Goal: Navigation & Orientation: Find specific page/section

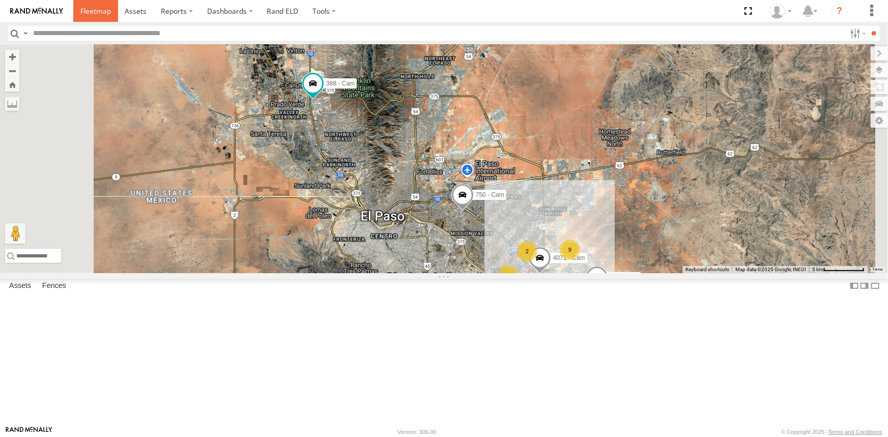
click at [94, 10] on span at bounding box center [95, 11] width 31 height 10
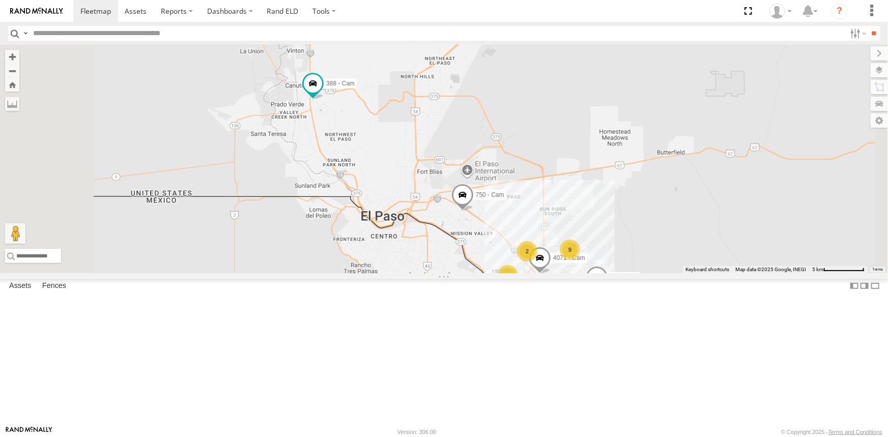
click at [0, 0] on span at bounding box center [0, 0] width 0 height 0
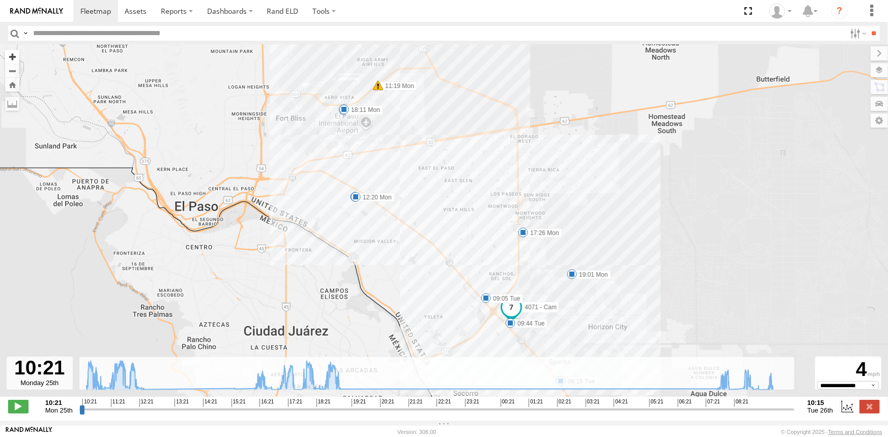
click at [11, 58] on button "Zoom in" at bounding box center [12, 57] width 14 height 14
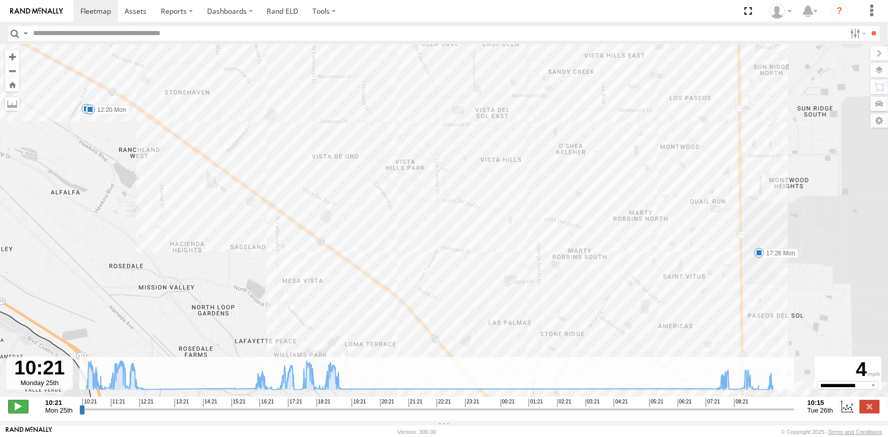
click at [18, 411] on span at bounding box center [18, 406] width 20 height 13
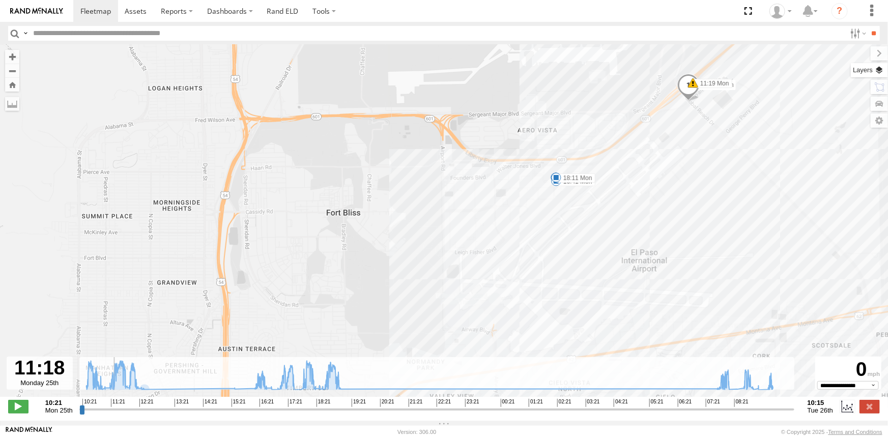
click at [875, 67] on label at bounding box center [869, 70] width 37 height 14
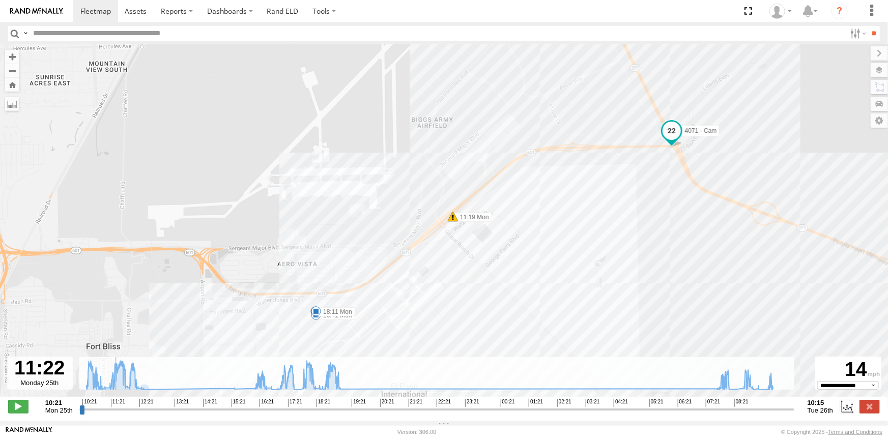
click at [0, 0] on span "Basemaps" at bounding box center [0, 0] width 0 height 0
click at [0, 0] on span "Satellite + Roadmap" at bounding box center [0, 0] width 0 height 0
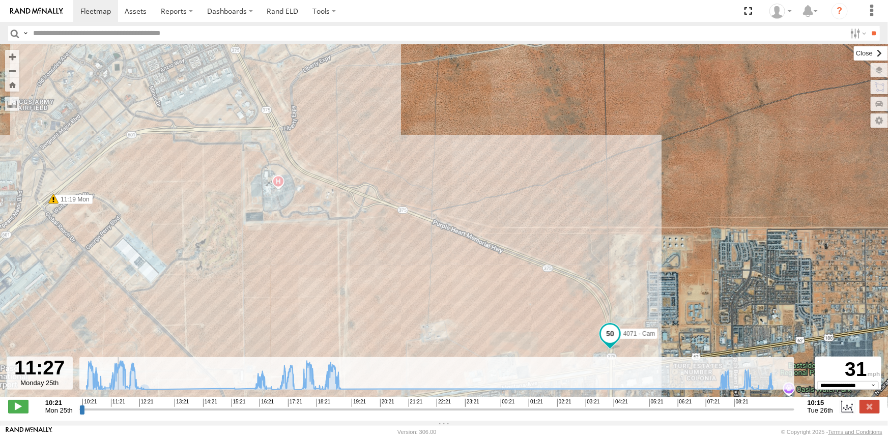
click at [854, 58] on label at bounding box center [871, 53] width 34 height 14
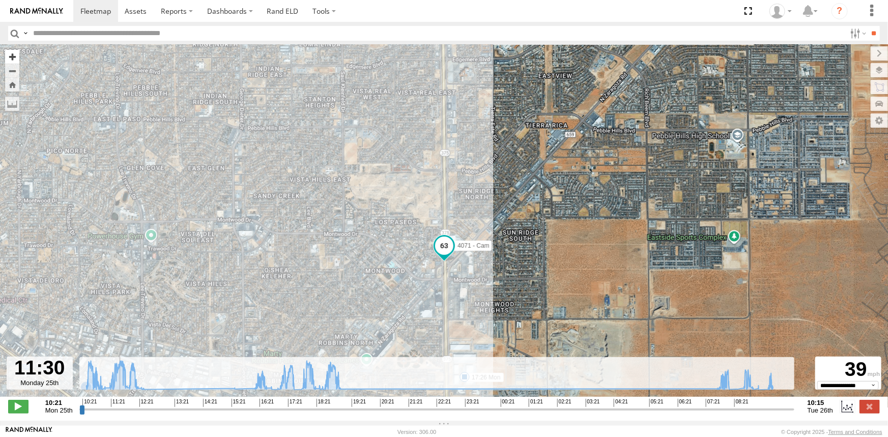
click at [10, 53] on button "Zoom in" at bounding box center [12, 57] width 14 height 14
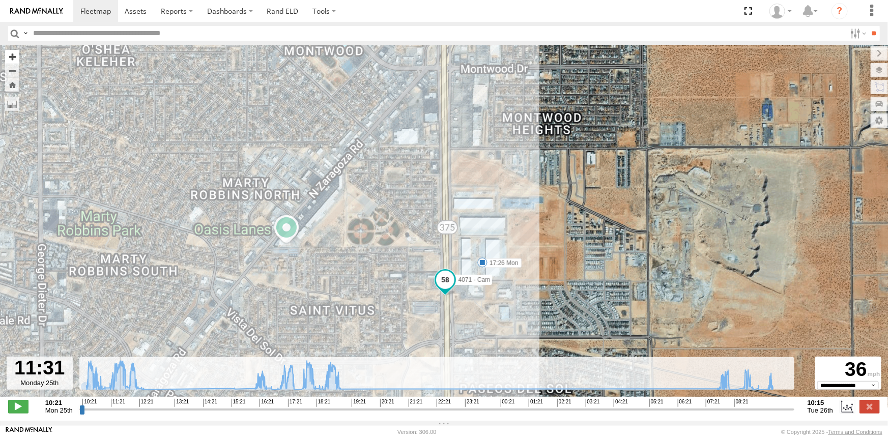
click at [10, 53] on button "Zoom in" at bounding box center [12, 57] width 14 height 14
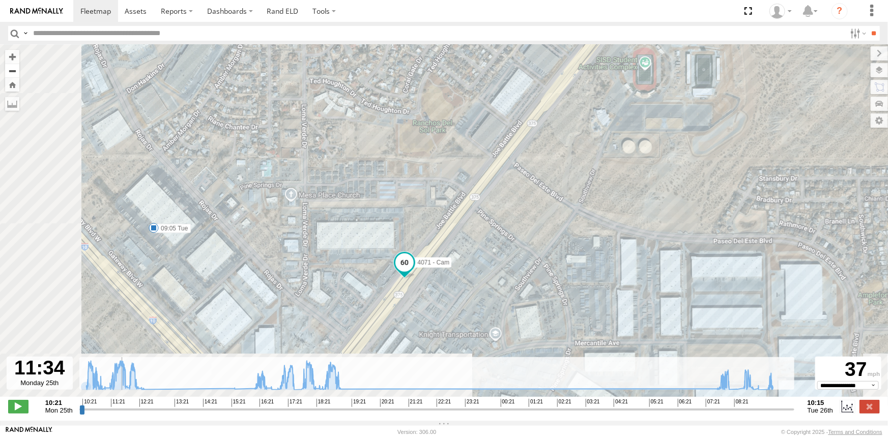
click at [11, 71] on button "Zoom out" at bounding box center [12, 71] width 14 height 14
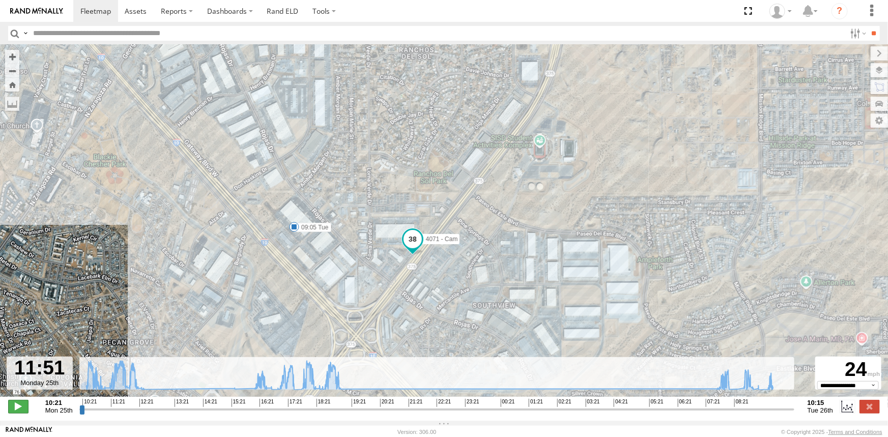
click at [18, 410] on span at bounding box center [18, 406] width 20 height 13
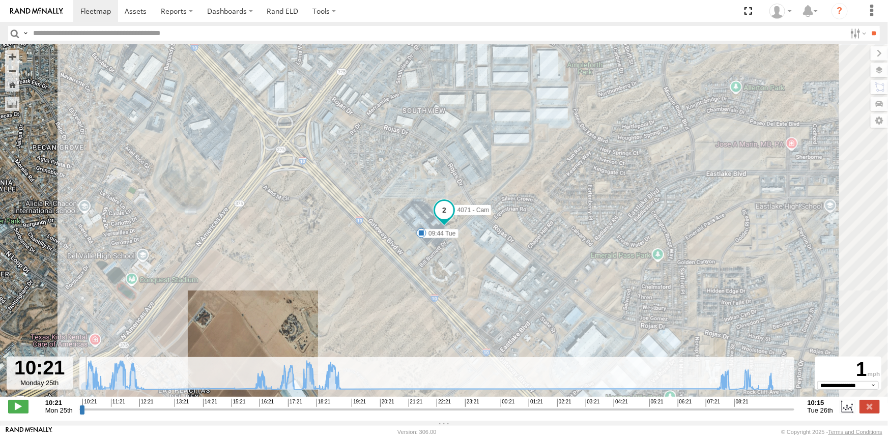
drag, startPoint x: 126, startPoint y: 416, endPoint x: 78, endPoint y: 409, distance: 47.8
click at [79, 409] on input "range" at bounding box center [436, 410] width 715 height 10
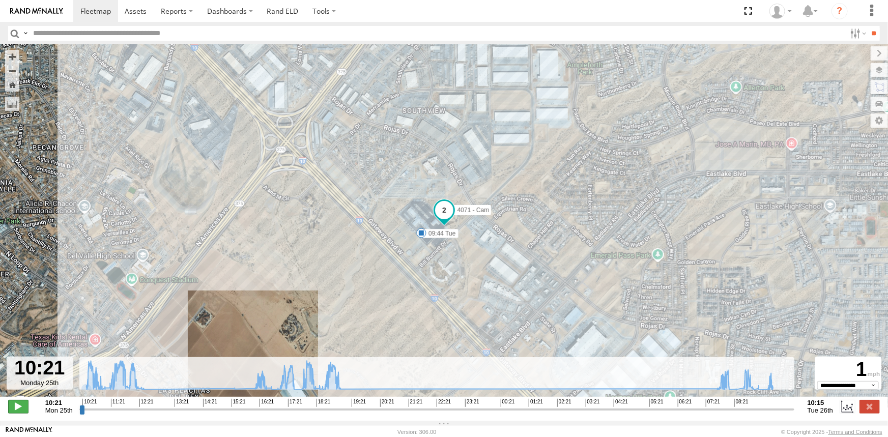
click at [12, 412] on span at bounding box center [18, 406] width 20 height 13
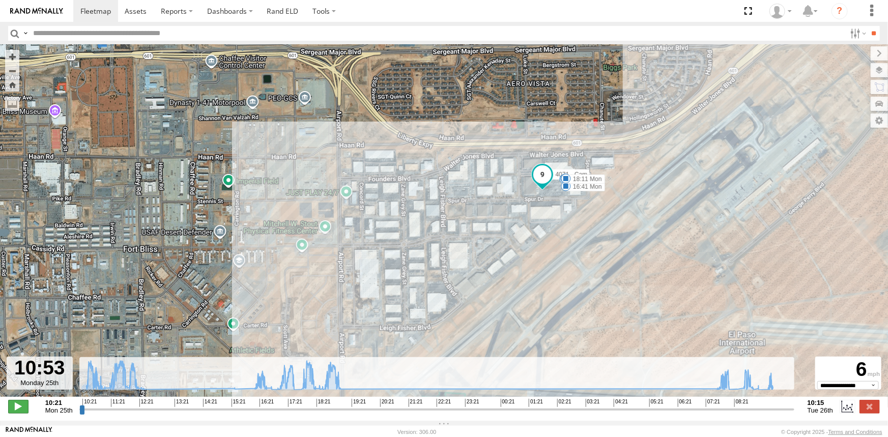
click at [18, 411] on span at bounding box center [18, 406] width 20 height 13
click at [10, 51] on button "Zoom in" at bounding box center [12, 57] width 14 height 14
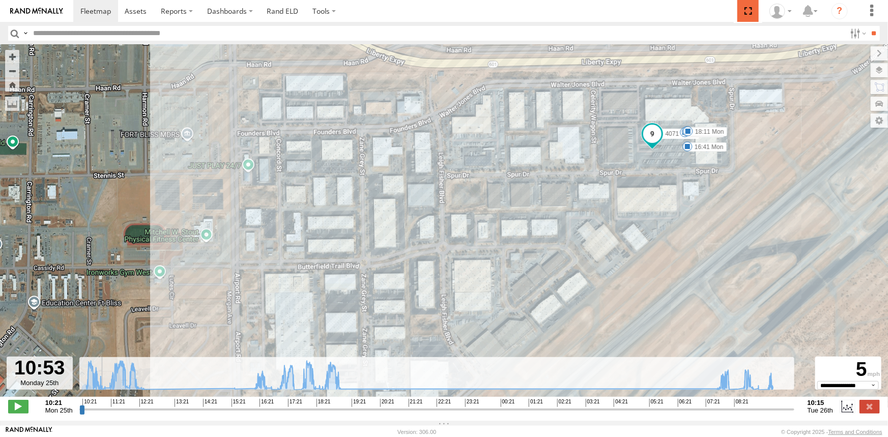
drag, startPoint x: 750, startPoint y: 10, endPoint x: 750, endPoint y: 50, distance: 40.2
click at [750, 10] on span at bounding box center [747, 11] width 21 height 22
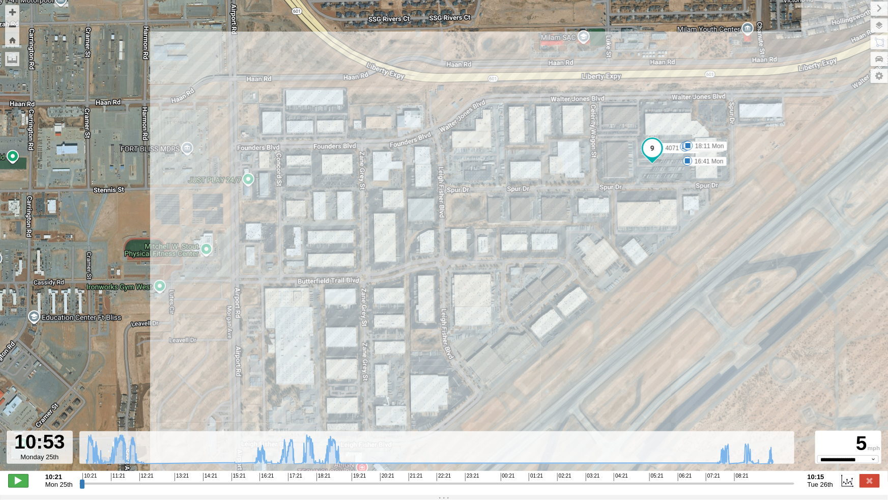
click at [17, 437] on span at bounding box center [18, 480] width 20 height 13
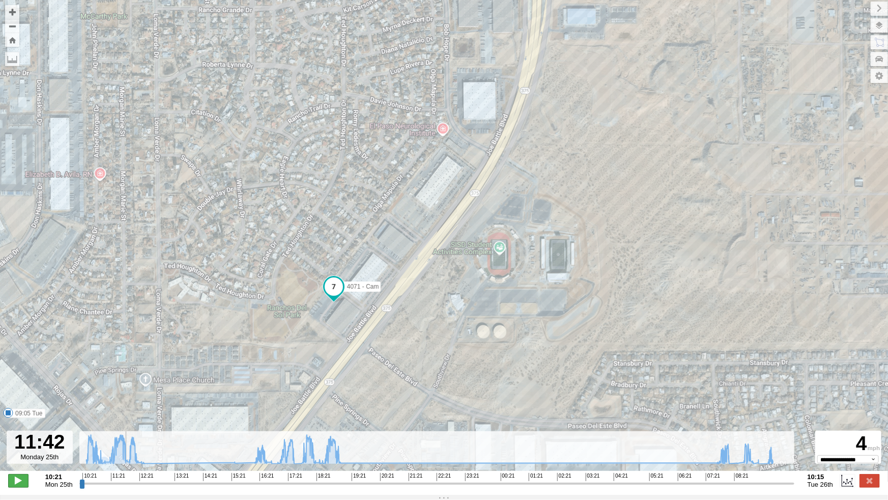
click at [17, 437] on span at bounding box center [18, 480] width 20 height 13
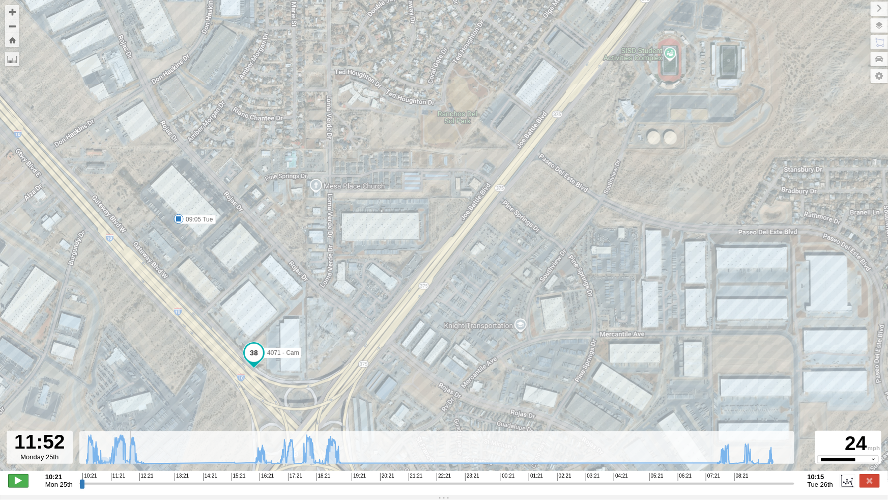
click at [17, 437] on span at bounding box center [18, 480] width 20 height 13
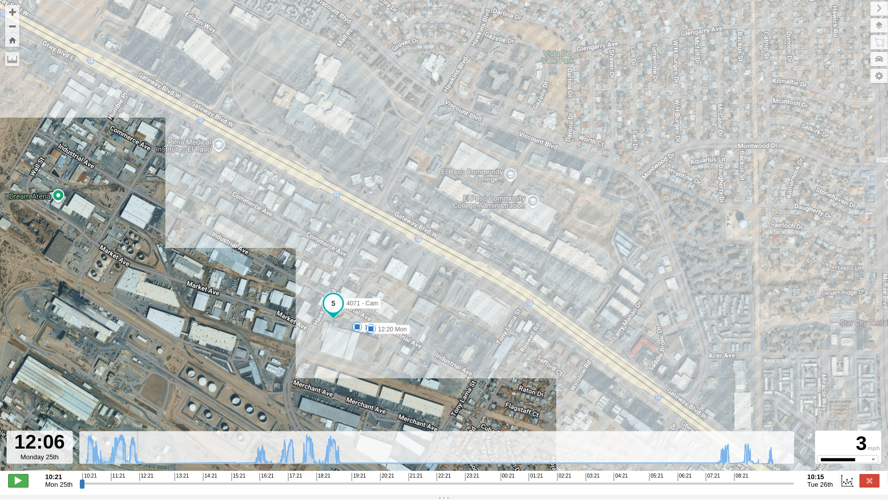
click at [17, 437] on span at bounding box center [18, 480] width 20 height 13
drag, startPoint x: 168, startPoint y: 488, endPoint x: 202, endPoint y: 490, distance: 33.7
click at [202, 437] on input "range" at bounding box center [436, 483] width 715 height 10
drag, startPoint x: 202, startPoint y: 490, endPoint x: 233, endPoint y: 492, distance: 31.1
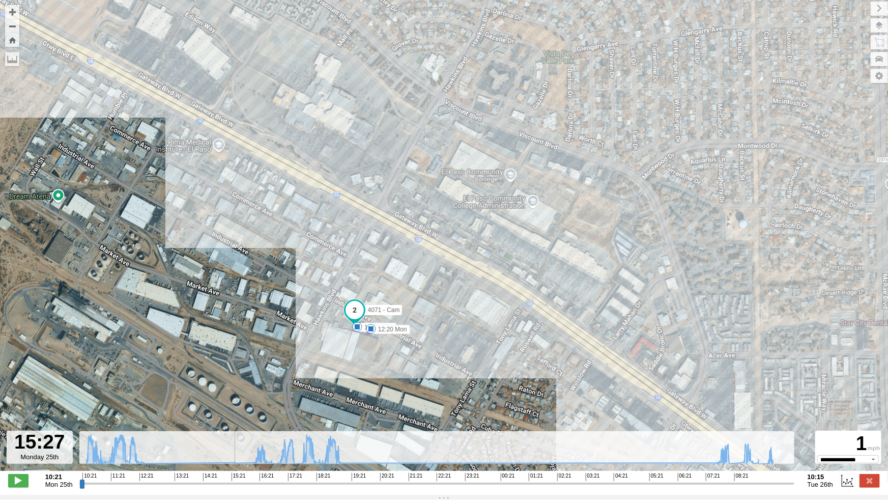
click at [233, 437] on input "range" at bounding box center [436, 483] width 715 height 10
click at [18, 437] on span at bounding box center [18, 480] width 20 height 13
click at [19, 437] on span at bounding box center [18, 480] width 20 height 13
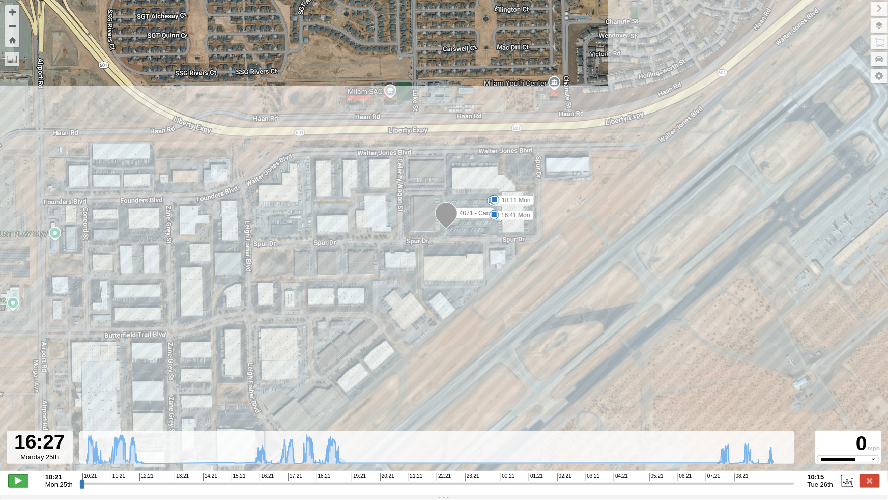
click at [19, 437] on span at bounding box center [18, 480] width 20 height 13
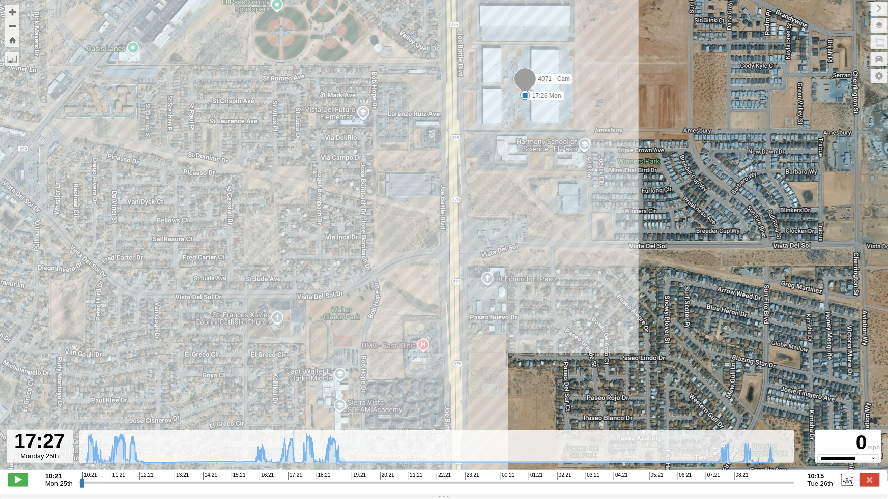
click at [149, 403] on div "4071 - Cam 10:59 Mon 11:19 Mon 12:07 Mon 12:20 Mon 16:30 Mon 16:41 Mon 17:26 Mo…" at bounding box center [444, 240] width 888 height 481
click at [10, 437] on span at bounding box center [18, 480] width 20 height 13
click at [15, 437] on span at bounding box center [18, 480] width 20 height 13
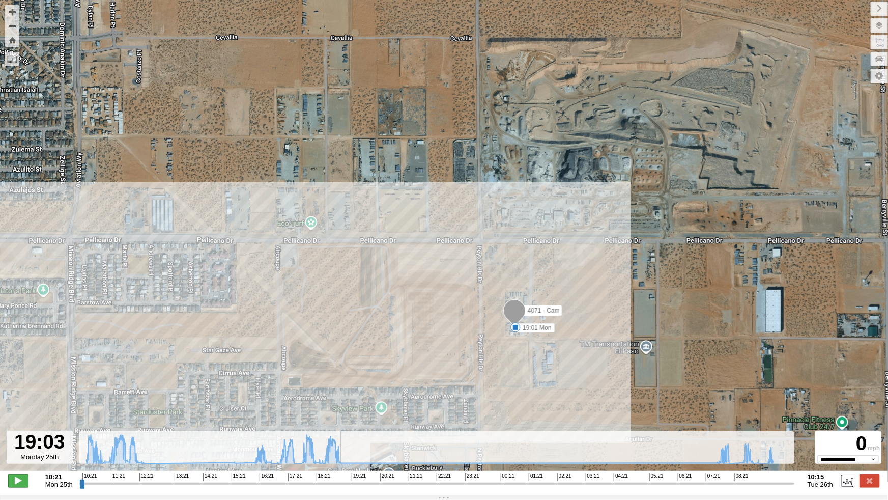
click at [15, 437] on span at bounding box center [18, 480] width 20 height 13
type input "**********"
click at [436, 249] on div "4071 - Cam 10:59 Mon 11:19 Mon 12:07 Mon 12:20 Mon 16:30 Mon 16:41 Mon 17:26 Mo…" at bounding box center [444, 240] width 888 height 481
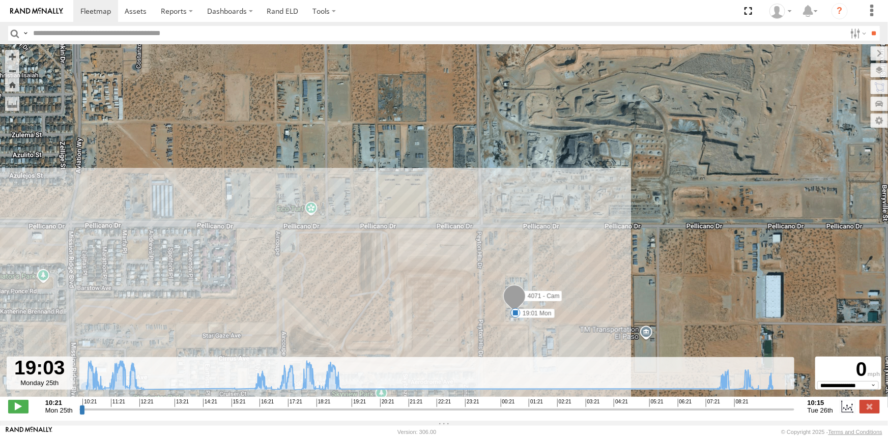
click at [141, 113] on div "4071 - Cam 10:59 Mon 11:19 Mon 12:07 Mon 12:20 Mon 16:30 Mon 16:41 Mon 17:26 Mo…" at bounding box center [444, 226] width 888 height 363
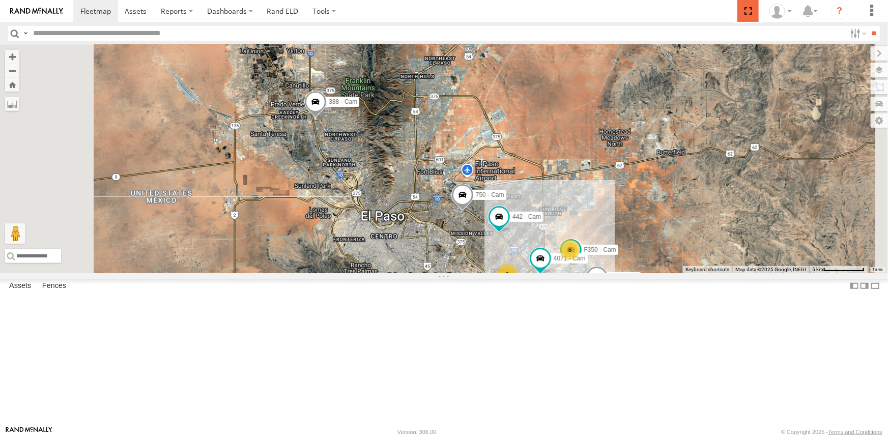
drag, startPoint x: 748, startPoint y: 10, endPoint x: 748, endPoint y: 50, distance: 40.2
click at [748, 10] on span at bounding box center [747, 11] width 21 height 22
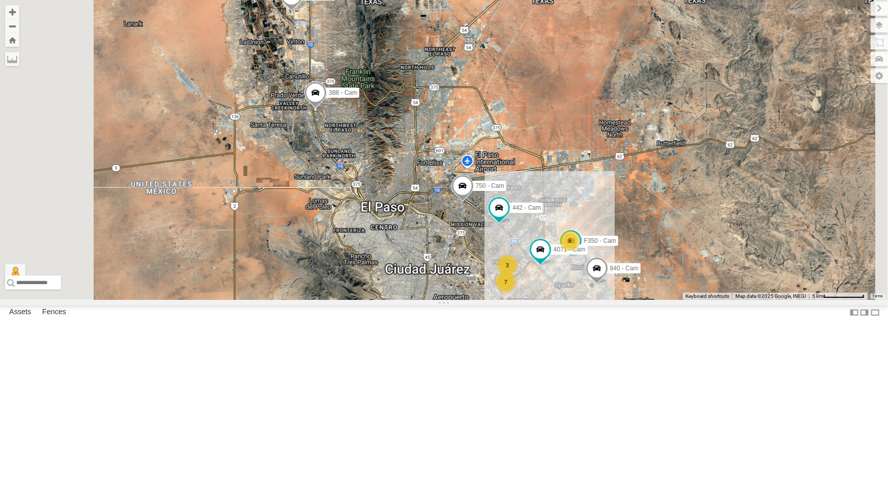
click at [516, 292] on div "7" at bounding box center [506, 282] width 20 height 20
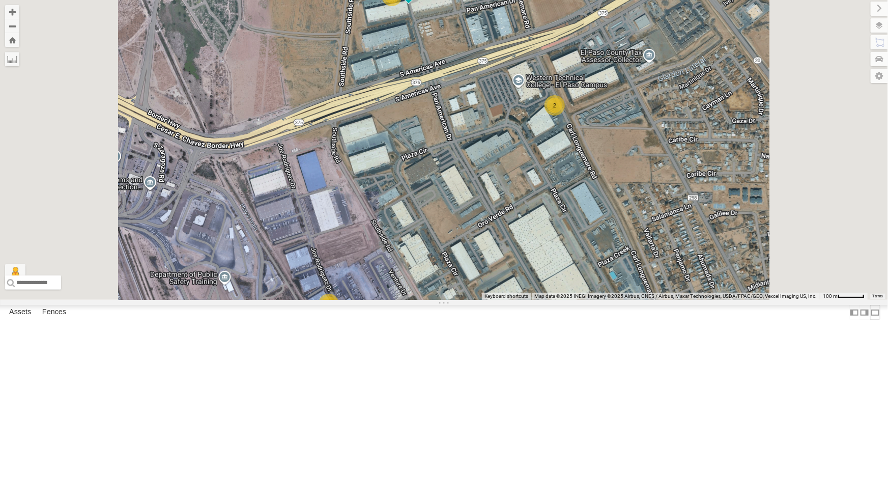
click at [870, 320] on label at bounding box center [875, 312] width 10 height 15
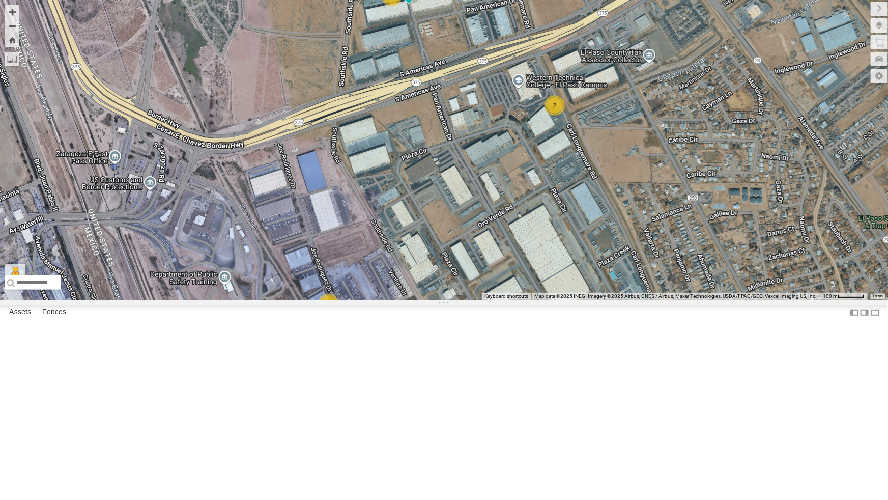
click at [552, 116] on div "2" at bounding box center [555, 105] width 20 height 20
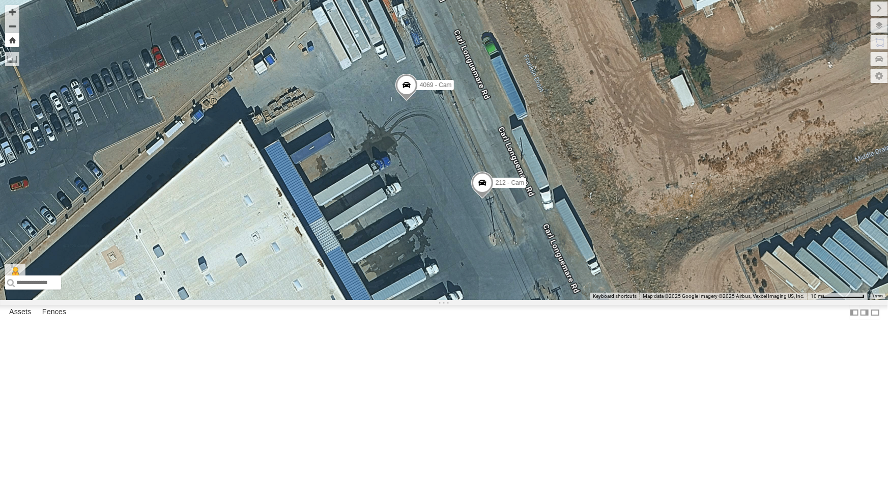
click at [8, 39] on button "Zoom Home" at bounding box center [12, 40] width 14 height 14
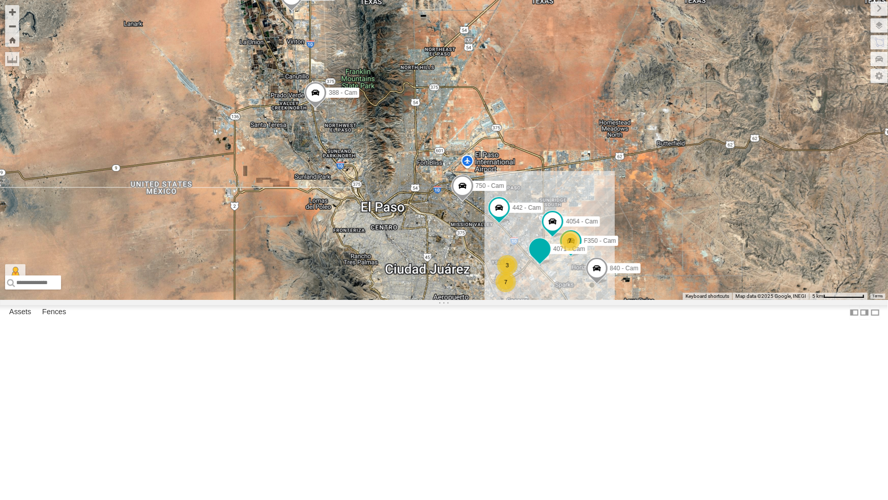
click at [537, 258] on span at bounding box center [540, 248] width 18 height 18
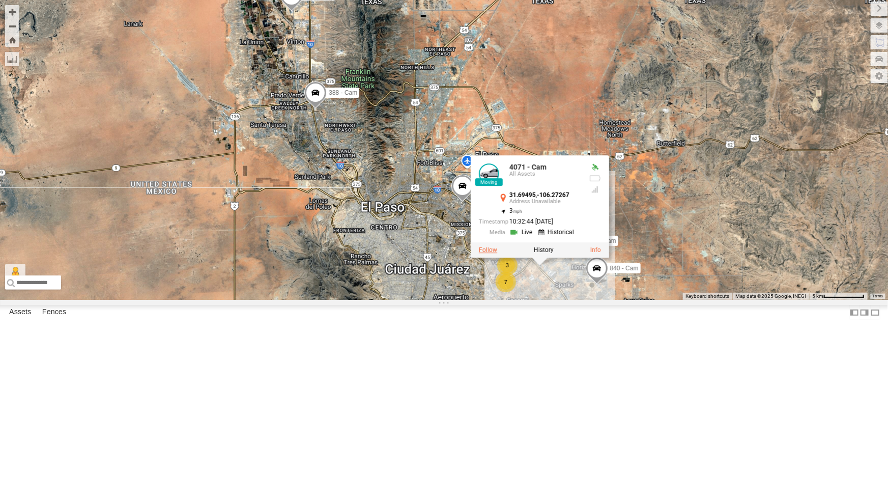
click at [484, 253] on label at bounding box center [488, 249] width 18 height 7
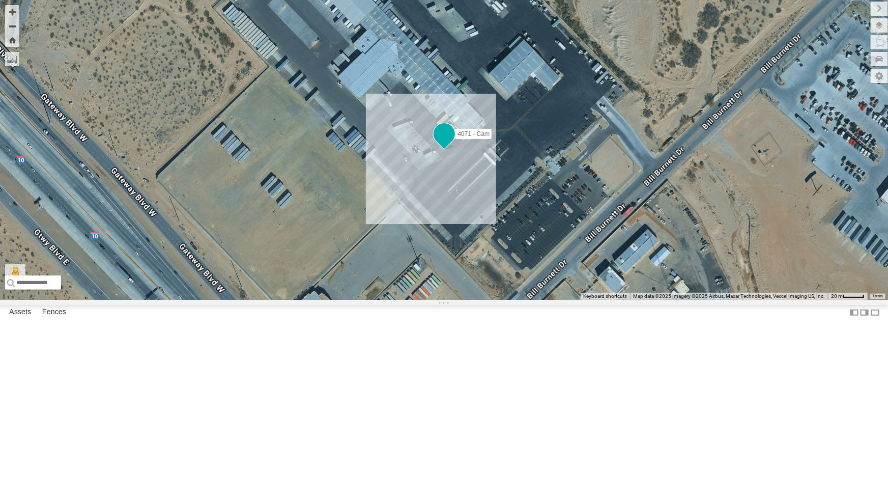
click at [442, 143] on span at bounding box center [444, 133] width 18 height 18
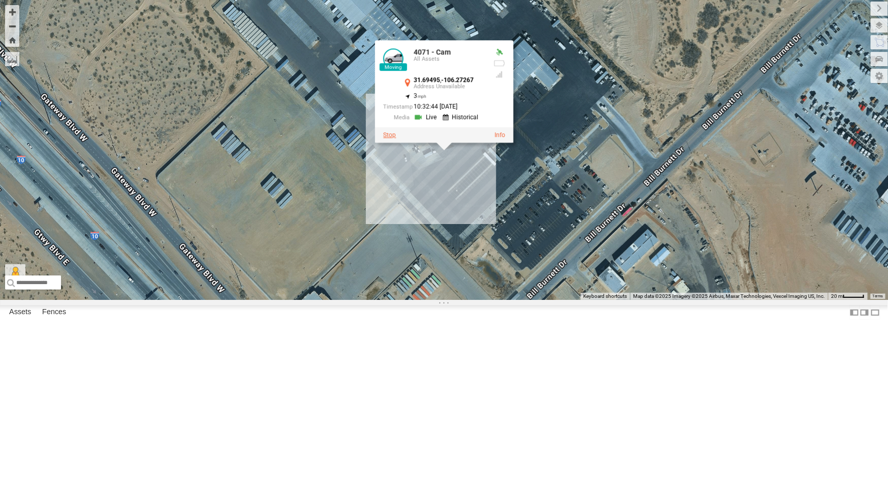
click at [393, 138] on label at bounding box center [389, 134] width 13 height 7
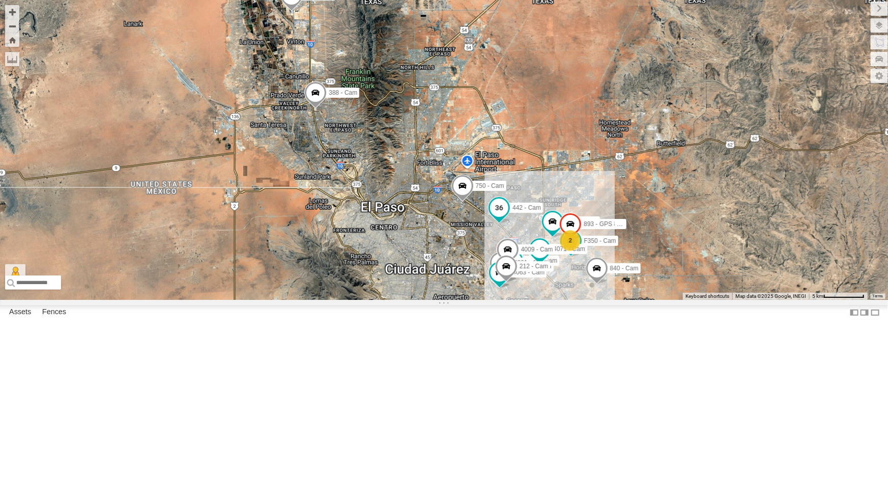
click at [494, 217] on span at bounding box center [499, 207] width 18 height 18
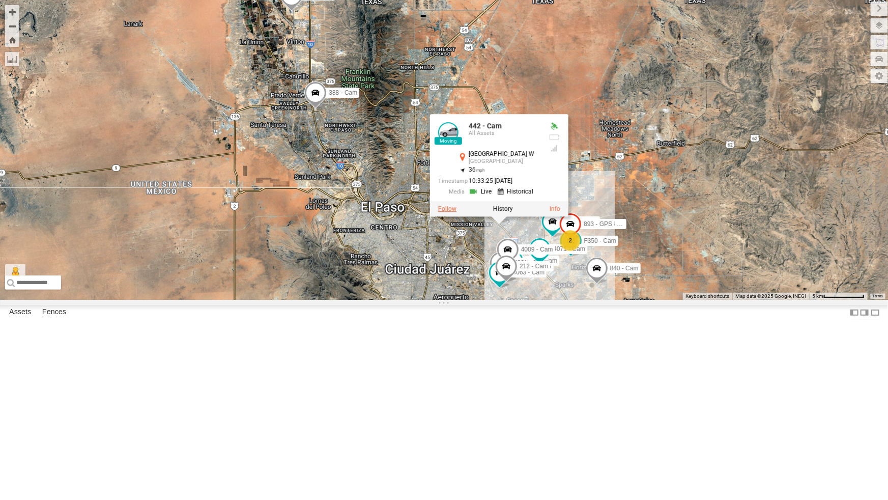
click at [452, 212] on label at bounding box center [447, 208] width 18 height 7
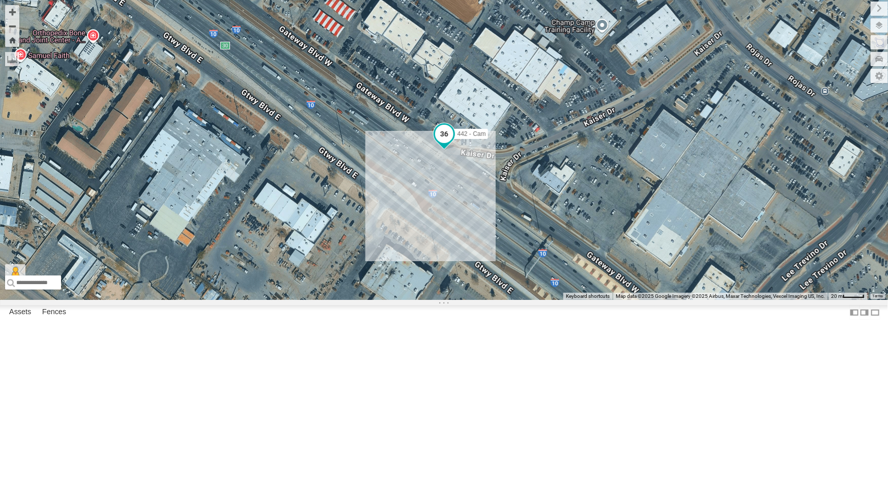
click at [453, 150] on span at bounding box center [444, 135] width 22 height 27
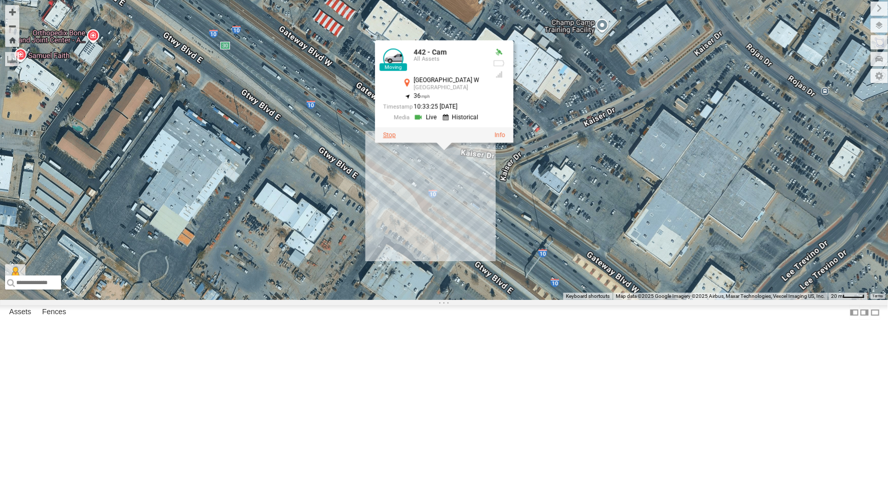
click at [387, 138] on label at bounding box center [389, 134] width 13 height 7
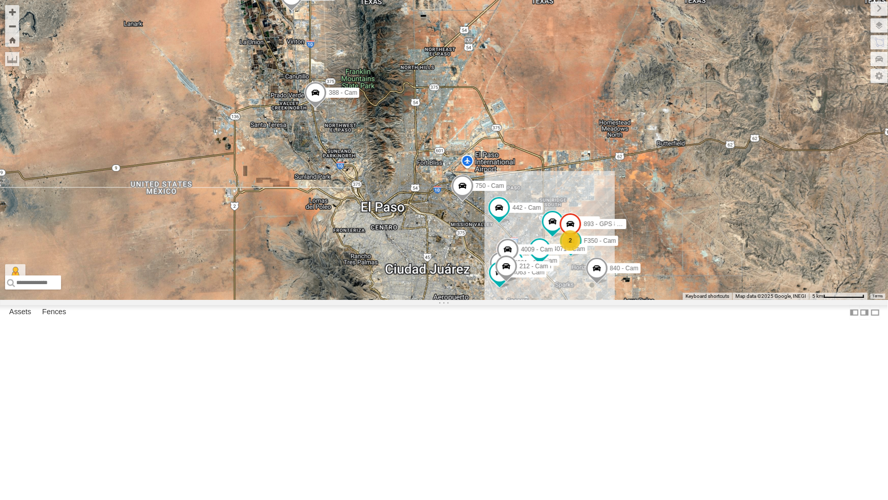
click at [600, 285] on span at bounding box center [596, 270] width 22 height 27
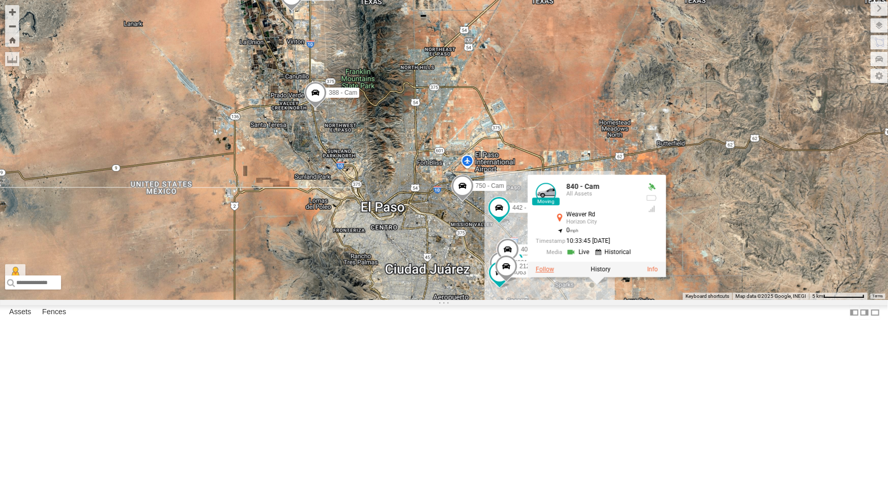
click at [541, 273] on label at bounding box center [544, 269] width 18 height 7
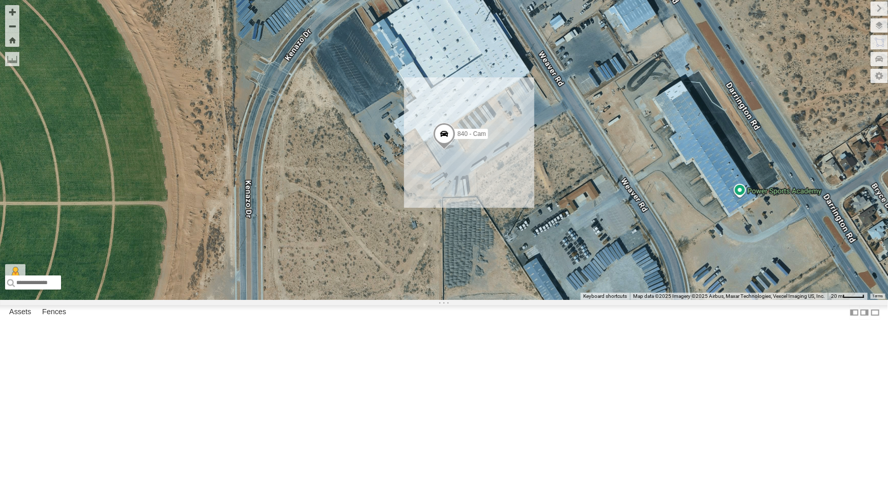
click at [439, 150] on span at bounding box center [444, 135] width 22 height 27
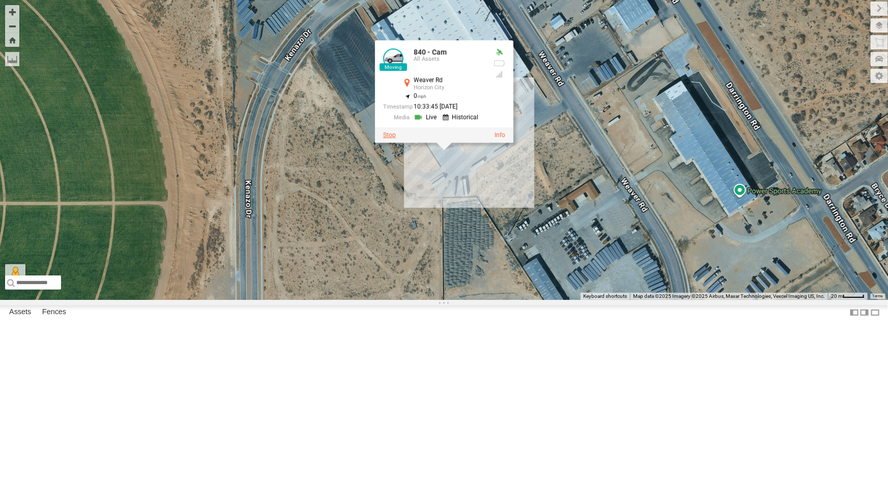
click at [392, 138] on label at bounding box center [389, 134] width 13 height 7
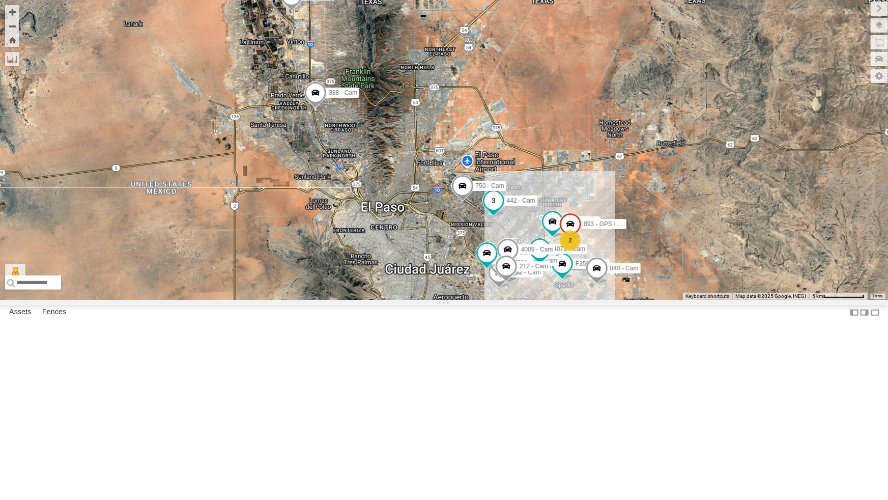
click at [495, 209] on span at bounding box center [493, 200] width 18 height 18
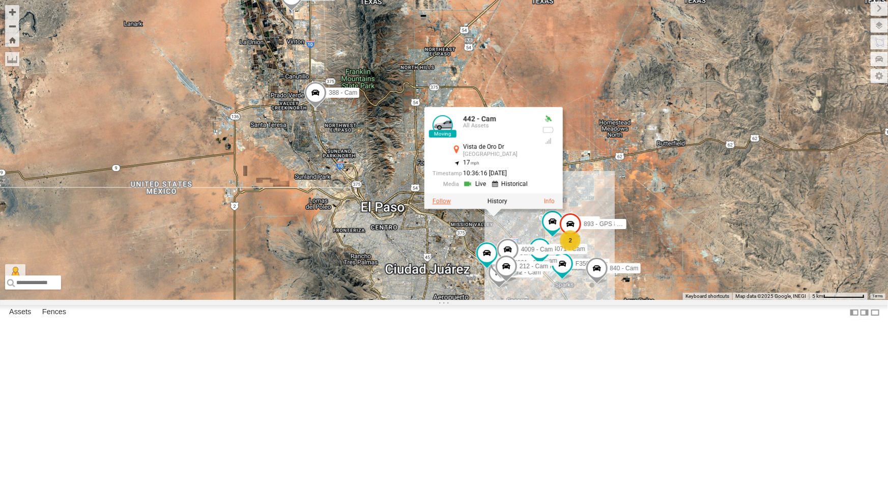
click at [440, 205] on label at bounding box center [441, 200] width 18 height 7
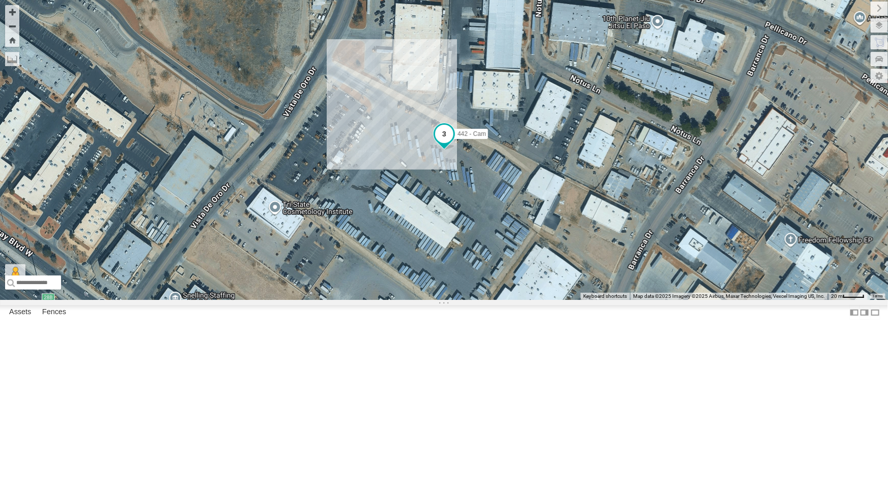
click at [442, 143] on span at bounding box center [444, 134] width 18 height 18
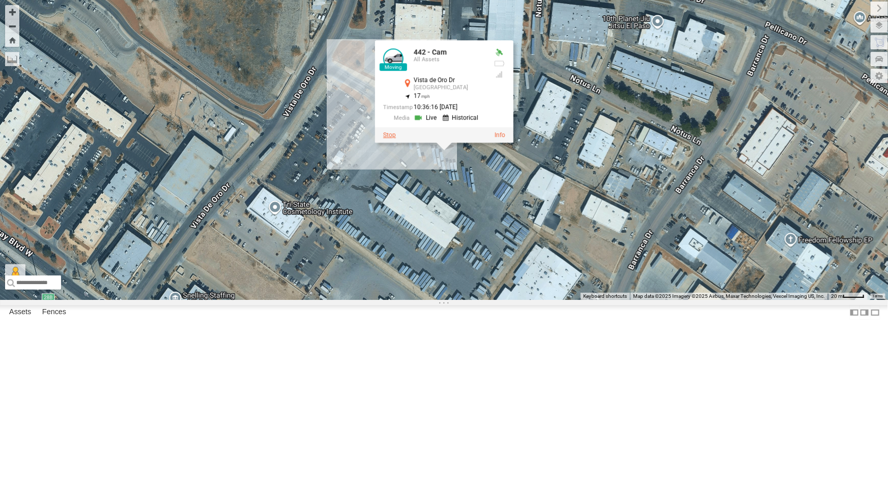
click at [388, 138] on label at bounding box center [389, 134] width 13 height 7
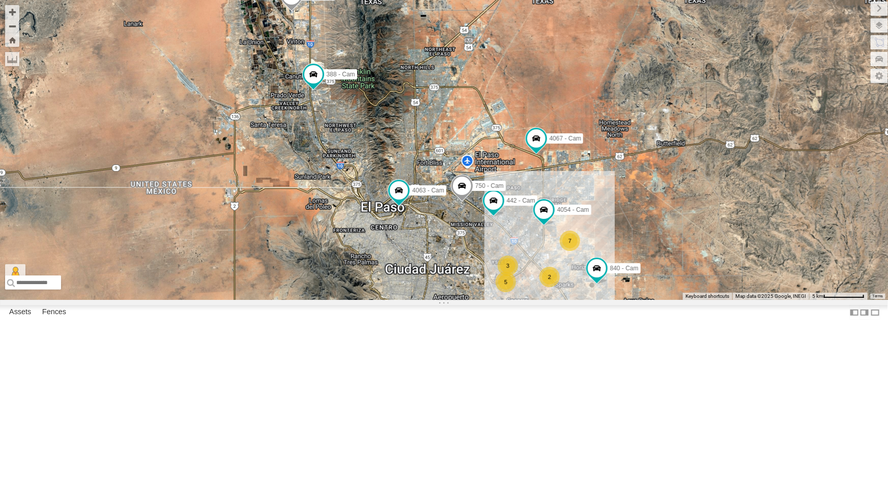
click at [551, 287] on div "2" at bounding box center [549, 277] width 20 height 20
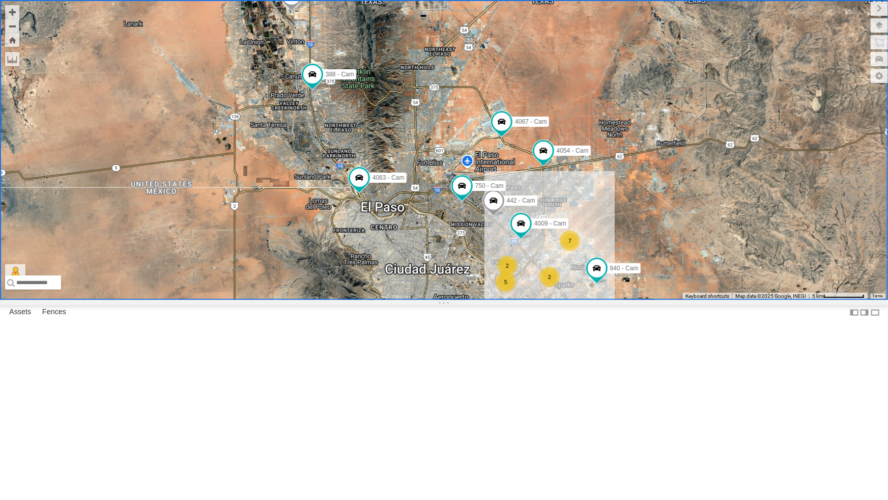
click at [551, 287] on div "2" at bounding box center [549, 277] width 20 height 20
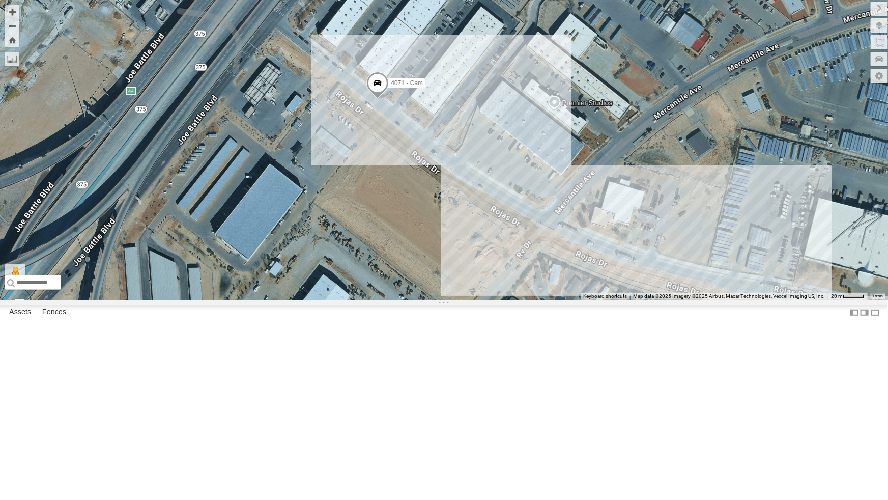
click at [378, 300] on div "4071 - Cam" at bounding box center [444, 150] width 888 height 300
click at [377, 99] on span at bounding box center [377, 84] width 22 height 27
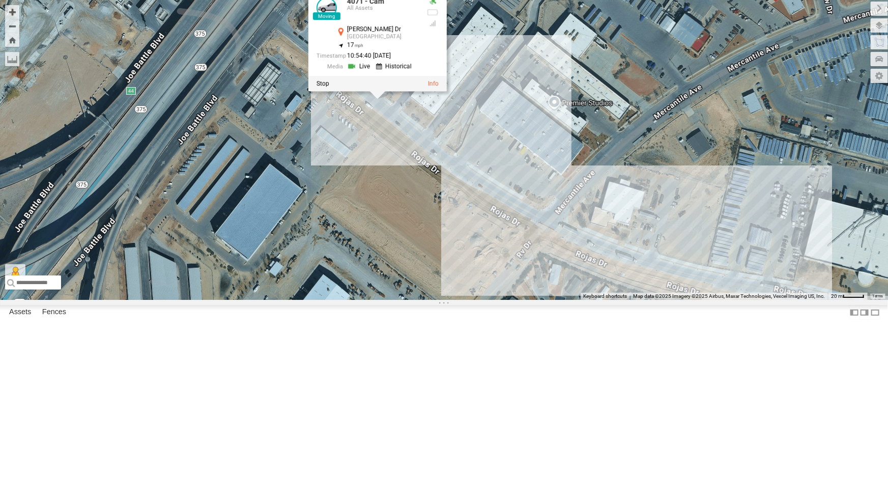
click at [363, 71] on link at bounding box center [360, 67] width 26 height 10
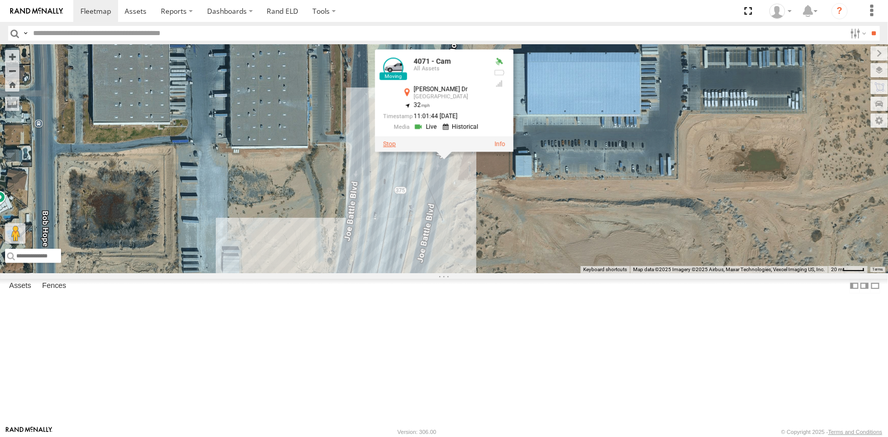
click at [392, 148] on label at bounding box center [389, 143] width 13 height 7
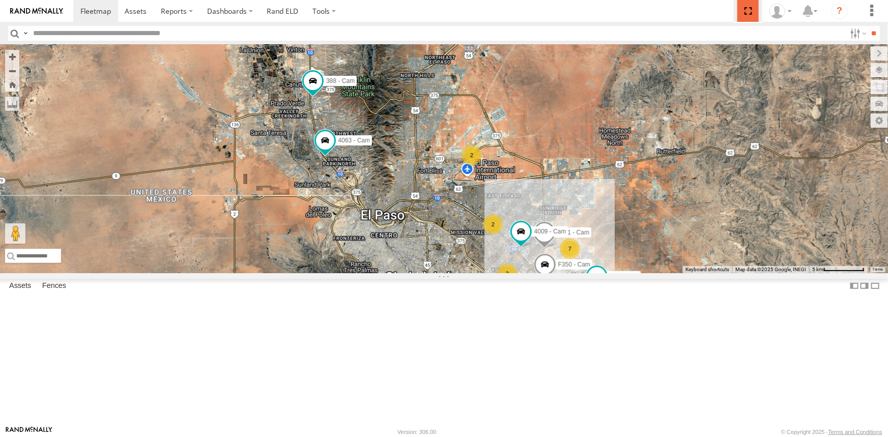
click at [750, 13] on span at bounding box center [747, 11] width 21 height 22
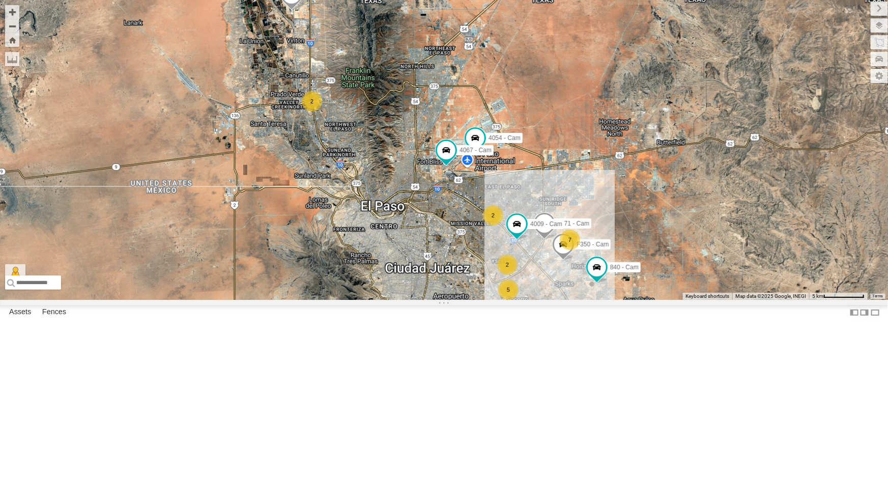
click at [507, 275] on div "2" at bounding box center [507, 264] width 20 height 20
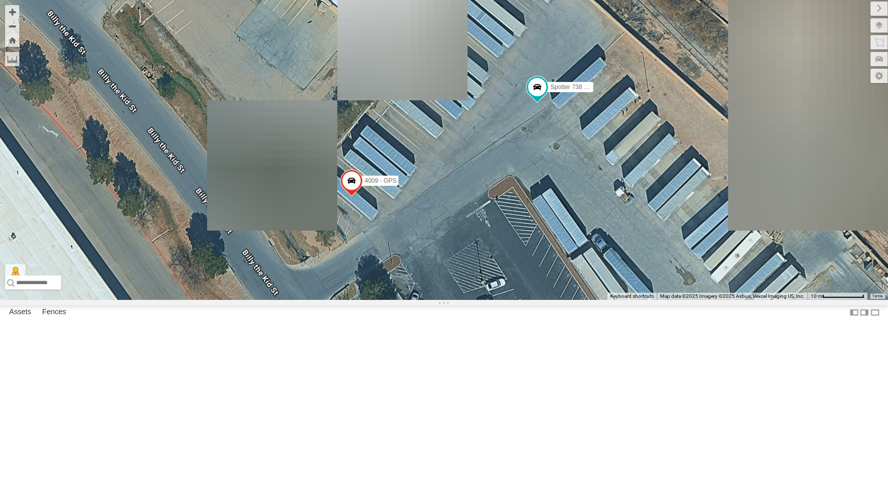
click at [20, 42] on div "F350 - Cam 4054 - Cam 4067 - Cam 840 - Cam 444 - Cam 4071 - Cam 4009 - Cam Spot…" at bounding box center [444, 150] width 888 height 300
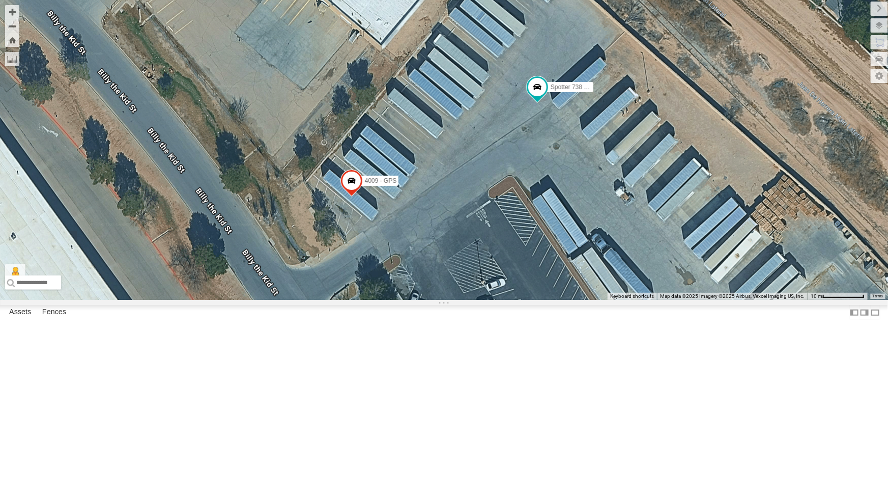
click at [20, 42] on div "F350 - Cam 4054 - Cam 4067 - Cam 840 - Cam 444 - Cam 4071 - Cam 4009 - Cam Spot…" at bounding box center [444, 150] width 888 height 300
click at [8, 41] on button "Zoom Home" at bounding box center [12, 40] width 14 height 14
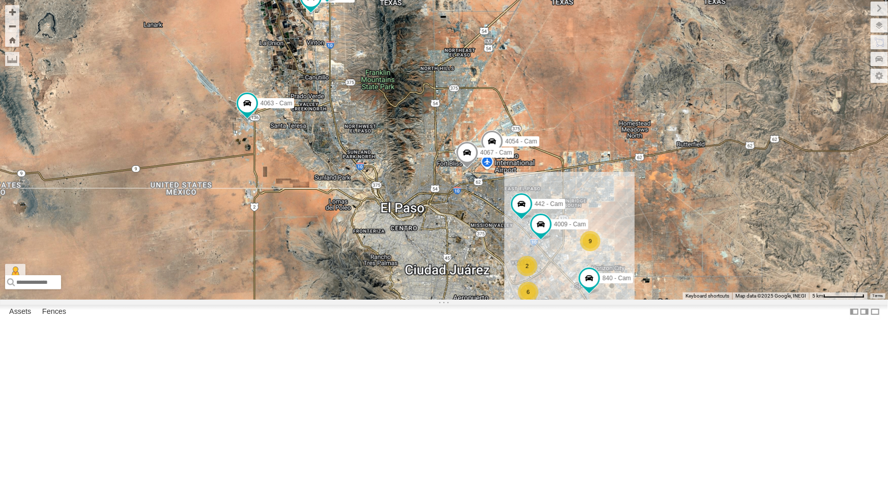
click at [587, 251] on div "9" at bounding box center [590, 241] width 20 height 20
click at [587, 252] on div "9" at bounding box center [590, 242] width 20 height 20
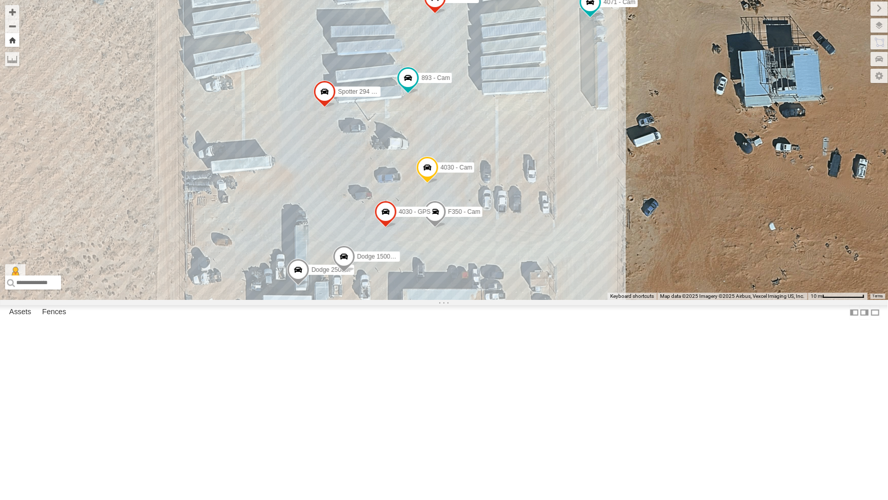
click at [11, 40] on button "Zoom Home" at bounding box center [12, 40] width 14 height 14
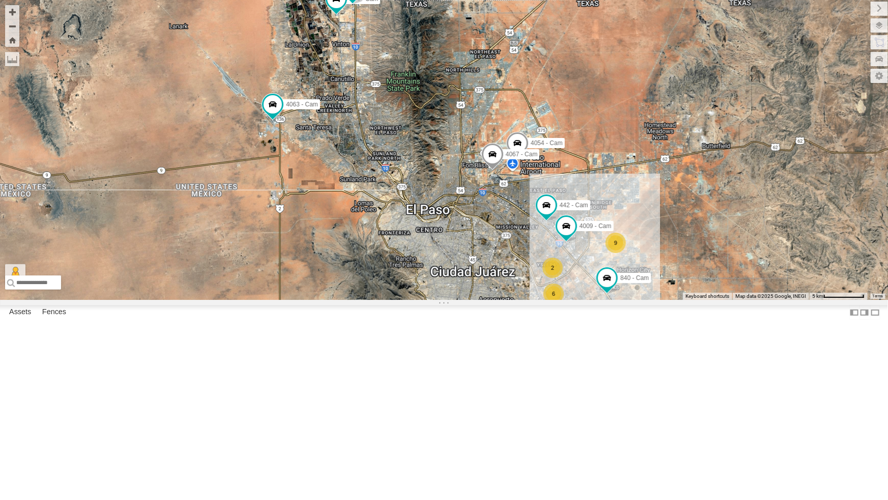
click at [614, 253] on div "9" at bounding box center [616, 243] width 20 height 20
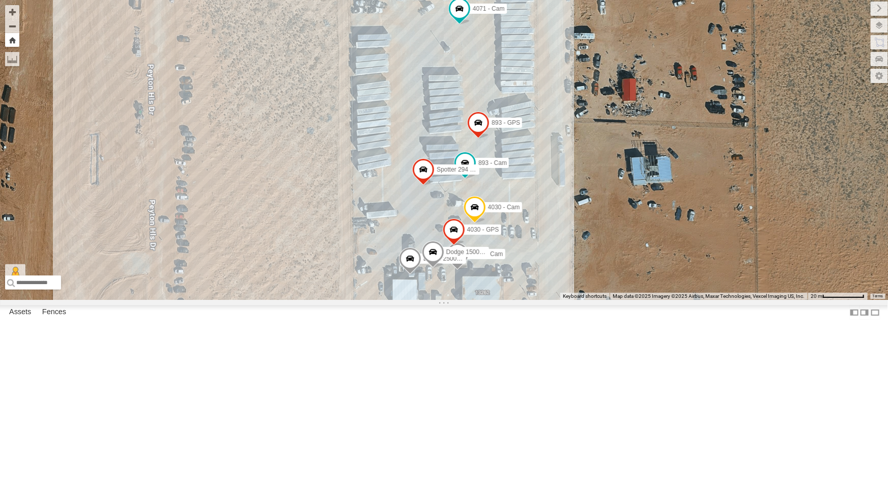
click at [11, 39] on button "Zoom Home" at bounding box center [12, 40] width 14 height 14
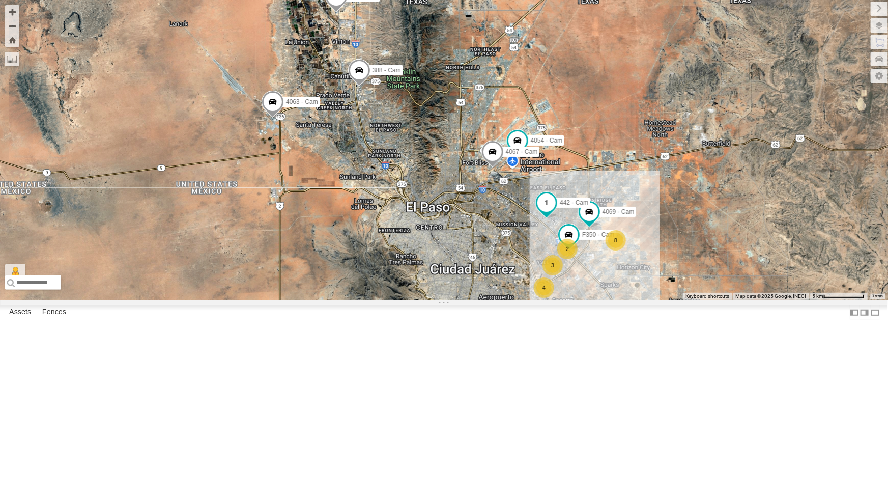
click at [548, 212] on span at bounding box center [546, 202] width 18 height 18
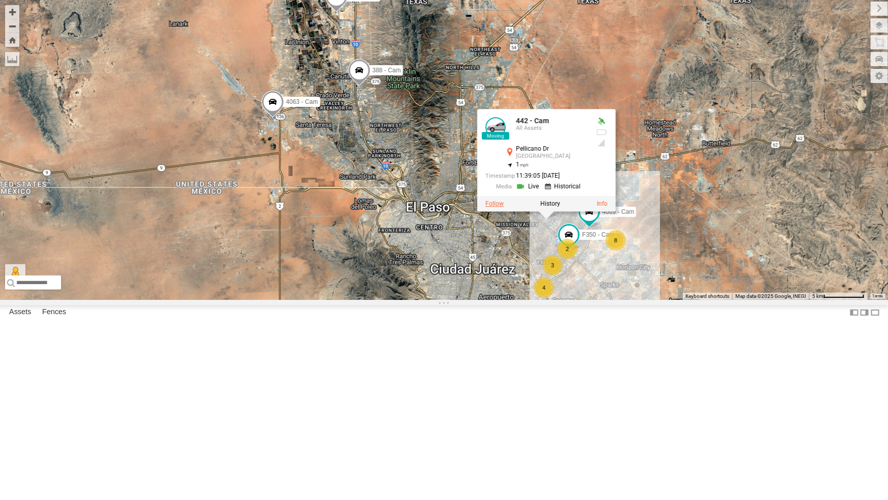
click at [498, 211] on div at bounding box center [546, 203] width 138 height 15
click at [497, 207] on label at bounding box center [495, 203] width 18 height 7
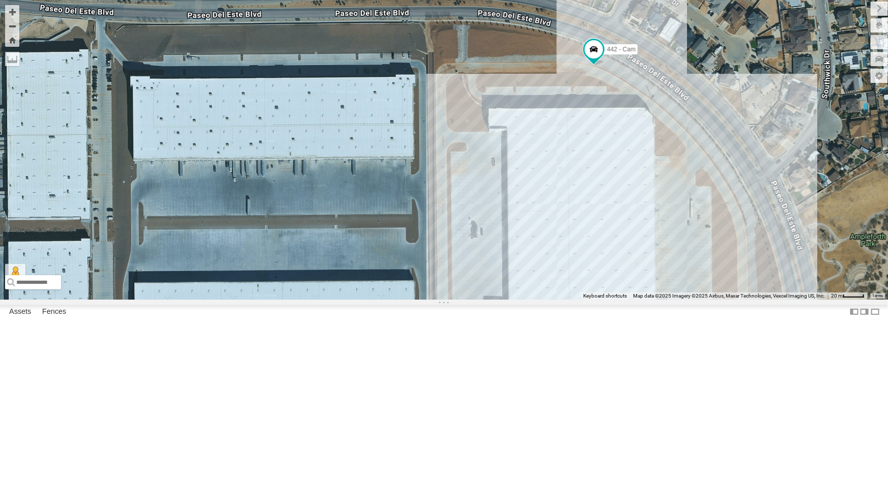
click at [495, 300] on div "442 - Cam" at bounding box center [444, 150] width 888 height 300
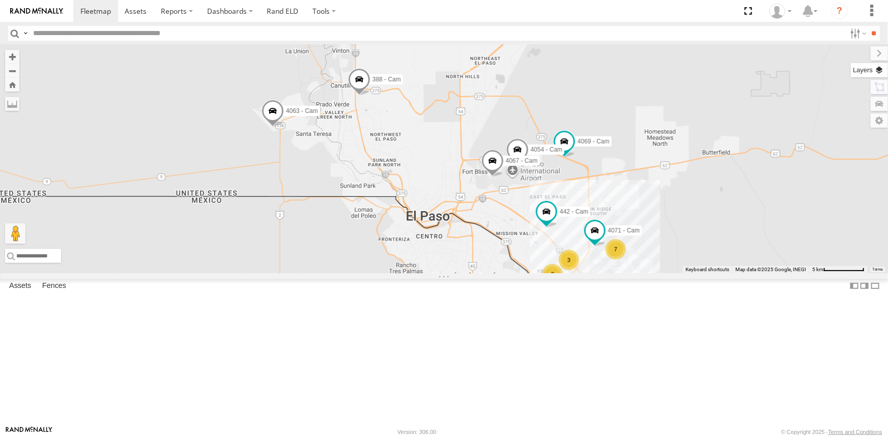
click at [877, 70] on label at bounding box center [869, 70] width 37 height 14
click at [0, 0] on span "Basemaps" at bounding box center [0, 0] width 0 height 0
click at [0, 0] on span "Satellite + Roadmap" at bounding box center [0, 0] width 0 height 0
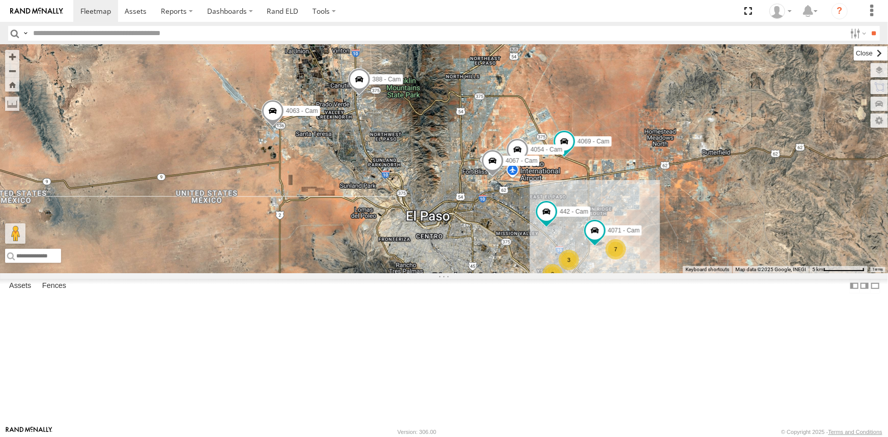
click at [854, 52] on label at bounding box center [871, 53] width 34 height 14
click at [593, 240] on span at bounding box center [594, 230] width 18 height 18
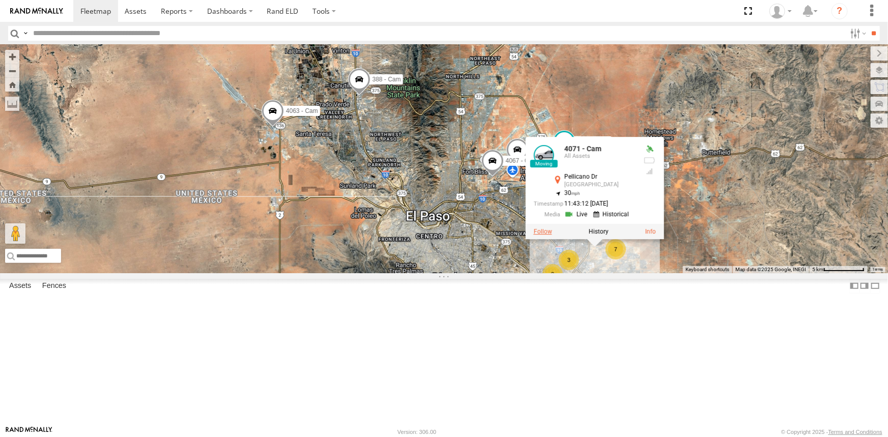
click at [544, 235] on label at bounding box center [542, 231] width 18 height 7
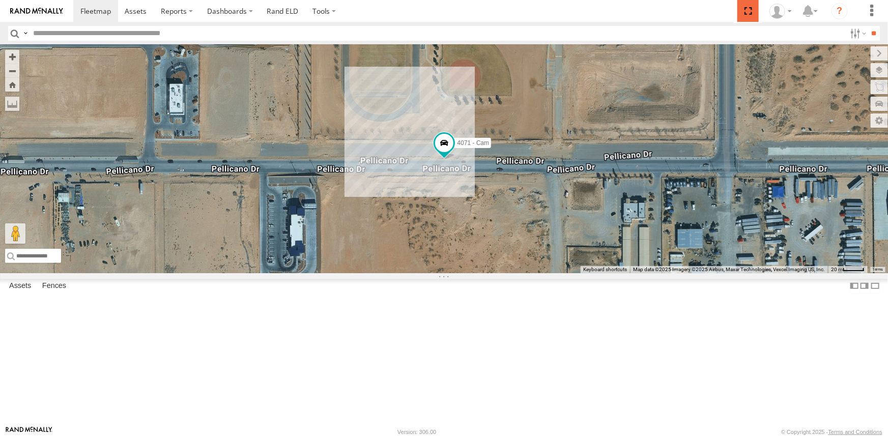
drag, startPoint x: 751, startPoint y: 11, endPoint x: 751, endPoint y: 51, distance: 40.2
click at [751, 11] on span at bounding box center [747, 11] width 21 height 22
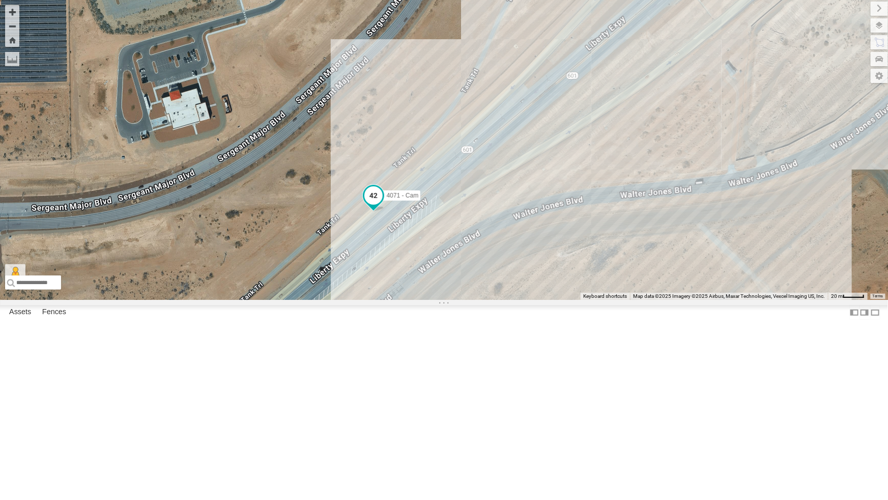
click at [372, 205] on span at bounding box center [373, 195] width 18 height 18
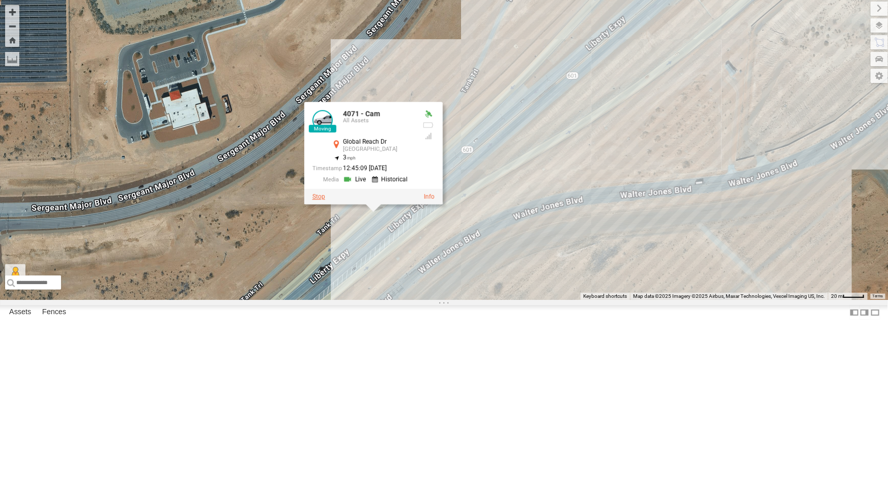
click at [321, 200] on label at bounding box center [318, 196] width 13 height 7
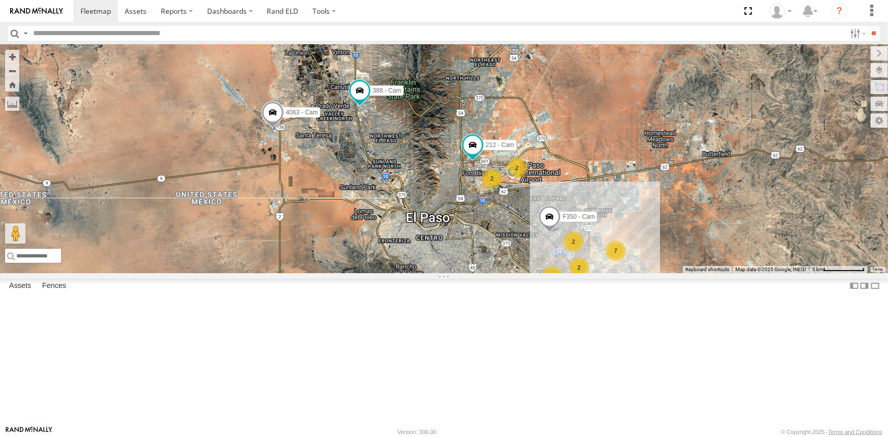
click at [582, 278] on div "2" at bounding box center [579, 268] width 20 height 20
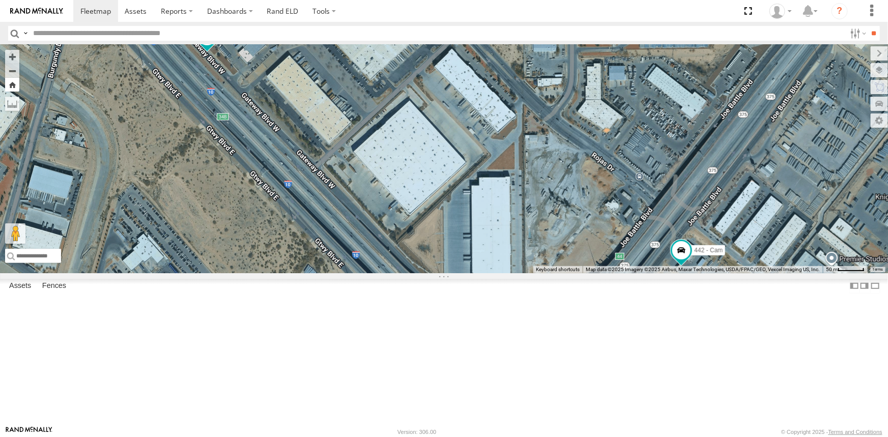
click at [17, 86] on button "Zoom Home" at bounding box center [12, 85] width 14 height 14
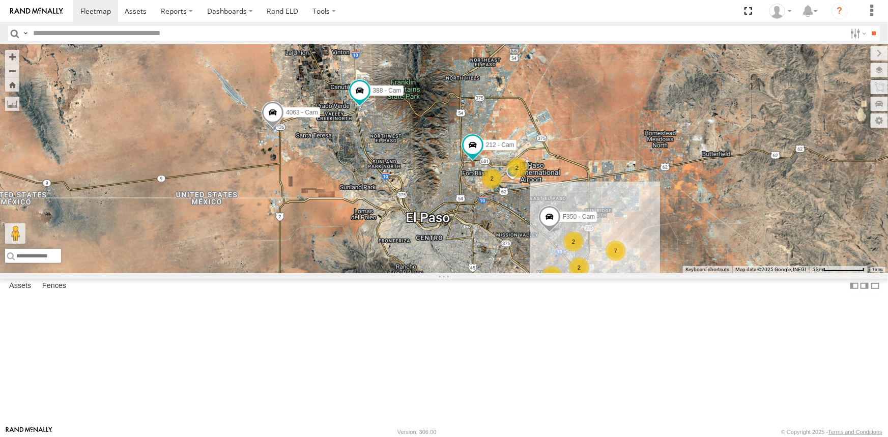
click at [551, 287] on div "3" at bounding box center [552, 276] width 20 height 20
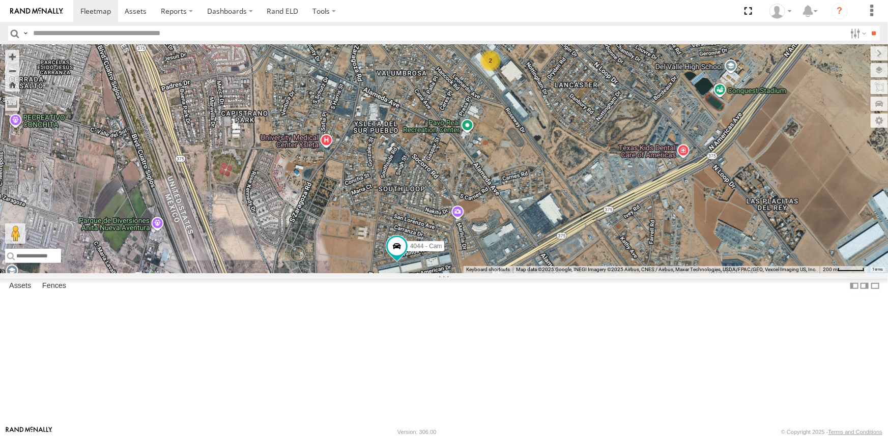
click at [490, 71] on div "2" at bounding box center [490, 60] width 20 height 20
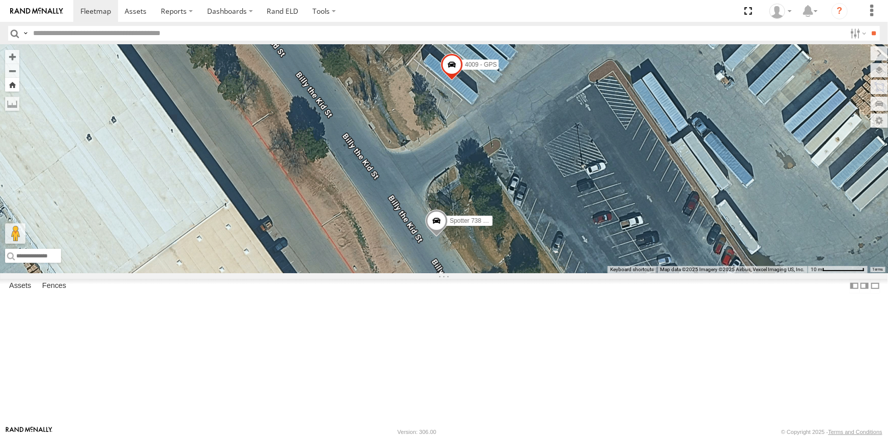
click at [14, 86] on button "Zoom Home" at bounding box center [12, 85] width 14 height 14
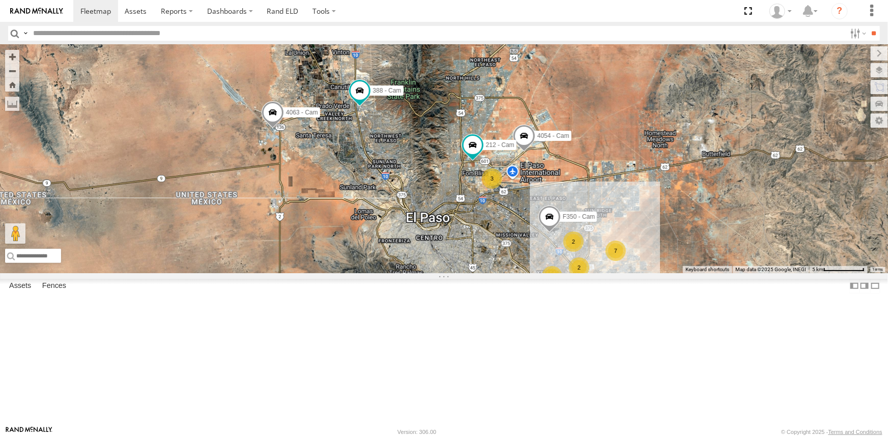
click at [0, 0] on label at bounding box center [0, 0] width 0 height 0
click at [0, 0] on div "4061 - Cam" at bounding box center [0, 0] width 0 height 0
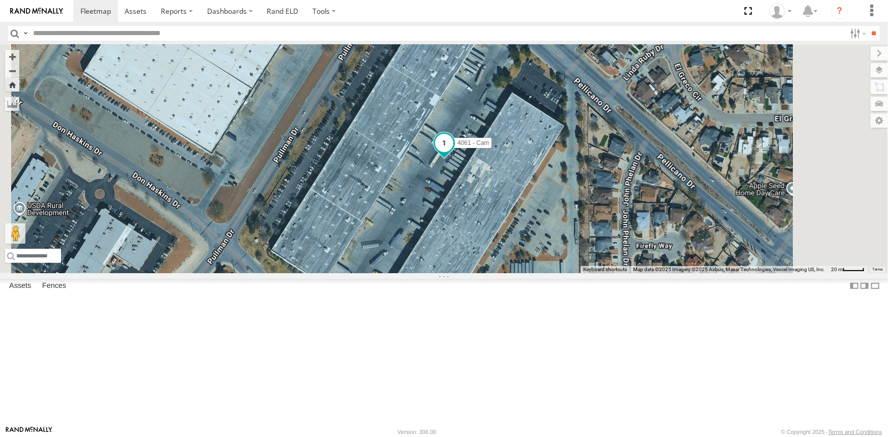
click at [453, 152] on span at bounding box center [444, 142] width 18 height 18
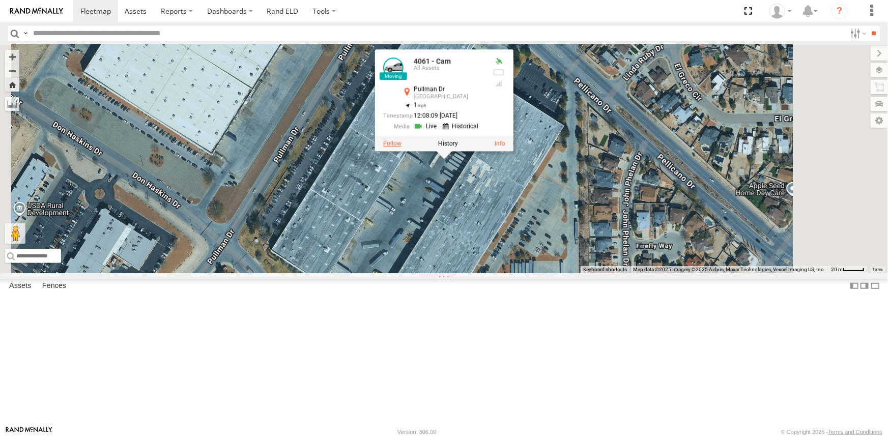
click at [401, 147] on label at bounding box center [392, 143] width 18 height 7
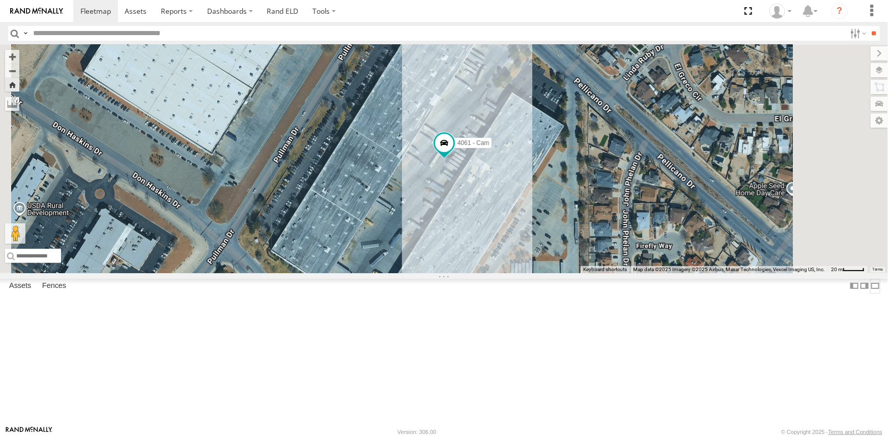
click at [870, 294] on label at bounding box center [875, 286] width 10 height 15
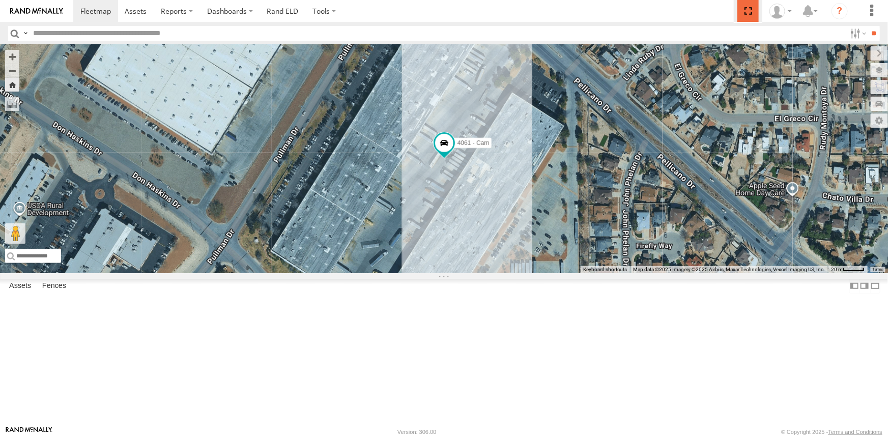
click at [747, 12] on span at bounding box center [747, 11] width 21 height 22
click at [0, 0] on label at bounding box center [0, 0] width 0 height 0
click at [753, 10] on span at bounding box center [747, 11] width 21 height 22
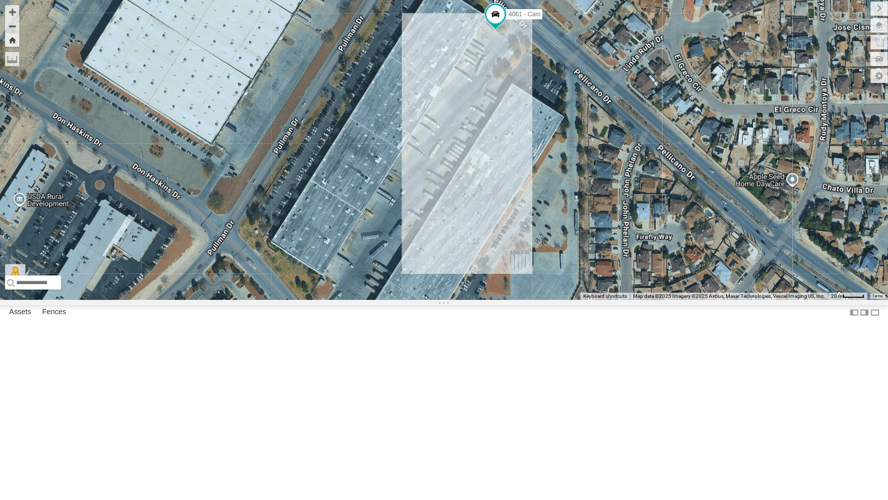
click at [0, 0] on div "840 - Cam" at bounding box center [0, 0] width 0 height 0
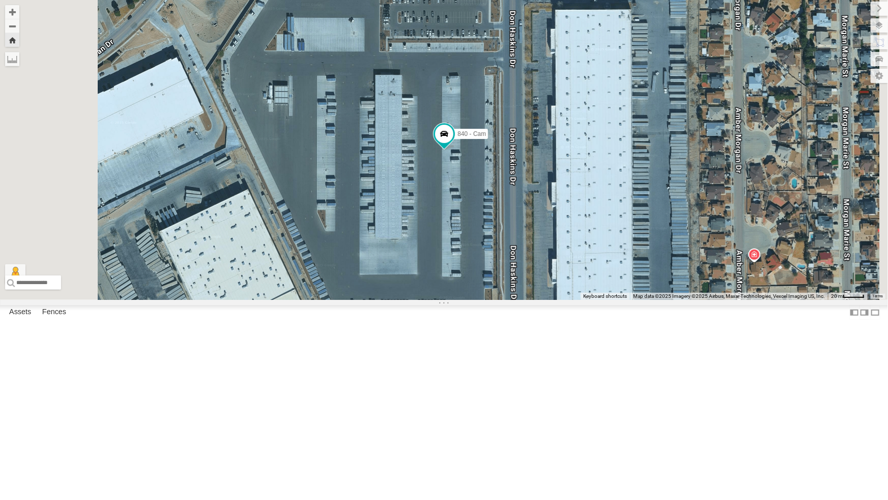
click at [0, 0] on div "4061 - Cam" at bounding box center [0, 0] width 0 height 0
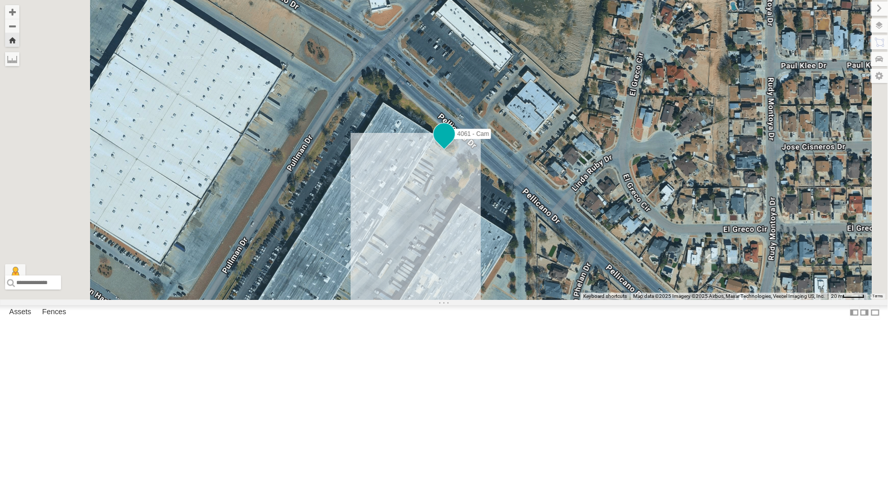
click at [453, 143] on span at bounding box center [444, 134] width 18 height 18
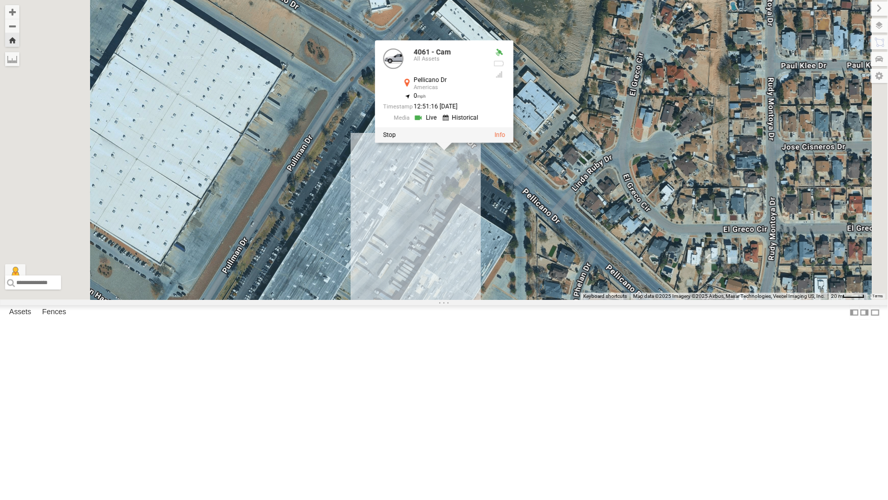
click at [513, 143] on div at bounding box center [444, 134] width 138 height 15
click at [395, 138] on label at bounding box center [389, 134] width 13 height 7
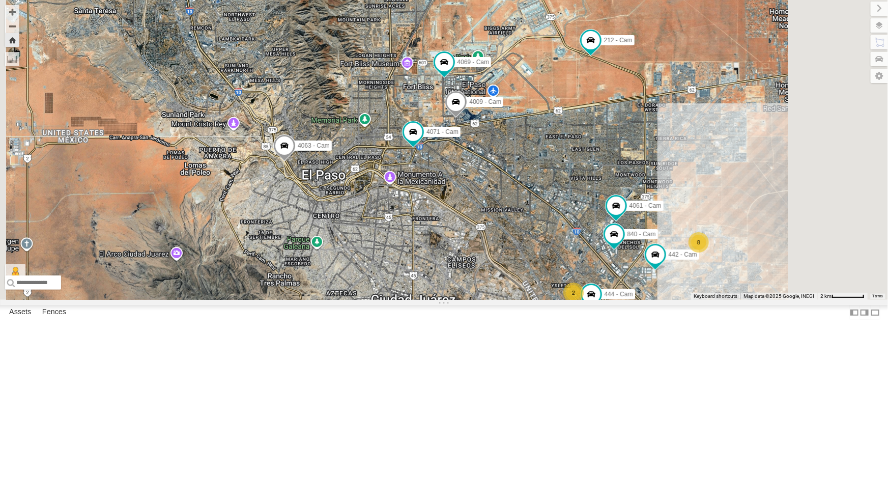
click at [0, 0] on div "4061 - Cam" at bounding box center [0, 0] width 0 height 0
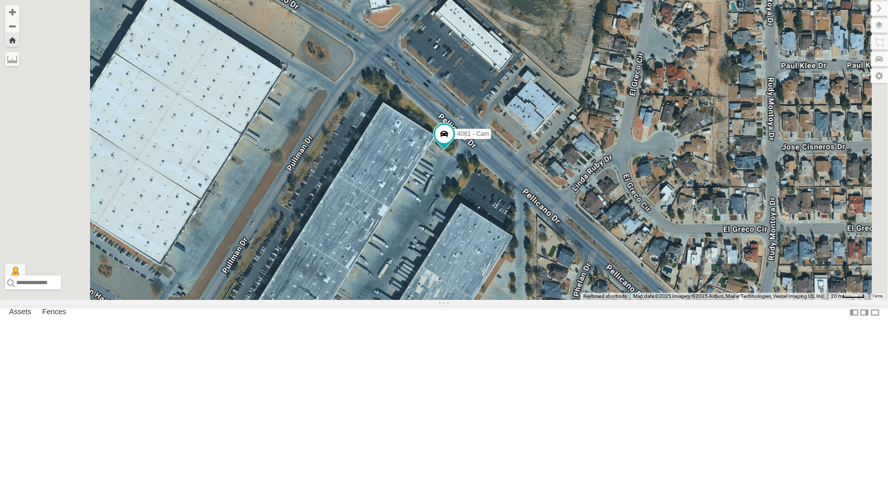
click at [0, 0] on div "840 - Cam" at bounding box center [0, 0] width 0 height 0
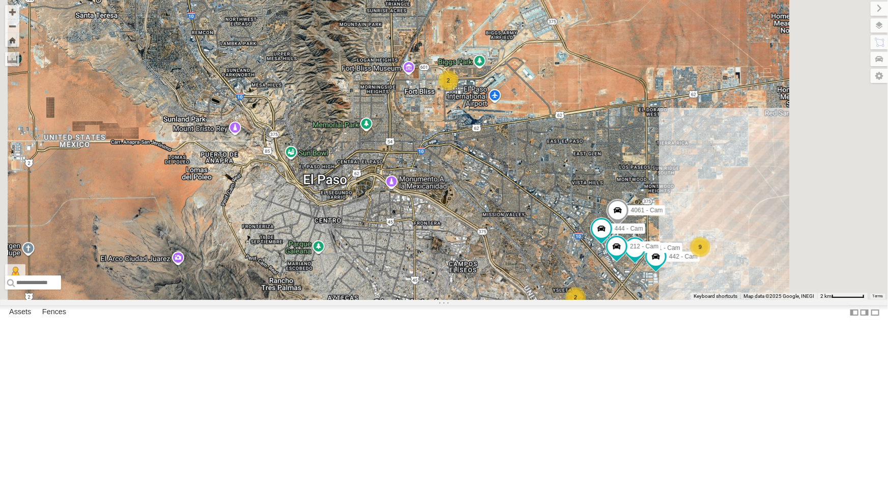
click at [0, 0] on div "840 - Cam" at bounding box center [0, 0] width 0 height 0
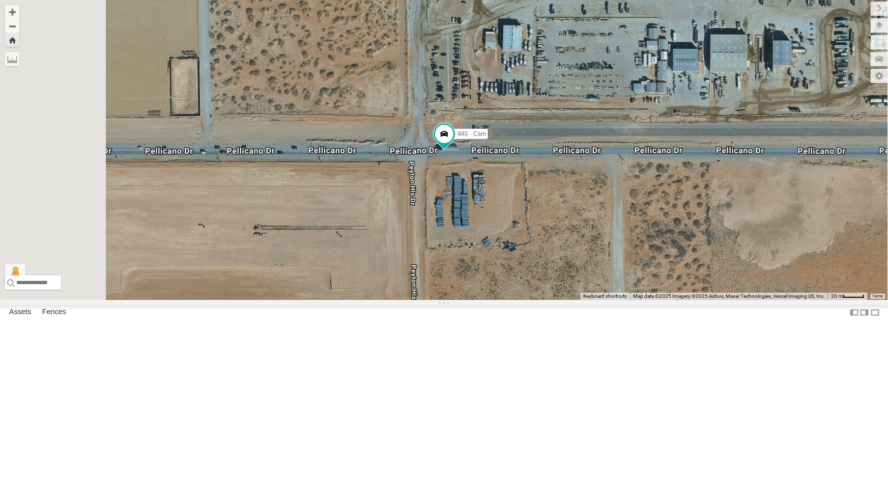
click at [0, 0] on div "All Assets" at bounding box center [0, 0] width 0 height 0
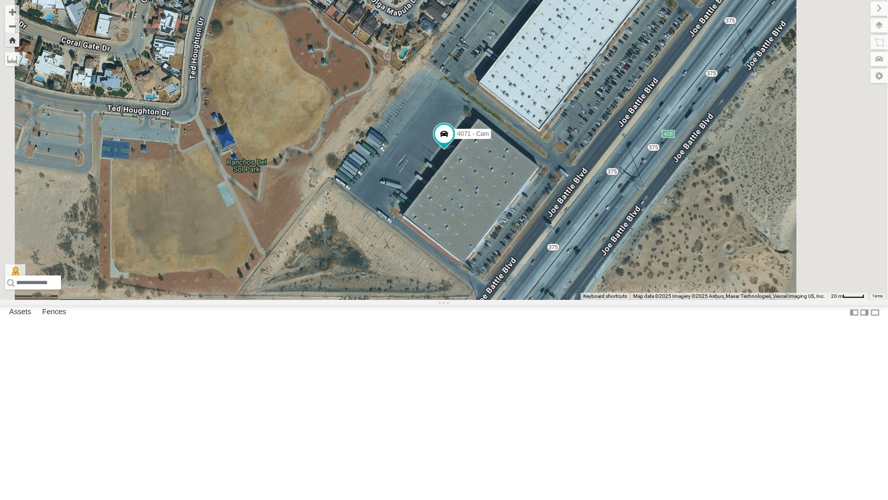
click at [0, 0] on div "442 - Cam" at bounding box center [0, 0] width 0 height 0
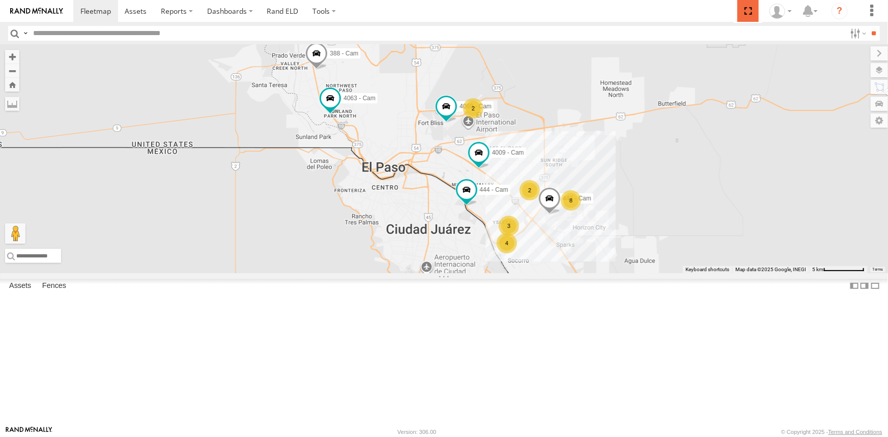
drag, startPoint x: 747, startPoint y: 9, endPoint x: 747, endPoint y: 49, distance: 40.2
click at [747, 9] on span at bounding box center [747, 11] width 21 height 22
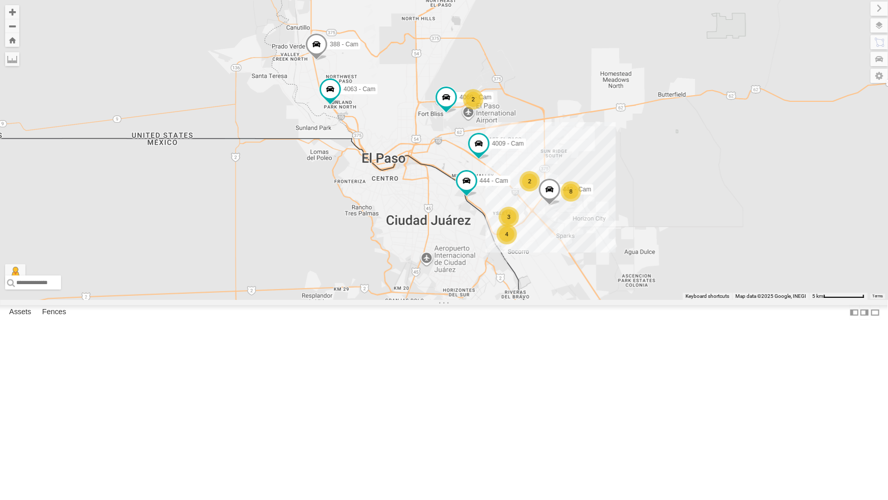
click at [475, 109] on div "2" at bounding box center [473, 99] width 20 height 20
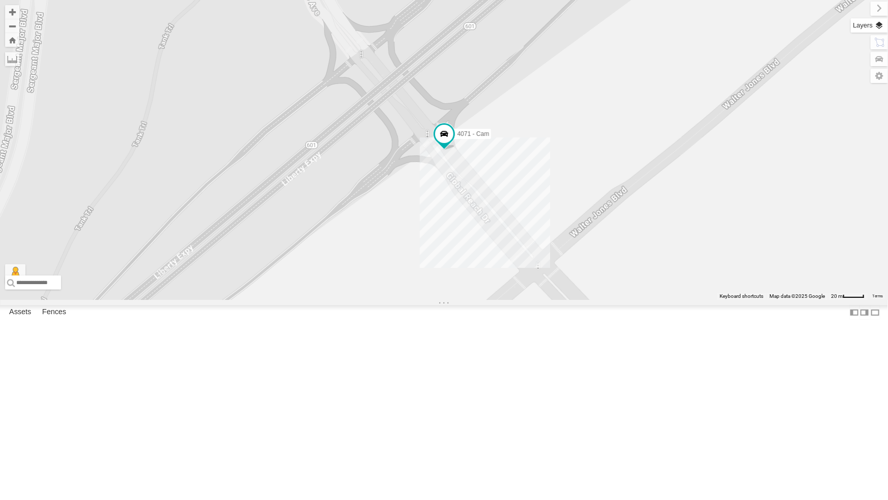
click at [878, 26] on label at bounding box center [869, 25] width 37 height 14
click at [851, 23] on label at bounding box center [869, 25] width 37 height 14
click at [0, 0] on span "Basemaps" at bounding box center [0, 0] width 0 height 0
click at [0, 0] on span "Satellite + Roadmap" at bounding box center [0, 0] width 0 height 0
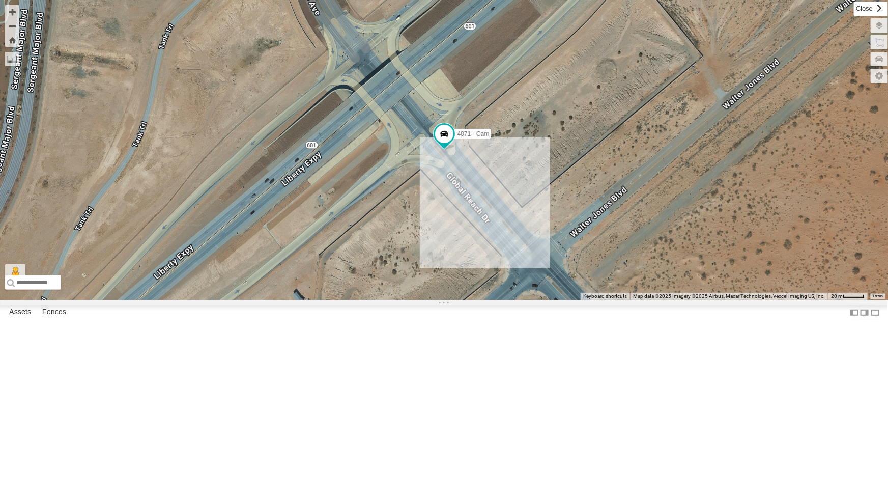
click at [854, 8] on label at bounding box center [871, 9] width 34 height 14
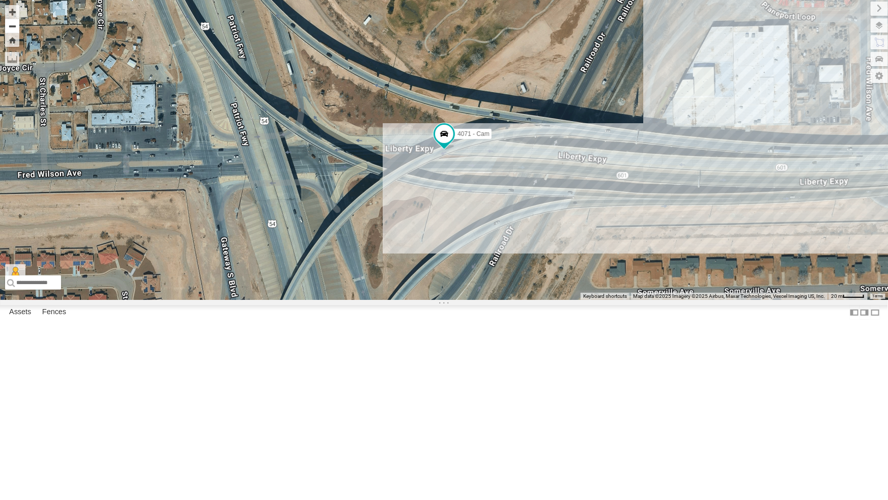
click at [13, 29] on button "Zoom out" at bounding box center [12, 26] width 14 height 14
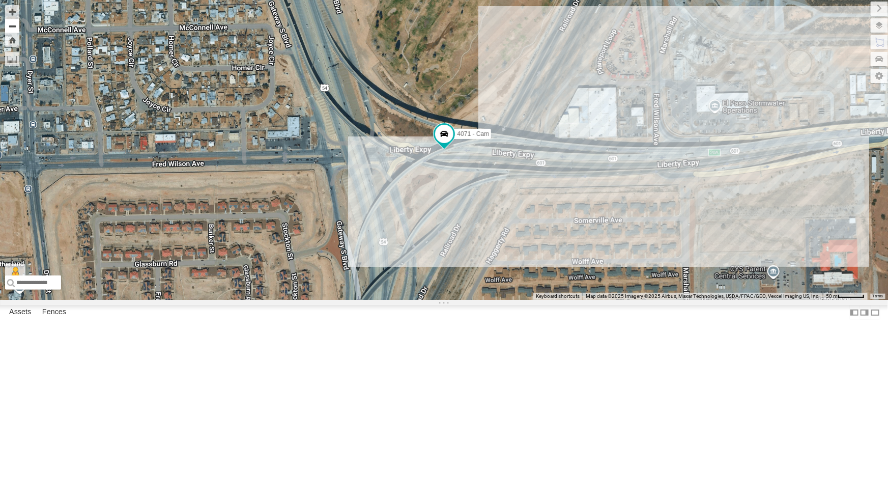
click at [15, 28] on button "Zoom out" at bounding box center [12, 26] width 14 height 14
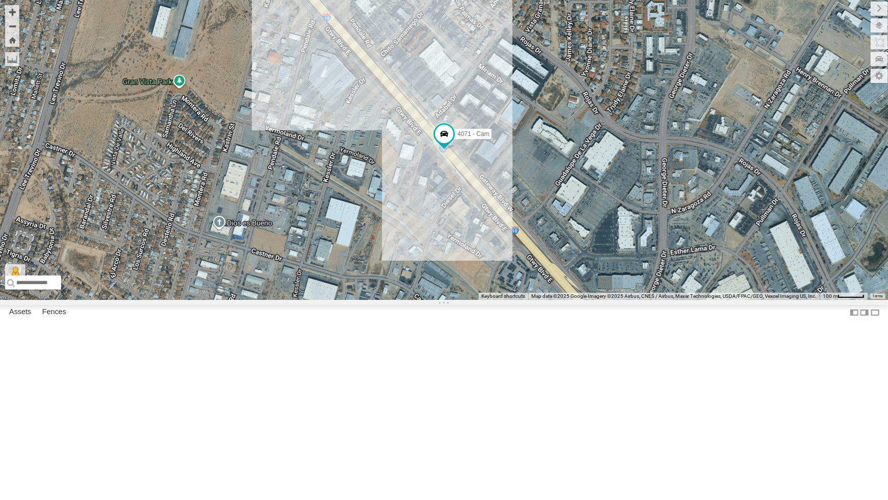
click at [5, 25] on div "4071 - Cam" at bounding box center [444, 150] width 888 height 300
click at [13, 30] on button "Zoom out" at bounding box center [12, 26] width 14 height 14
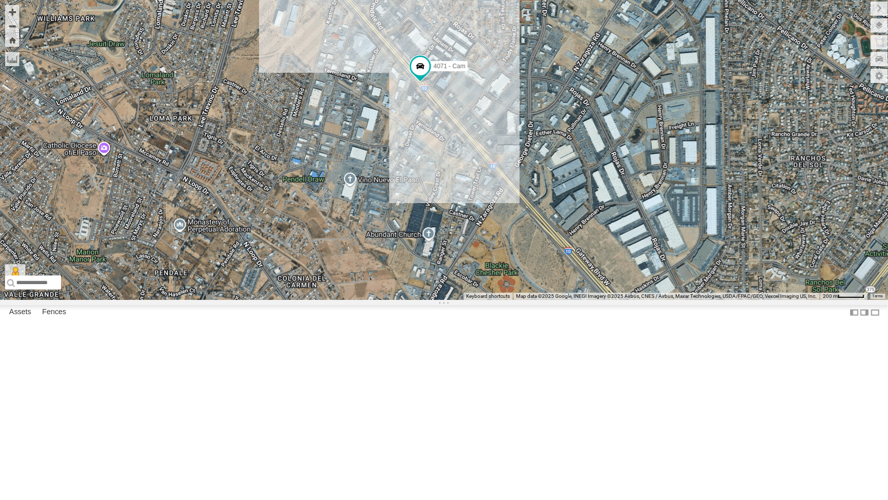
drag, startPoint x: 487, startPoint y: 346, endPoint x: 463, endPoint y: 273, distance: 76.5
click at [463, 273] on div "4071 - Cam" at bounding box center [444, 150] width 888 height 300
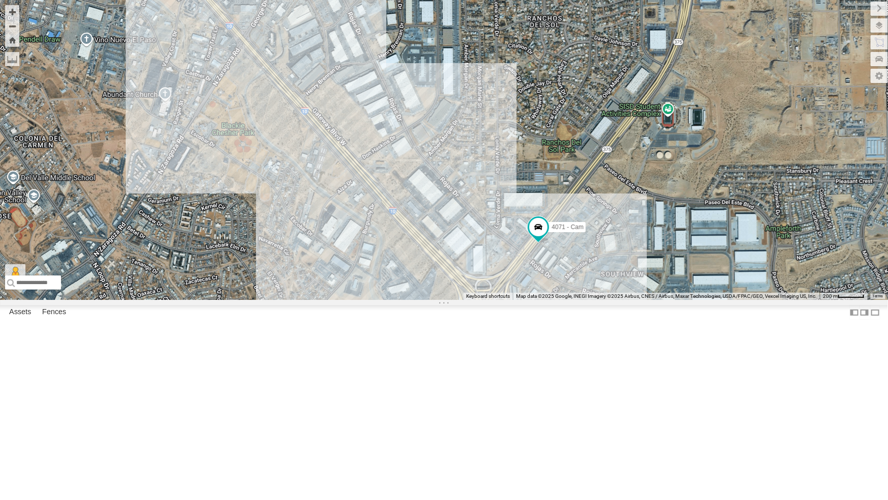
drag, startPoint x: 580, startPoint y: 262, endPoint x: 600, endPoint y: 402, distance: 141.3
click at [600, 300] on div "4071 - Cam" at bounding box center [444, 150] width 888 height 300
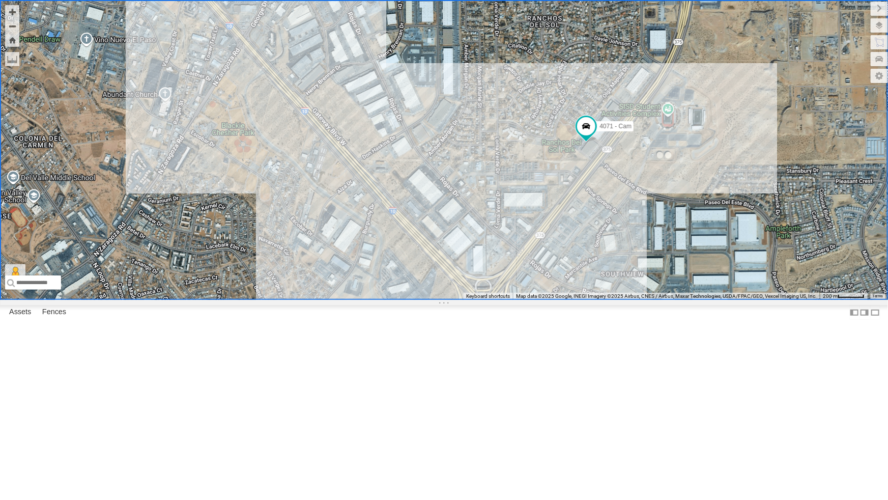
click at [479, 124] on div "4071 - Cam" at bounding box center [444, 150] width 888 height 300
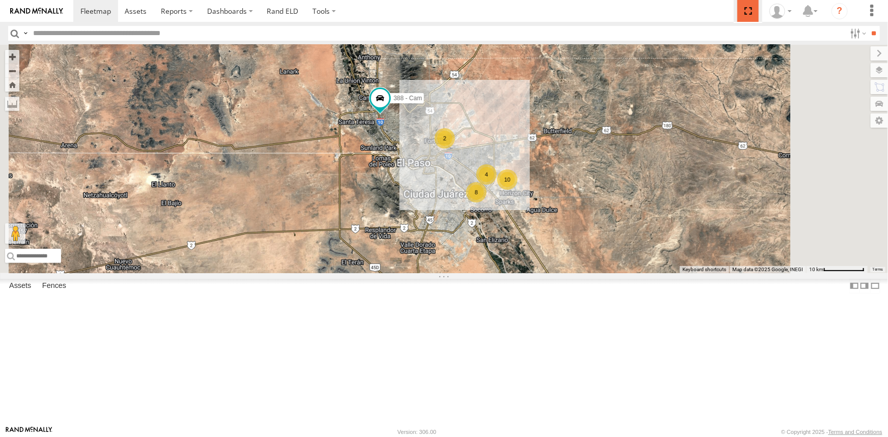
click at [749, 15] on span at bounding box center [747, 11] width 21 height 22
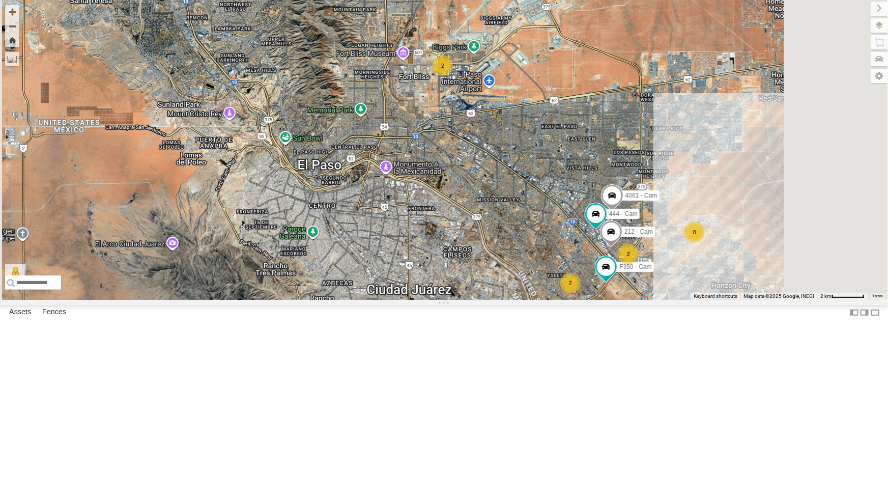
click at [524, 300] on div "388 - Cam 2 8 F350 - Cam 2 2 3 3 4061 - Cam 444 - Cam 212 - Cam" at bounding box center [444, 150] width 888 height 300
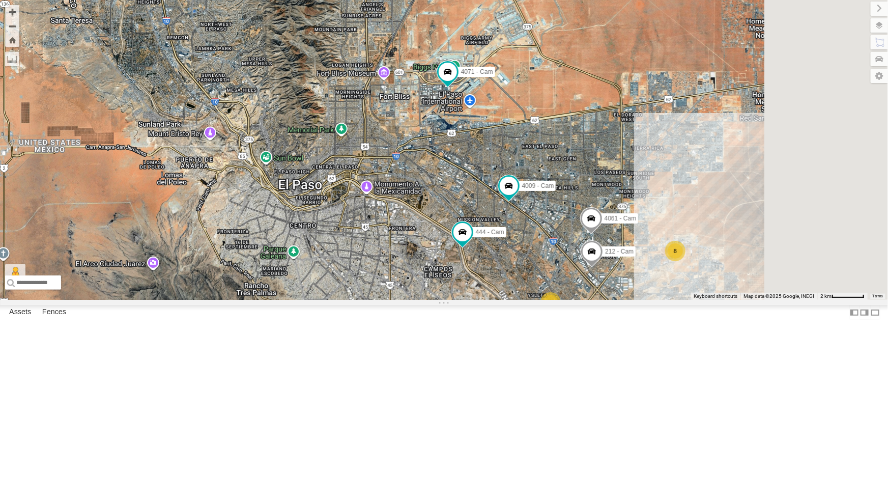
click at [0, 0] on div "4061 - Cam" at bounding box center [0, 0] width 0 height 0
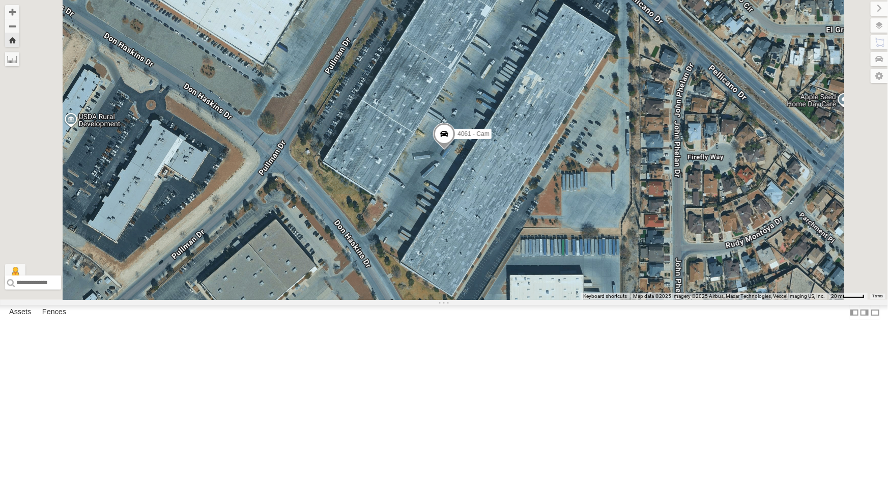
click at [0, 0] on div "4067 - Cam" at bounding box center [0, 0] width 0 height 0
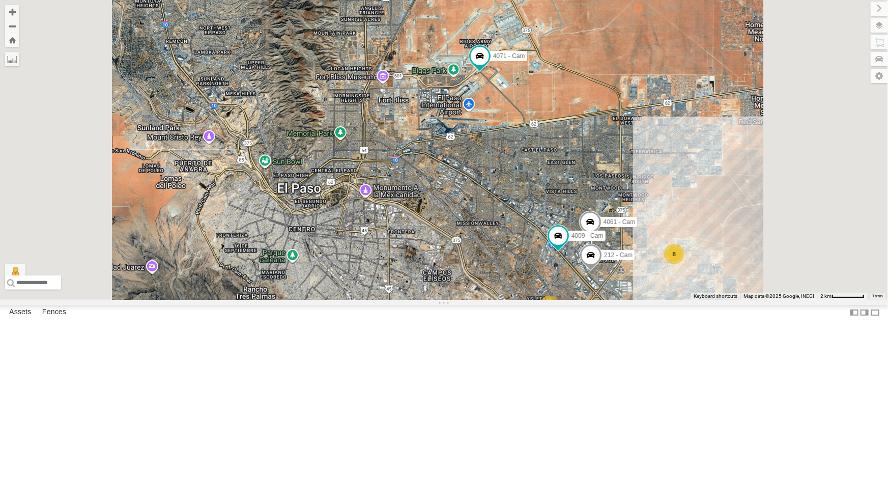
drag, startPoint x: 50, startPoint y: 100, endPoint x: 70, endPoint y: 128, distance: 34.3
click at [0, 0] on div "442 - Cam" at bounding box center [0, 0] width 0 height 0
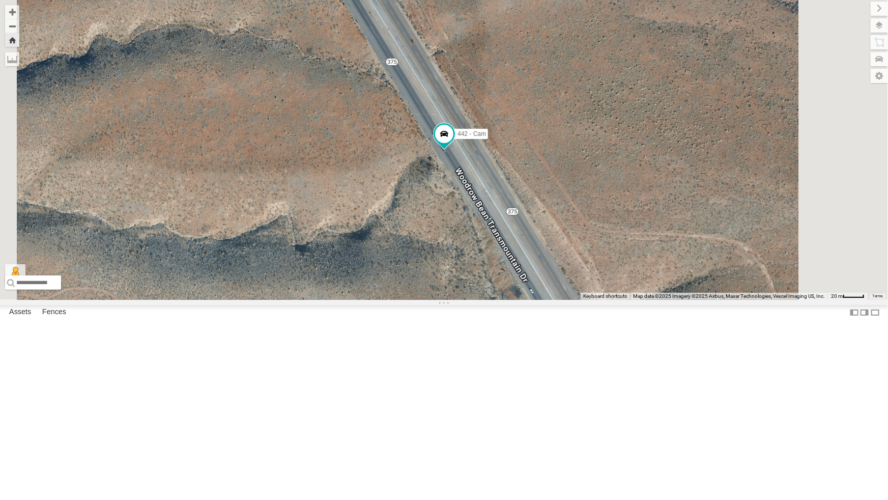
click at [0, 0] on div "4071 - Cam" at bounding box center [0, 0] width 0 height 0
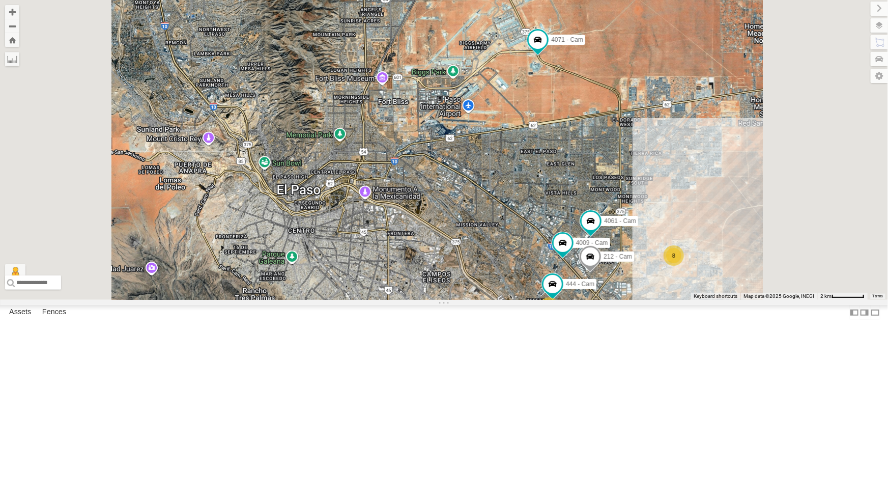
click at [0, 0] on div "All Assets" at bounding box center [0, 0] width 0 height 0
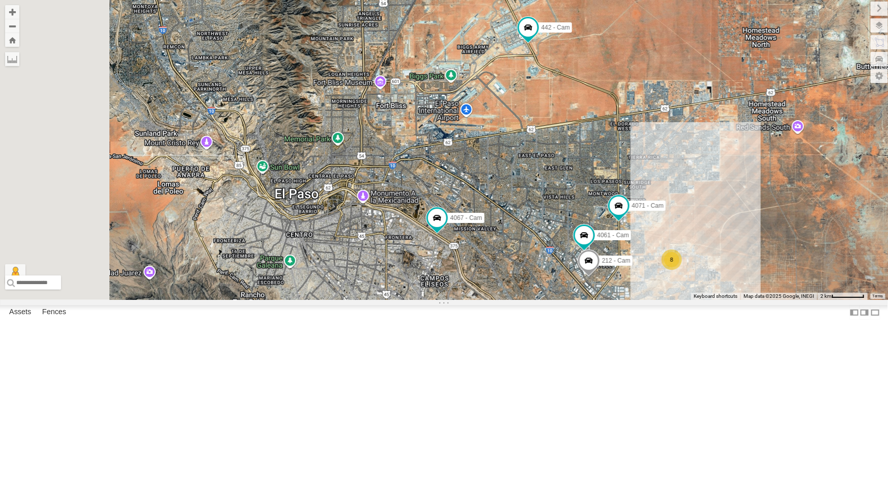
click at [0, 0] on div "4071 - Cam" at bounding box center [0, 0] width 0 height 0
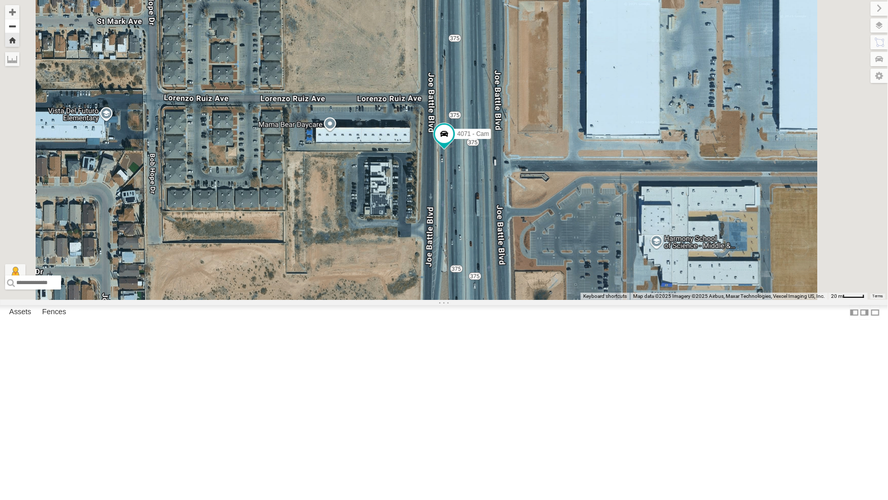
click at [19, 27] on button "Zoom out" at bounding box center [12, 26] width 14 height 14
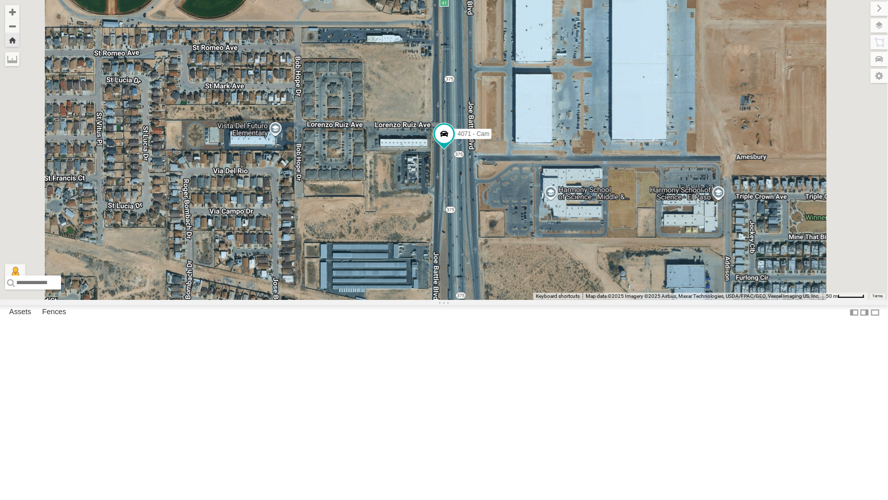
click at [0, 0] on div "442 - Cam" at bounding box center [0, 0] width 0 height 0
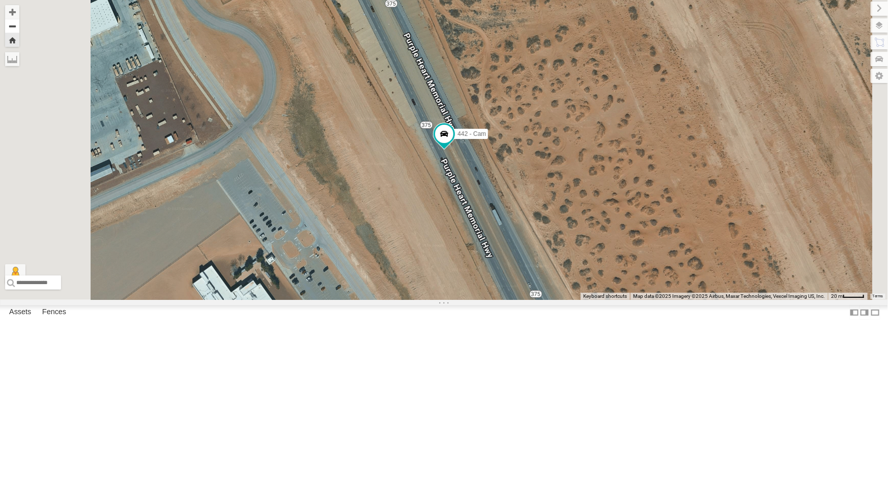
click at [19, 25] on button "Zoom out" at bounding box center [12, 26] width 14 height 14
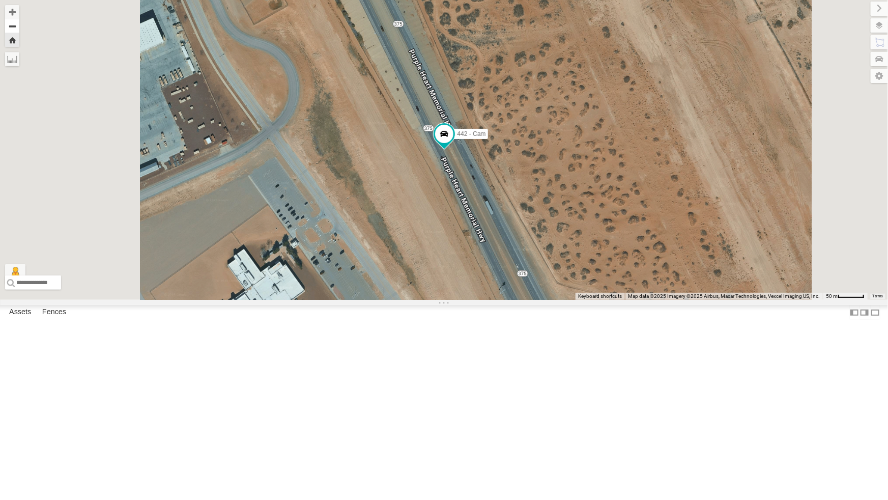
click at [19, 25] on button "Zoom out" at bounding box center [12, 26] width 14 height 14
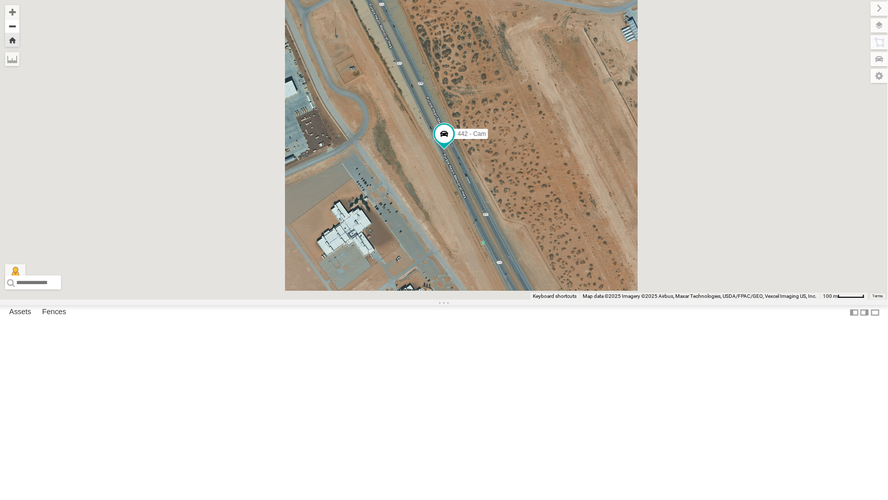
click at [19, 25] on button "Zoom out" at bounding box center [12, 26] width 14 height 14
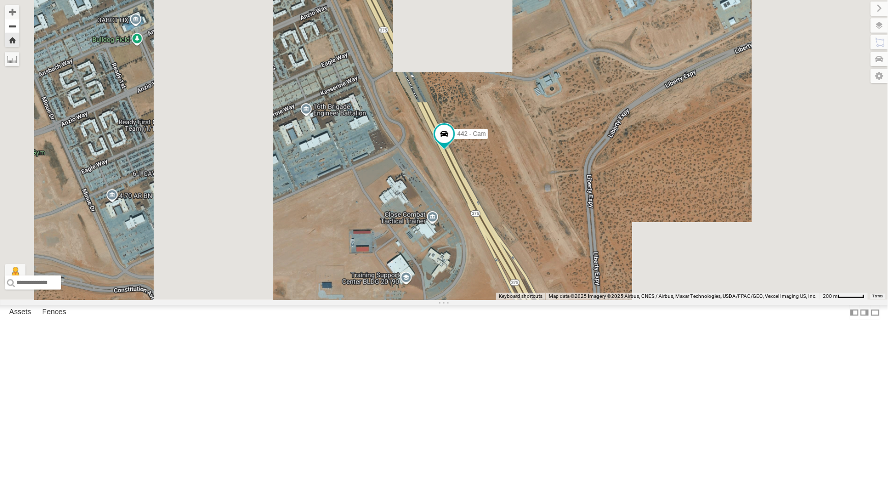
click at [19, 25] on button "Zoom out" at bounding box center [12, 26] width 14 height 14
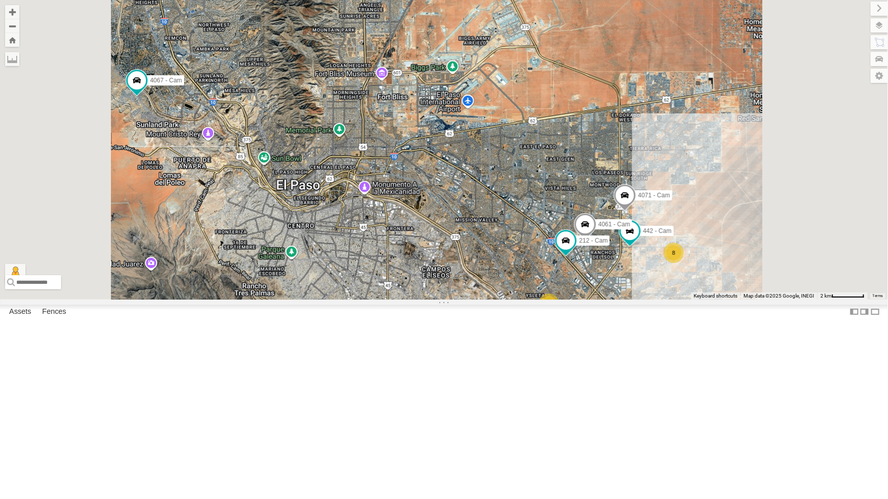
click at [0, 0] on div "442 - Cam All Assets" at bounding box center [0, 0] width 0 height 0
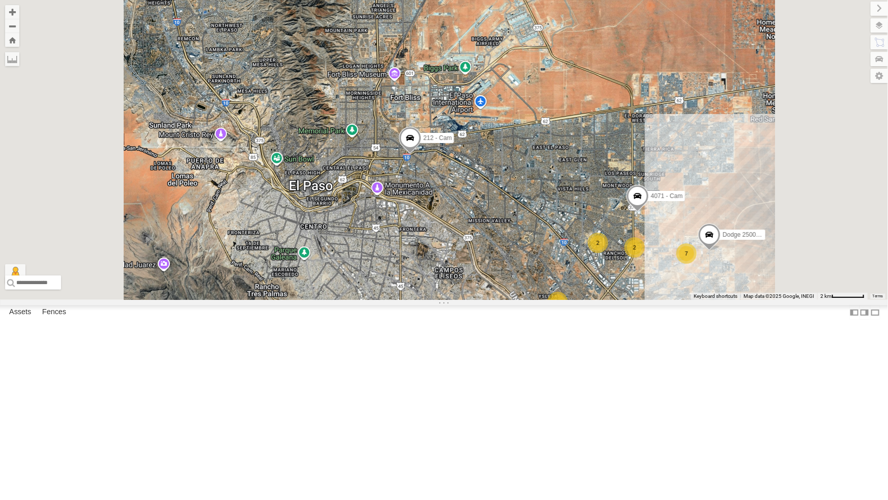
click at [0, 0] on div "442 - Cam" at bounding box center [0, 0] width 0 height 0
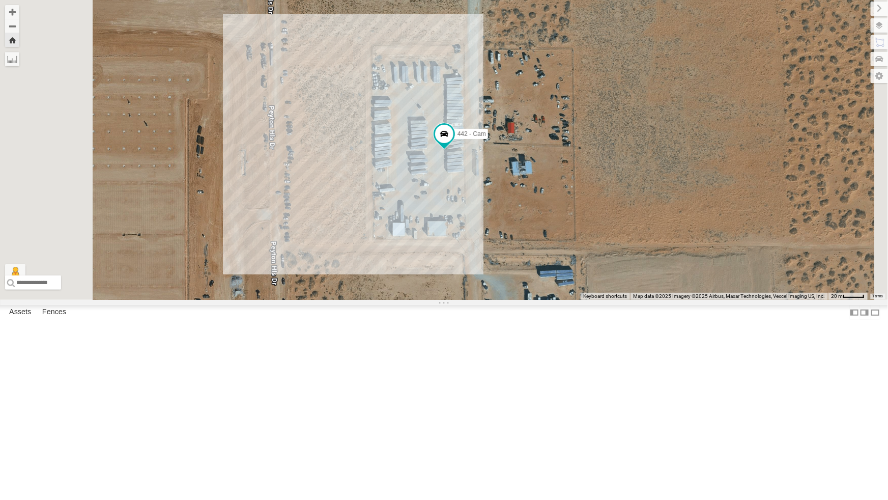
click at [0, 0] on div "4069 - Cam" at bounding box center [0, 0] width 0 height 0
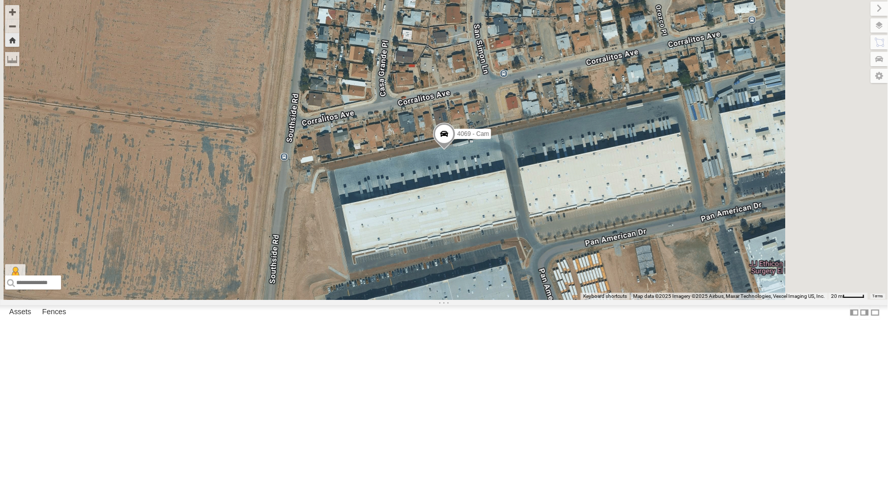
click at [455, 150] on span at bounding box center [444, 136] width 22 height 27
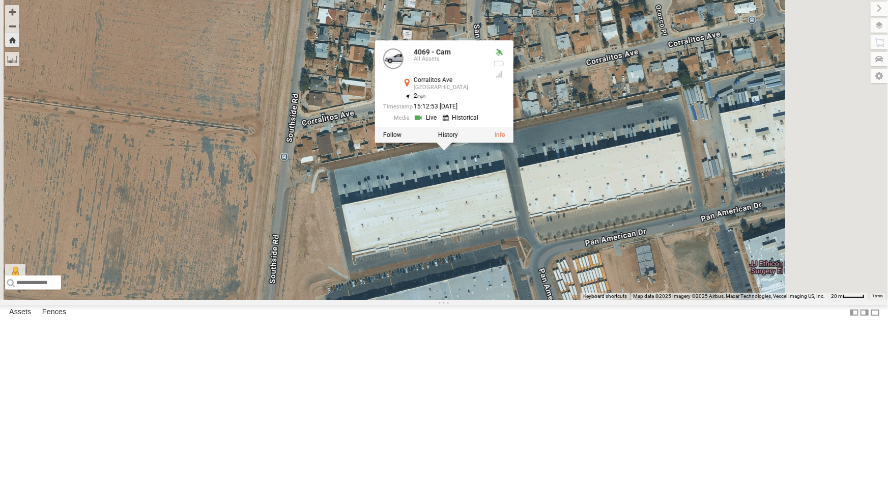
click at [439, 122] on link at bounding box center [426, 117] width 26 height 10
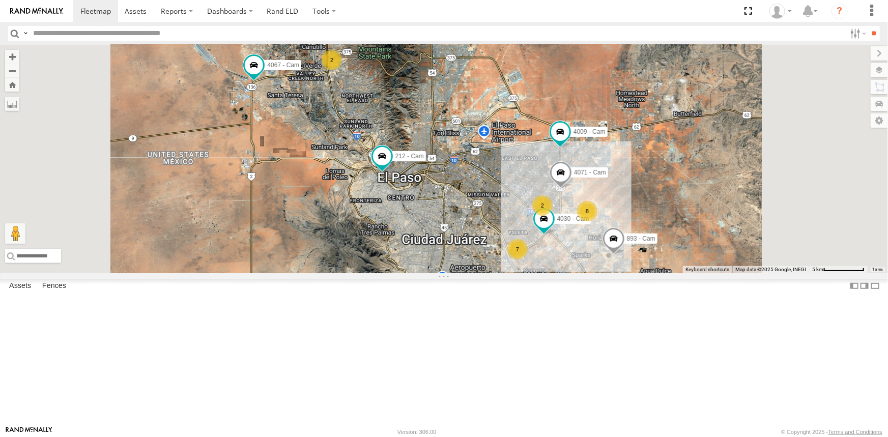
click at [528, 260] on div "7" at bounding box center [517, 249] width 20 height 20
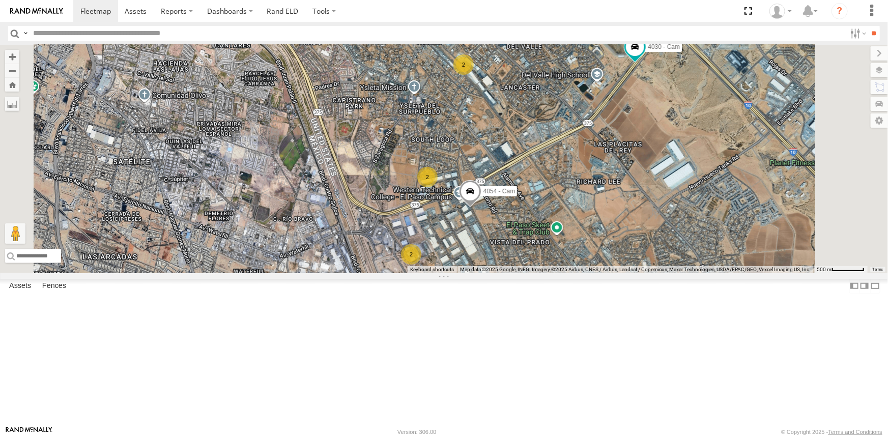
click at [438, 187] on div "2" at bounding box center [427, 177] width 20 height 20
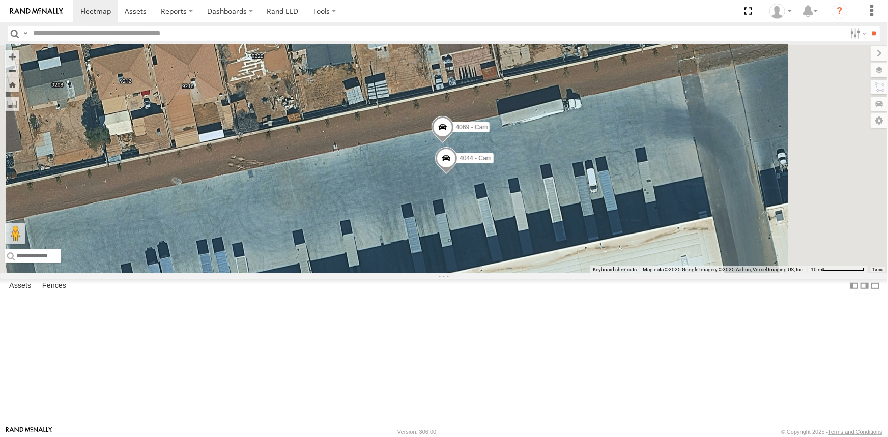
click at [453, 144] on span at bounding box center [442, 129] width 22 height 27
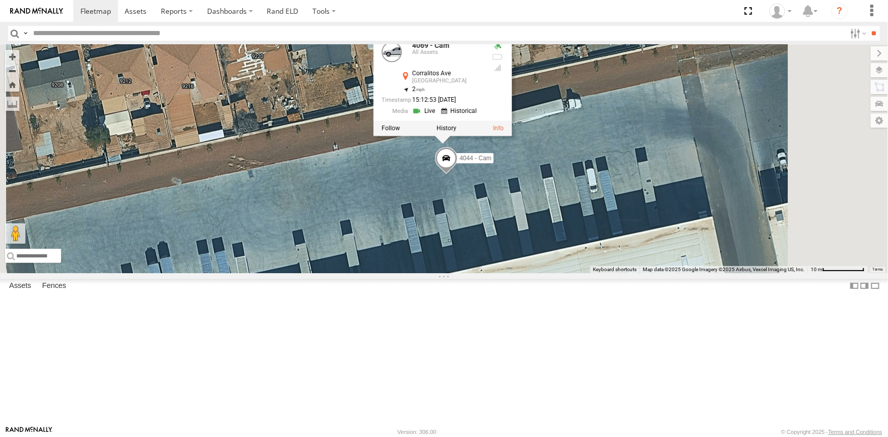
click at [438, 116] on link at bounding box center [425, 111] width 26 height 10
click at [0, 0] on div "4044 - Cam" at bounding box center [0, 0] width 0 height 0
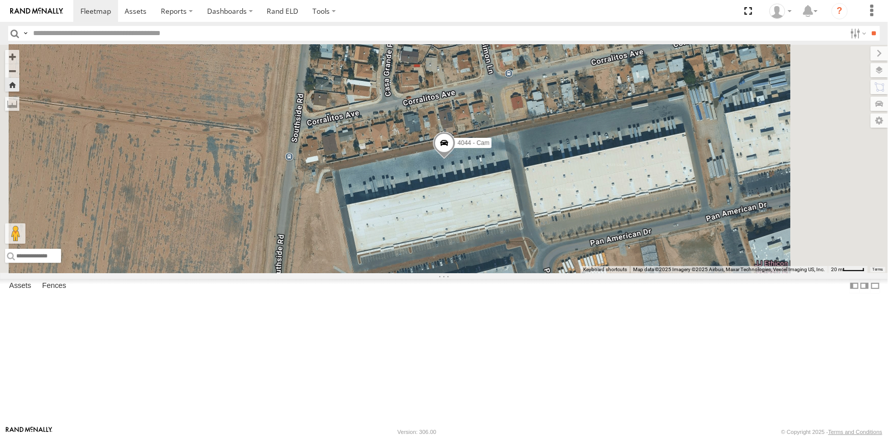
click at [456, 159] on span at bounding box center [444, 144] width 22 height 27
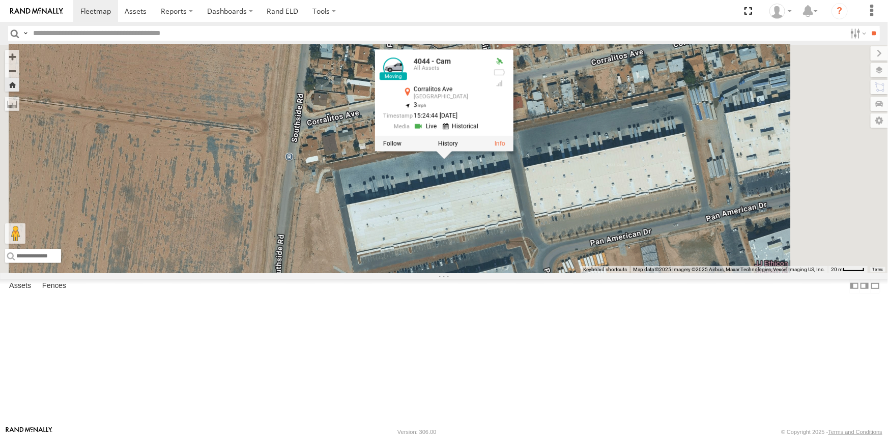
click at [440, 131] on link at bounding box center [427, 127] width 26 height 10
click at [492, 273] on div "4044 - Cam 4044 - Cam All Assets Corralitos Ave South Loop 31.67902 , -106.3252…" at bounding box center [444, 159] width 888 height 229
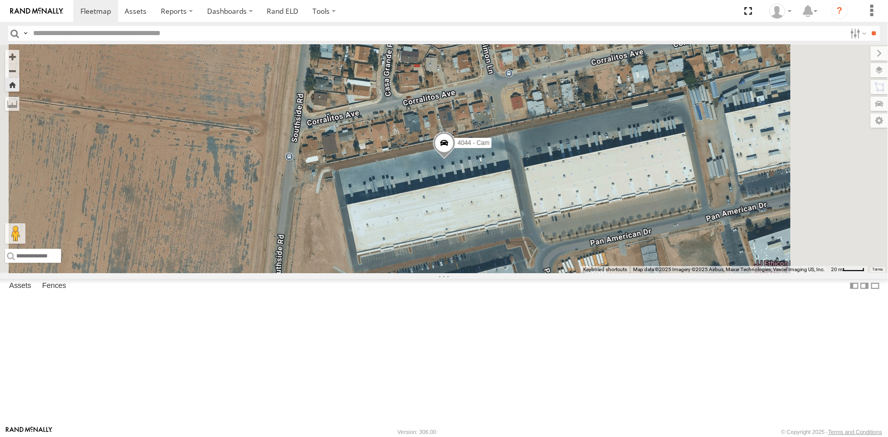
scroll to position [0, 0]
click at [19, 87] on button "Zoom Home" at bounding box center [12, 85] width 14 height 14
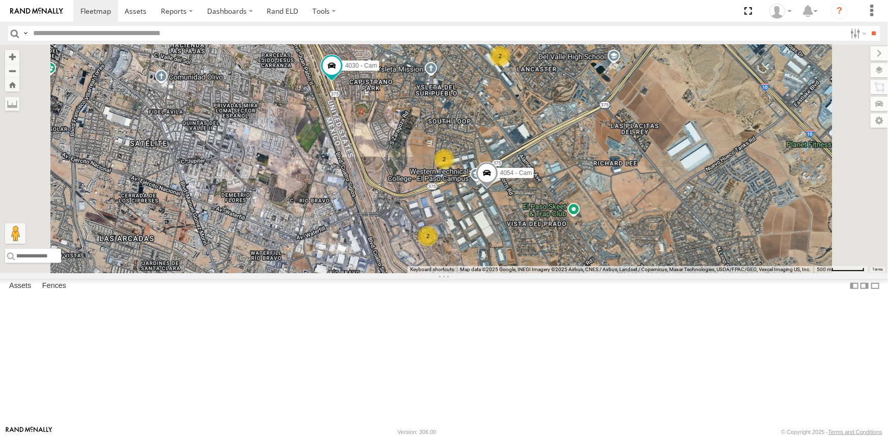
click at [455, 169] on div "2" at bounding box center [444, 159] width 20 height 20
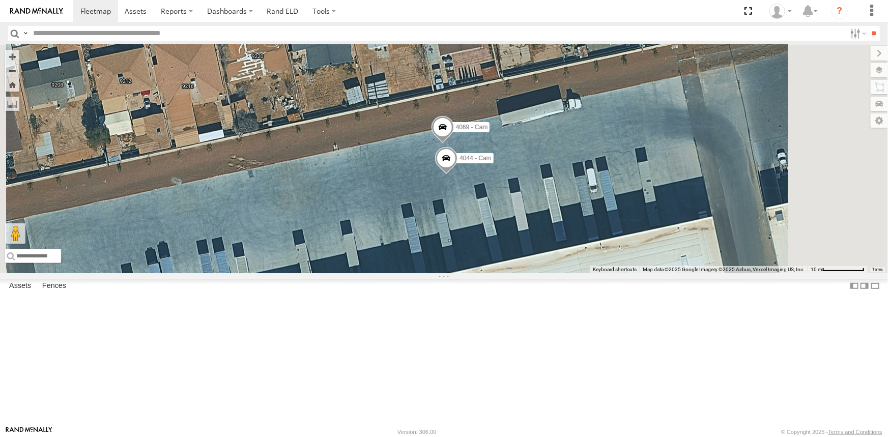
click at [453, 144] on span at bounding box center [442, 129] width 22 height 27
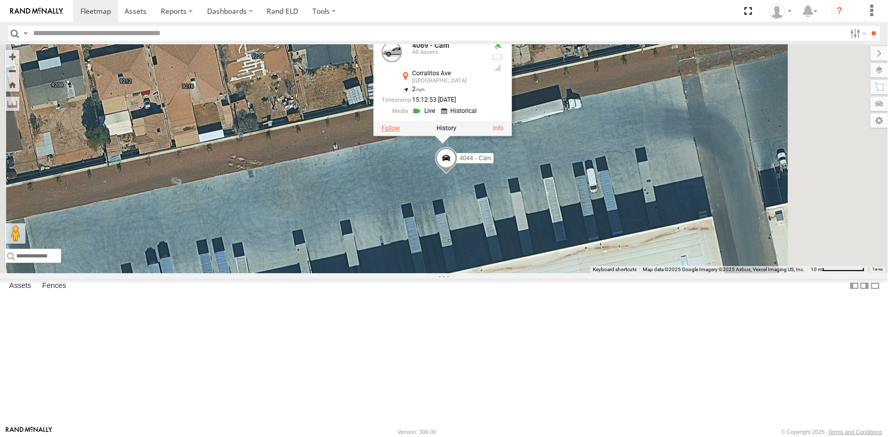
click at [400, 132] on label at bounding box center [390, 128] width 18 height 7
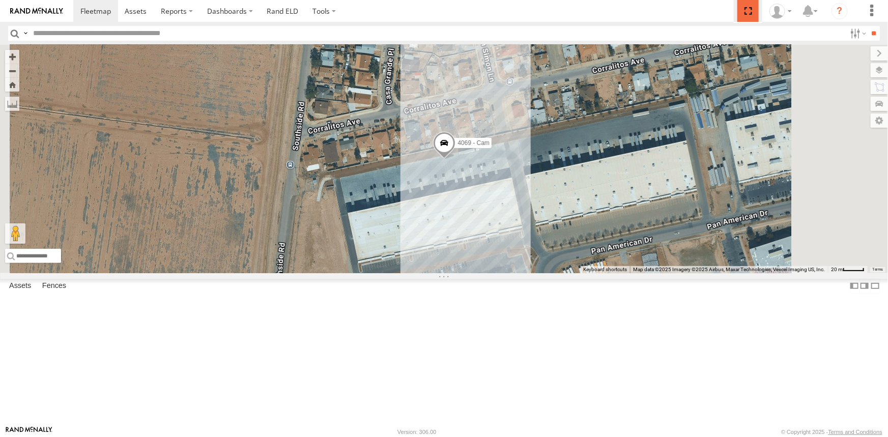
click at [749, 13] on span at bounding box center [747, 11] width 21 height 22
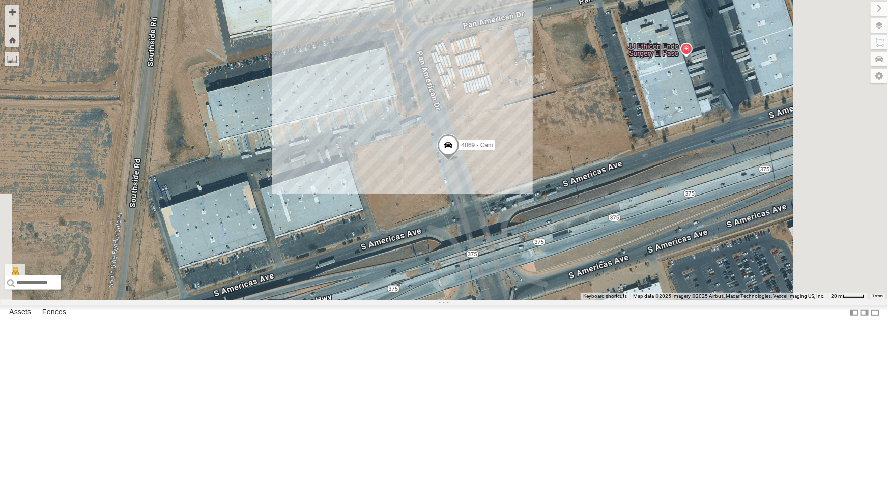
click at [459, 161] on span at bounding box center [448, 147] width 22 height 27
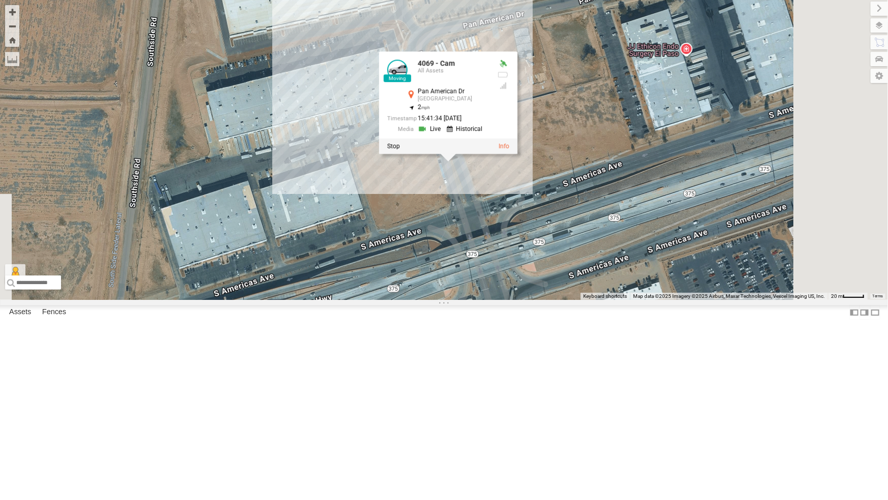
click at [443, 133] on link at bounding box center [430, 129] width 26 height 10
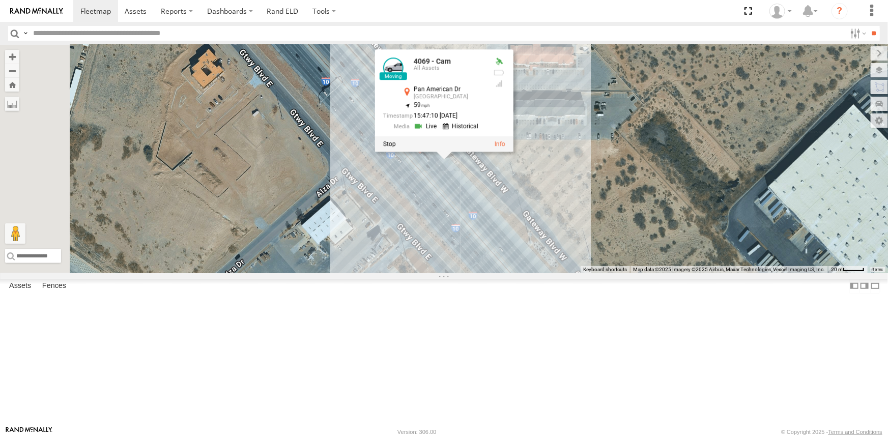
click at [0, 0] on div "442 - Cam All Assets" at bounding box center [0, 0] width 0 height 0
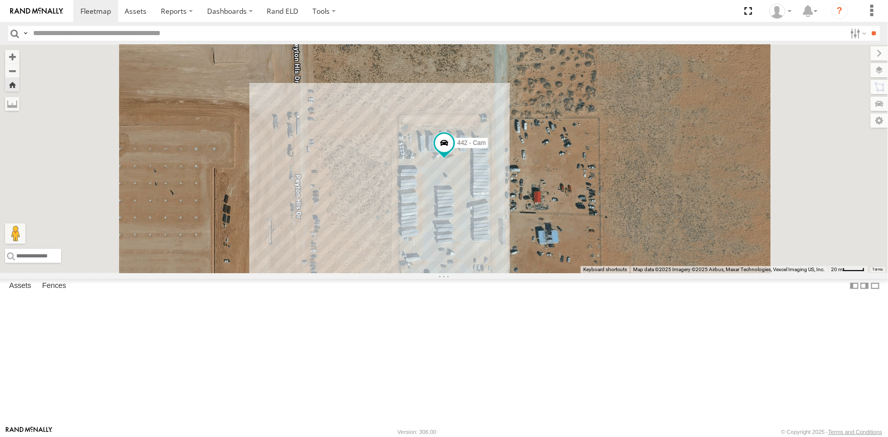
click at [0, 0] on div "4061 - Cam" at bounding box center [0, 0] width 0 height 0
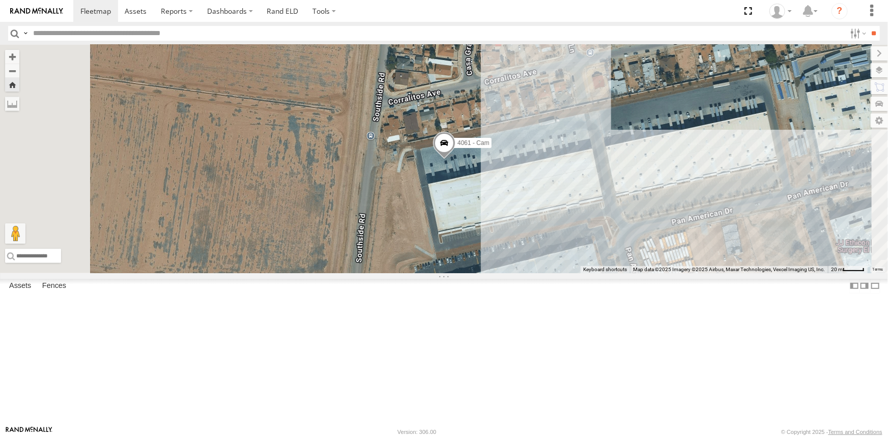
click at [0, 0] on div "All Assets" at bounding box center [0, 0] width 0 height 0
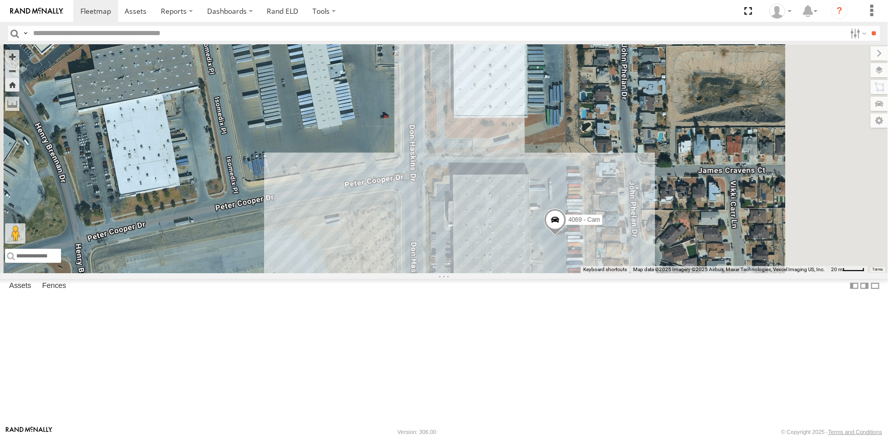
click at [0, 0] on div "442 - Cam" at bounding box center [0, 0] width 0 height 0
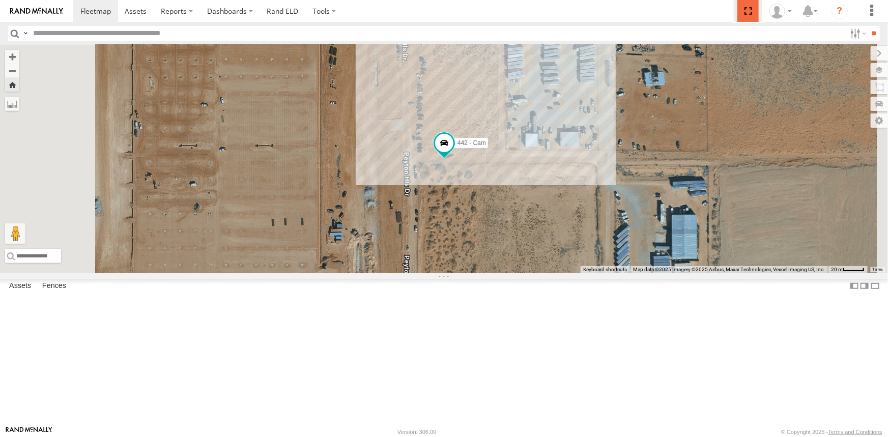
click at [749, 10] on span at bounding box center [747, 11] width 21 height 22
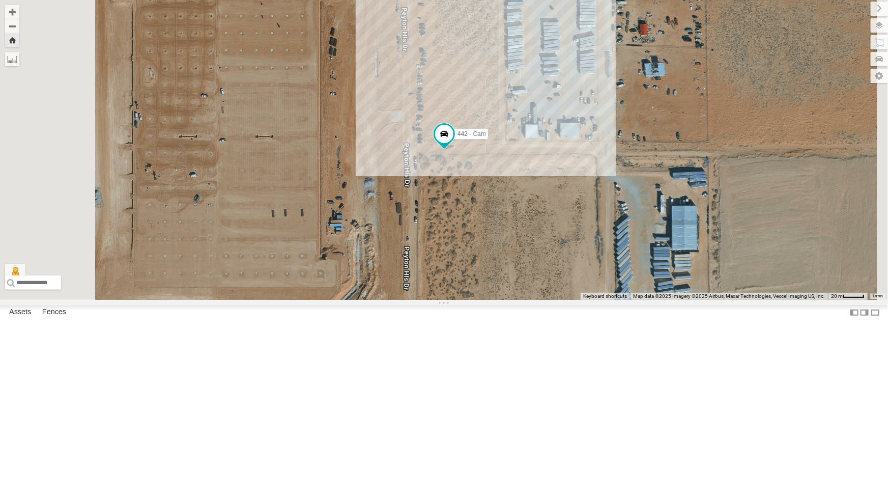
click at [0, 0] on div "4071 - Cam" at bounding box center [0, 0] width 0 height 0
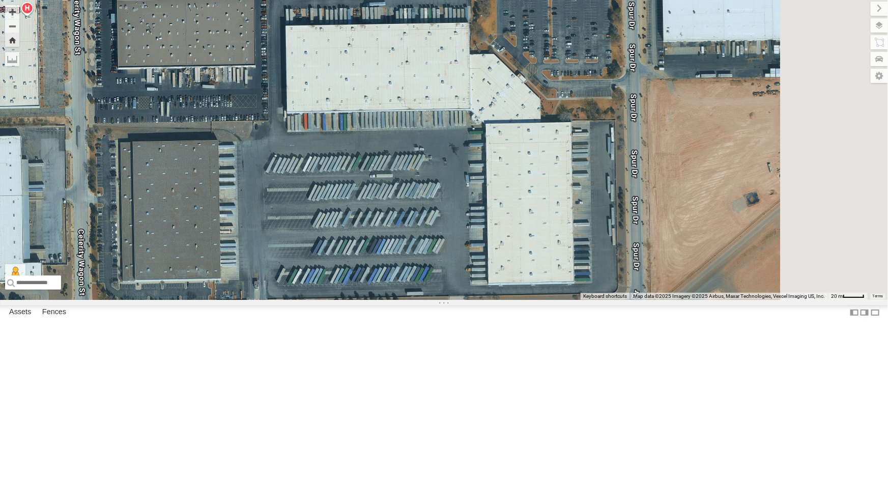
click at [0, 0] on div "442 - Cam" at bounding box center [0, 0] width 0 height 0
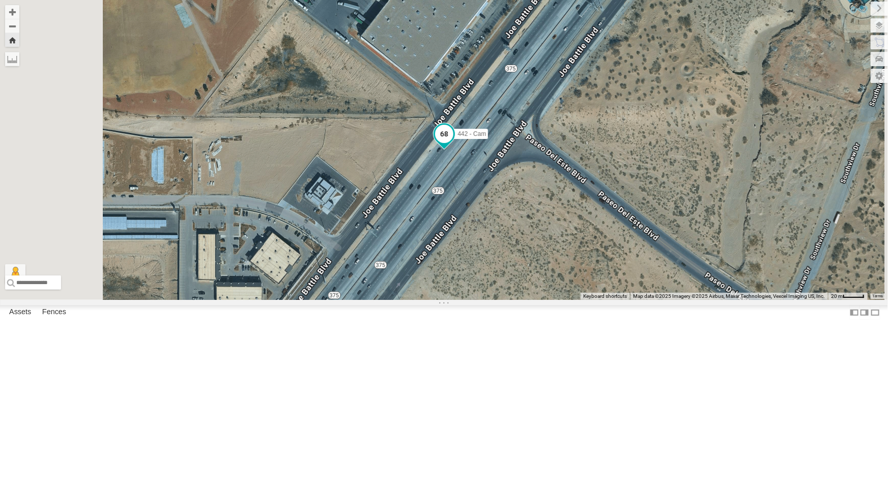
click at [453, 143] on span at bounding box center [444, 134] width 18 height 18
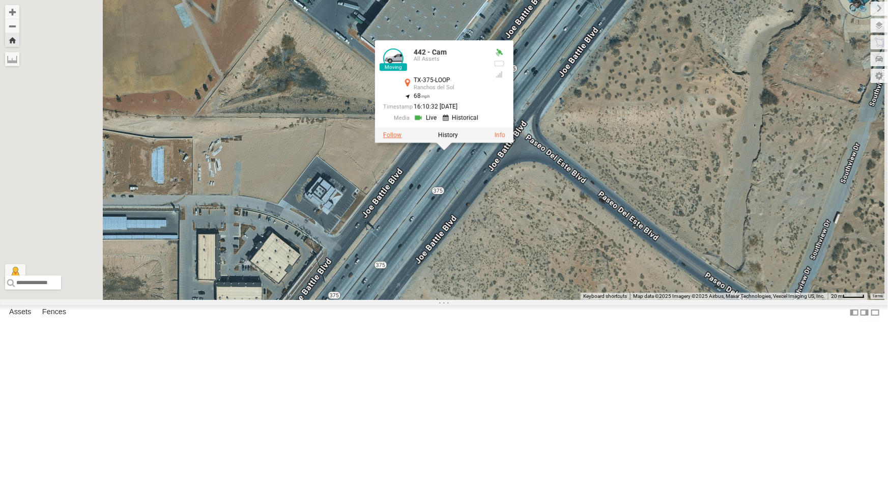
click at [402, 138] on label at bounding box center [392, 134] width 18 height 7
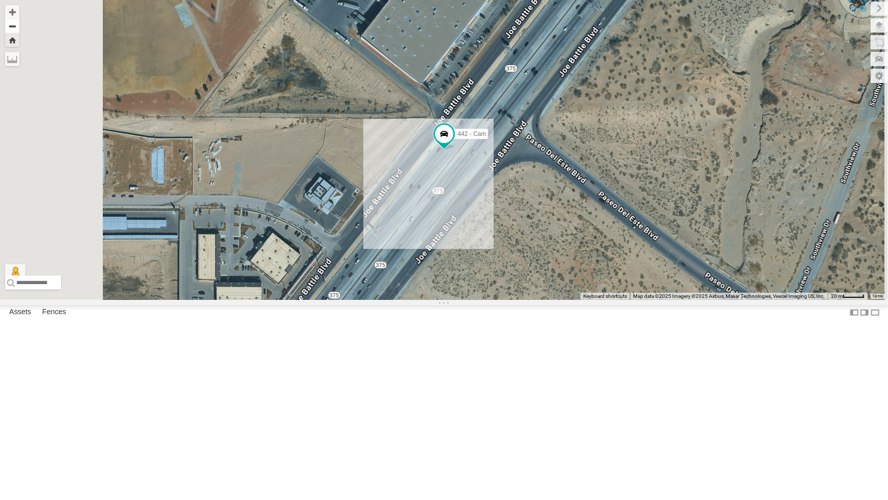
click at [19, 23] on button "Zoom out" at bounding box center [12, 26] width 14 height 14
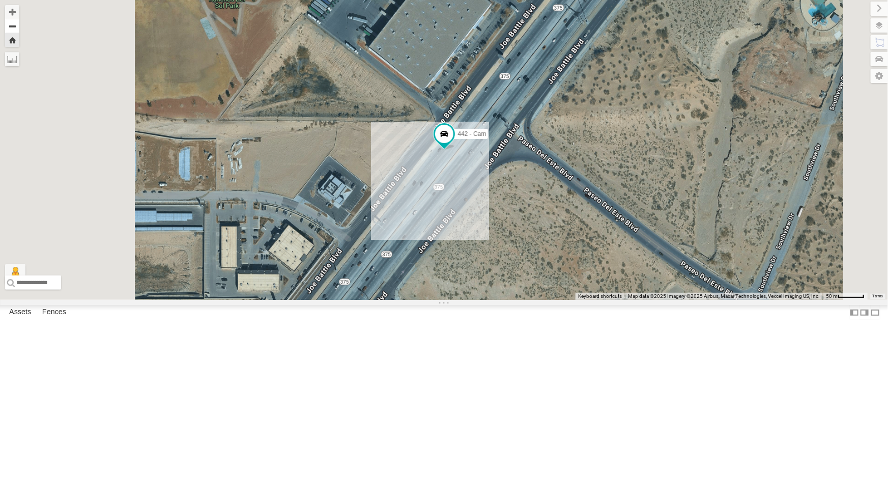
click at [19, 23] on button "Zoom out" at bounding box center [12, 26] width 14 height 14
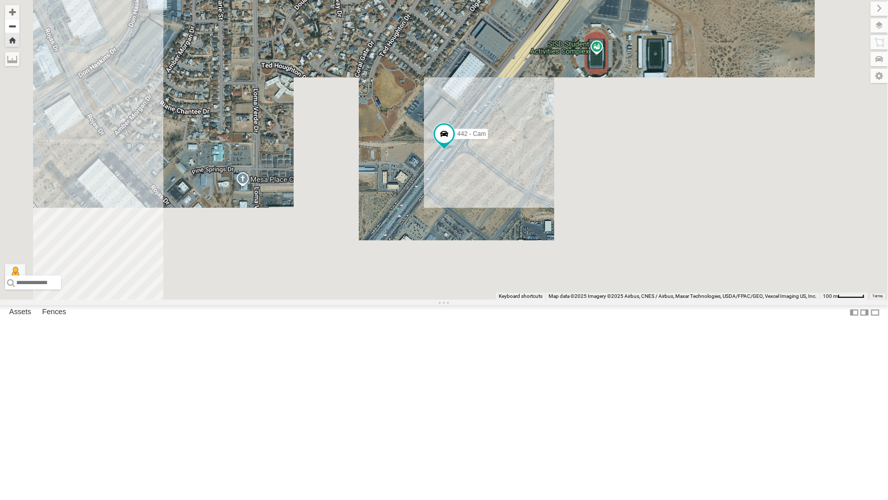
click at [19, 23] on button "Zoom out" at bounding box center [12, 26] width 14 height 14
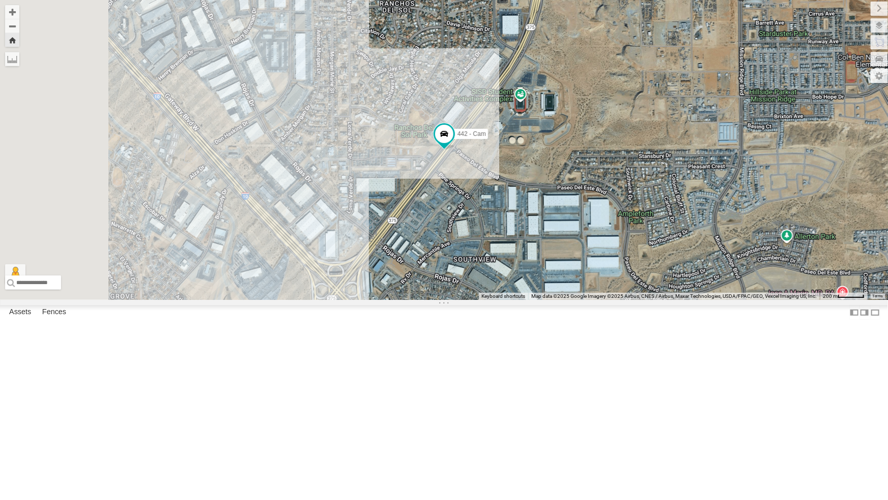
click at [419, 95] on div "442 - Cam" at bounding box center [444, 150] width 888 height 300
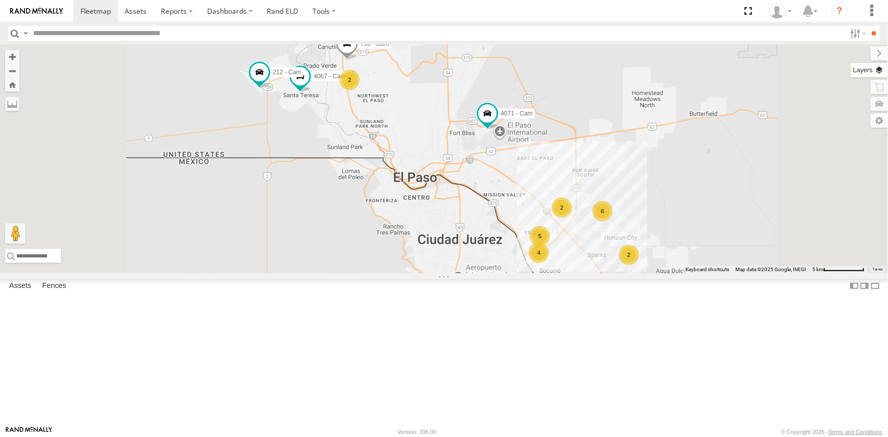
click at [880, 71] on label at bounding box center [869, 70] width 37 height 14
click at [0, 0] on span "Basemaps" at bounding box center [0, 0] width 0 height 0
click at [0, 0] on span "Satellite + Roadmap" at bounding box center [0, 0] width 0 height 0
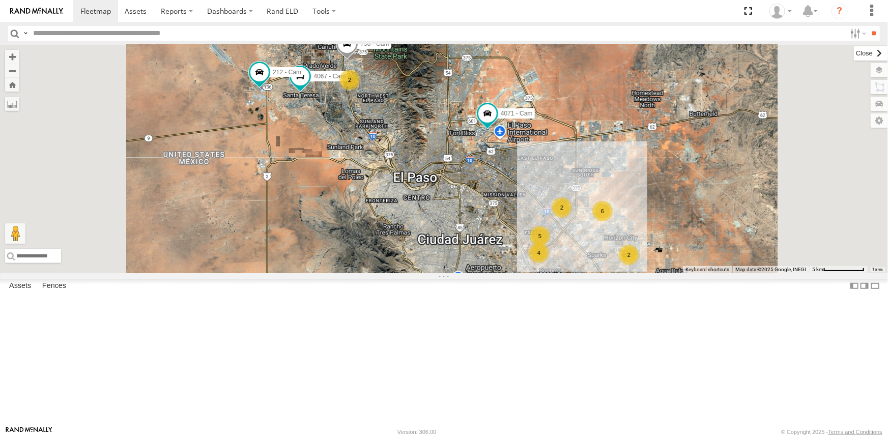
click at [854, 51] on label at bounding box center [871, 53] width 34 height 14
click at [0, 0] on div "442 - Cam" at bounding box center [0, 0] width 0 height 0
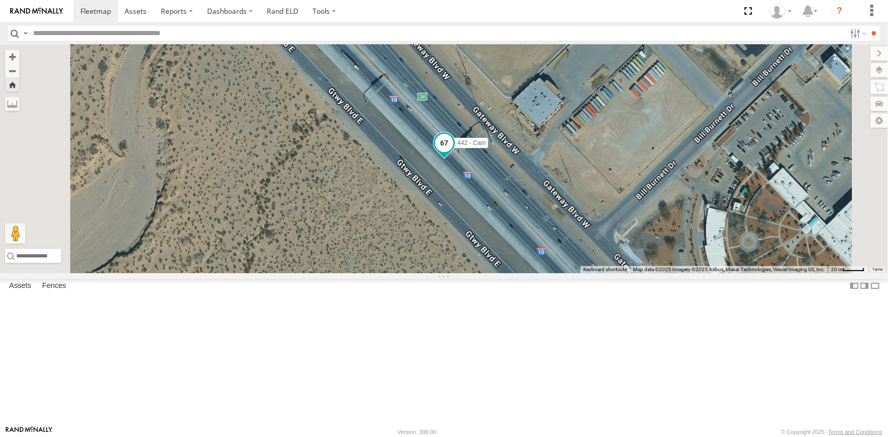
click at [453, 152] on span at bounding box center [444, 143] width 18 height 18
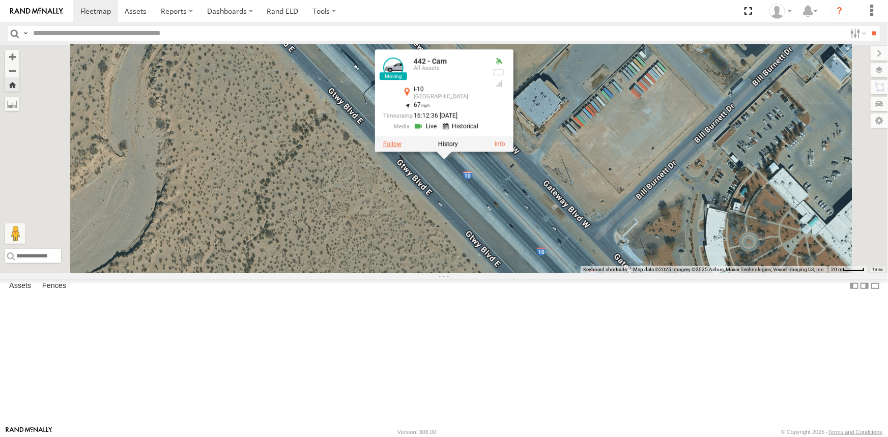
click at [401, 148] on label at bounding box center [392, 143] width 18 height 7
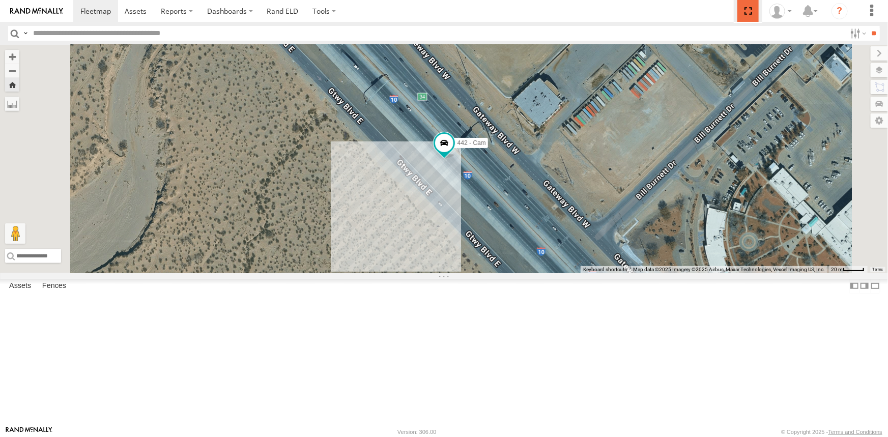
click at [753, 7] on span at bounding box center [747, 11] width 21 height 22
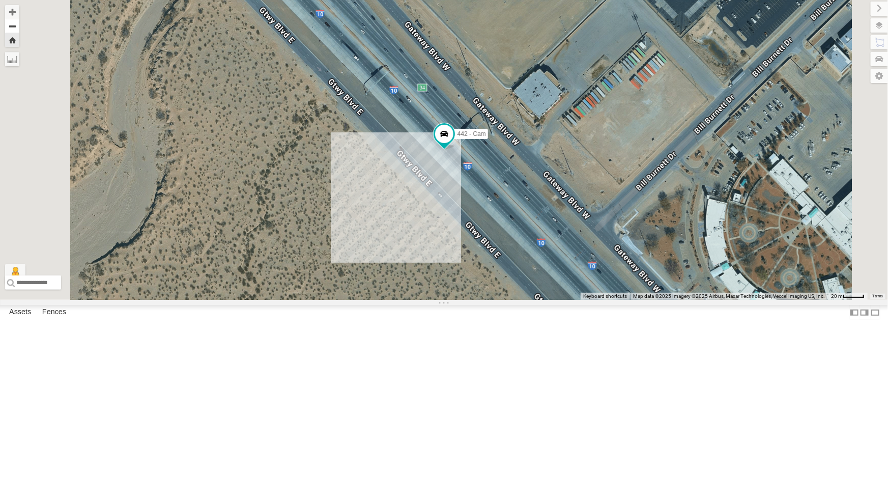
click at [19, 29] on button "Zoom out" at bounding box center [12, 26] width 14 height 14
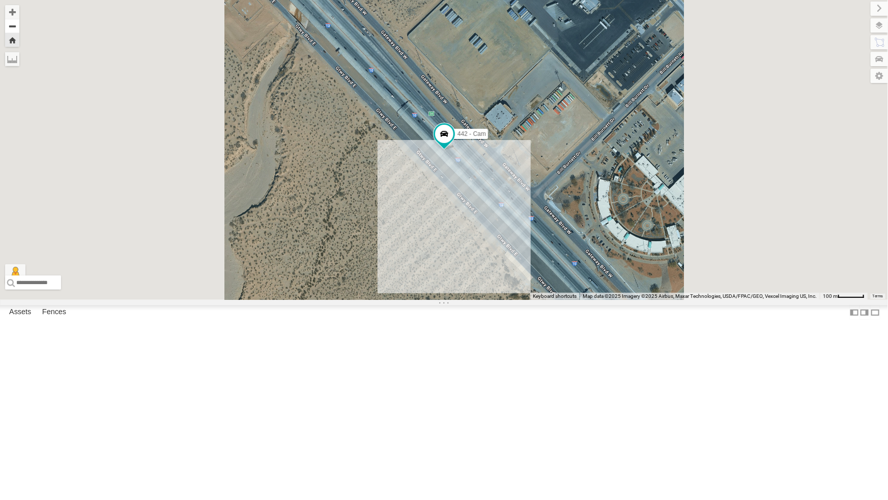
click at [19, 29] on button "Zoom out" at bounding box center [12, 26] width 14 height 14
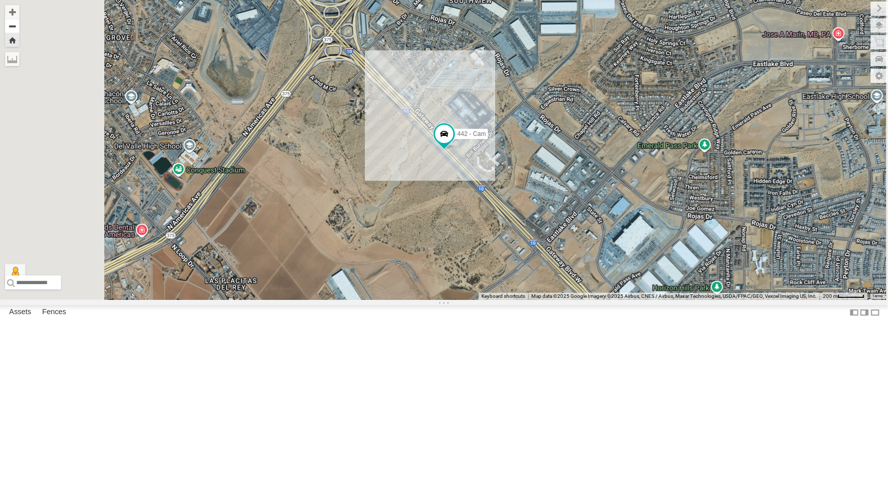
click at [19, 29] on button "Zoom out" at bounding box center [12, 26] width 14 height 14
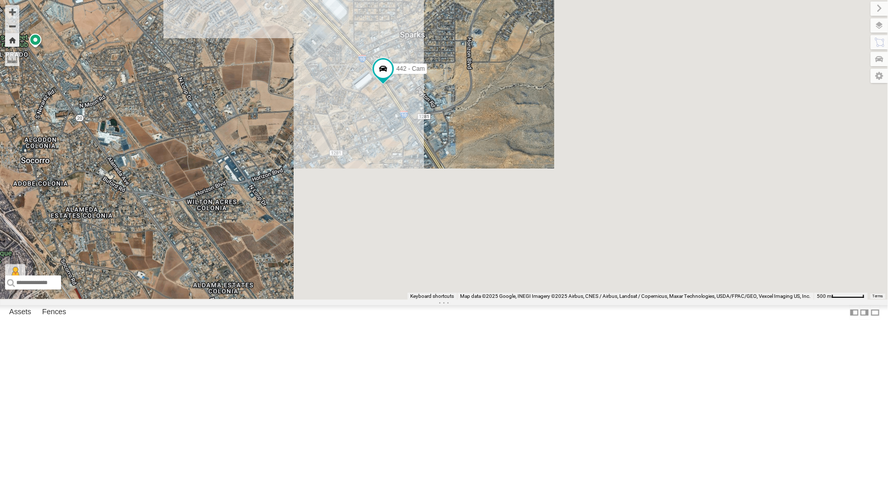
drag, startPoint x: 590, startPoint y: 355, endPoint x: 392, endPoint y: 135, distance: 295.5
click at [392, 135] on div "442 - Cam" at bounding box center [444, 150] width 888 height 300
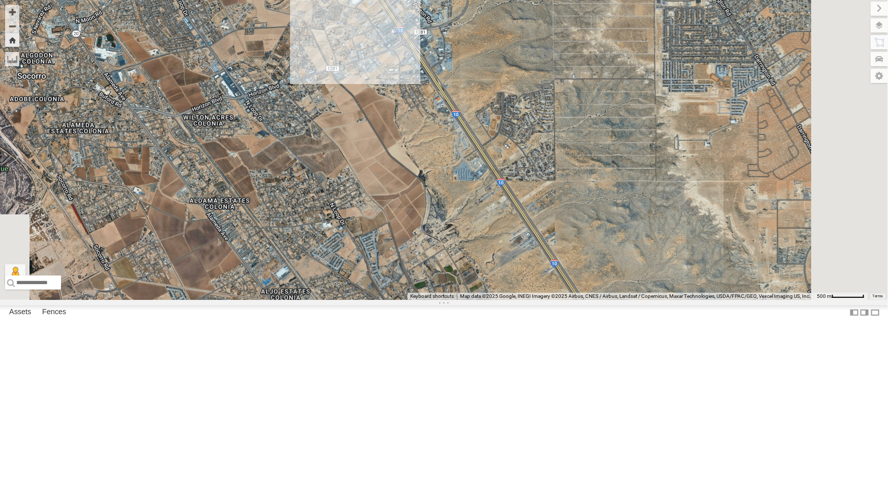
drag, startPoint x: 560, startPoint y: 339, endPoint x: 556, endPoint y: 248, distance: 91.2
click at [556, 248] on div "442 - Cam" at bounding box center [444, 150] width 888 height 300
click at [19, 25] on button "Zoom out" at bounding box center [12, 26] width 14 height 14
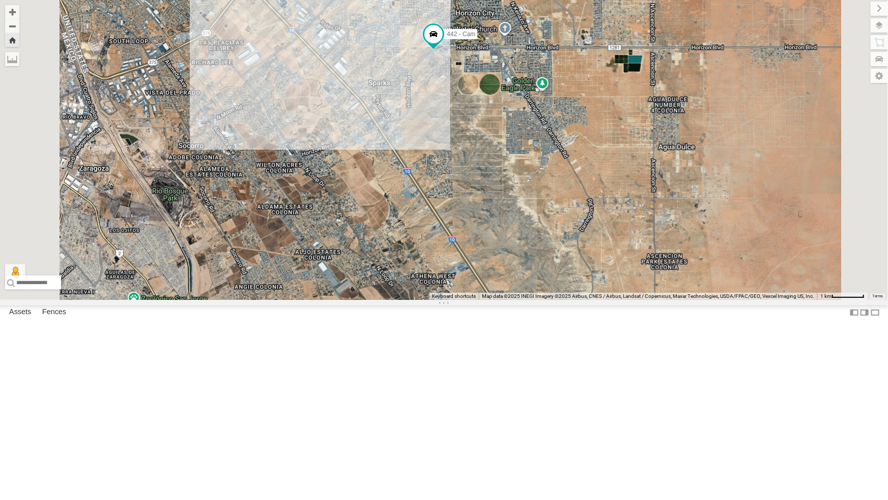
drag, startPoint x: 656, startPoint y: 230, endPoint x: 606, endPoint y: 265, distance: 60.7
click at [606, 265] on div "442 - Cam" at bounding box center [444, 150] width 888 height 300
click at [19, 26] on button "Zoom out" at bounding box center [12, 26] width 14 height 14
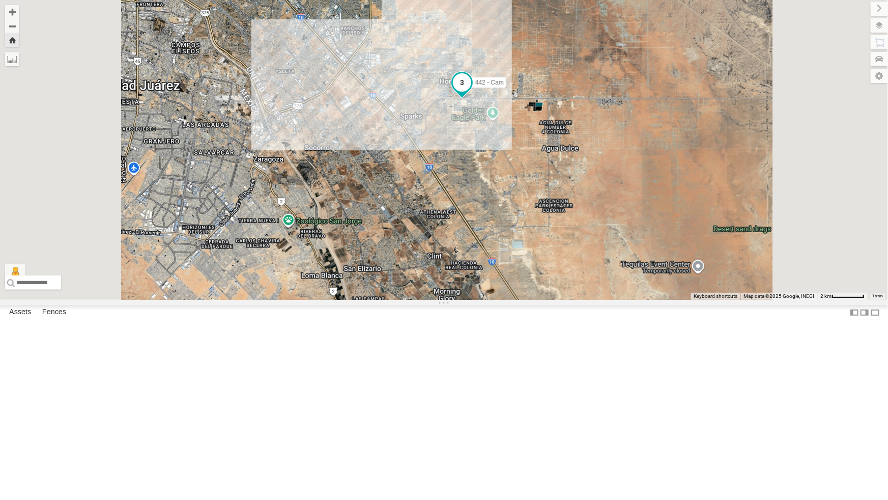
click at [471, 92] on span at bounding box center [461, 82] width 18 height 18
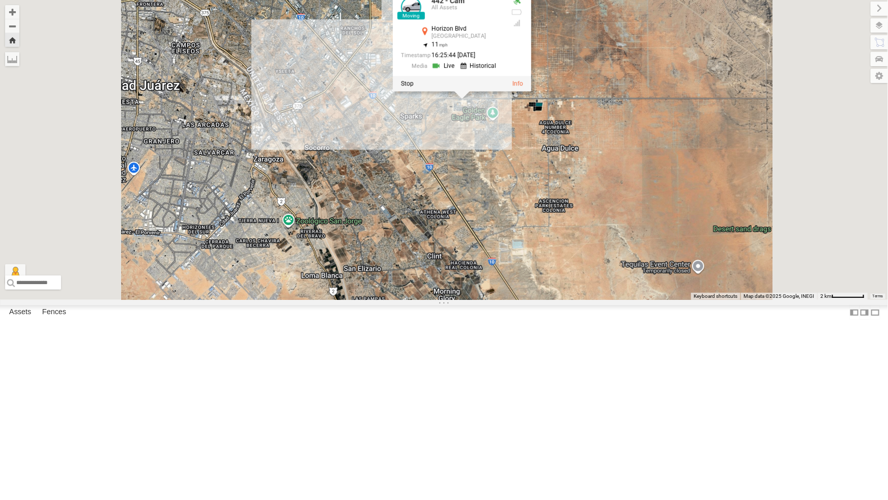
click at [589, 250] on div "442 - Cam 442 - Cam All Assets [GEOGRAPHIC_DATA] 31.68263 , -106.20554 11 16:25…" at bounding box center [444, 150] width 888 height 300
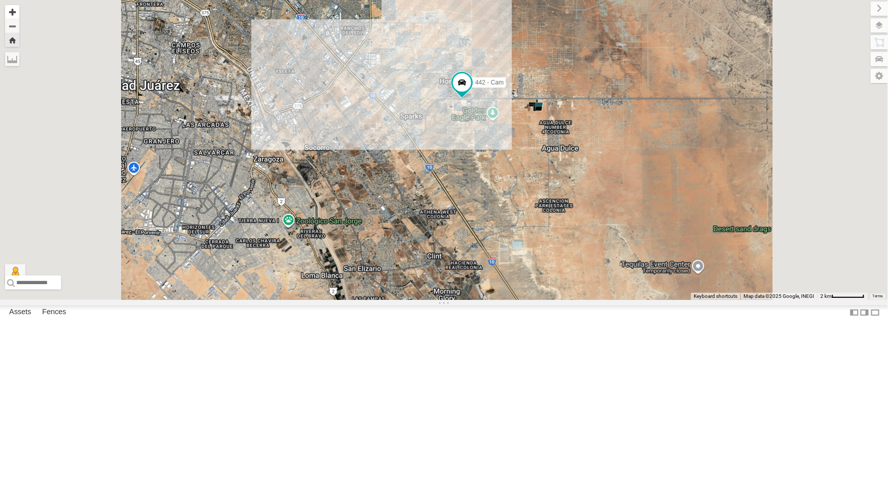
click at [19, 13] on button "Zoom in" at bounding box center [12, 12] width 14 height 14
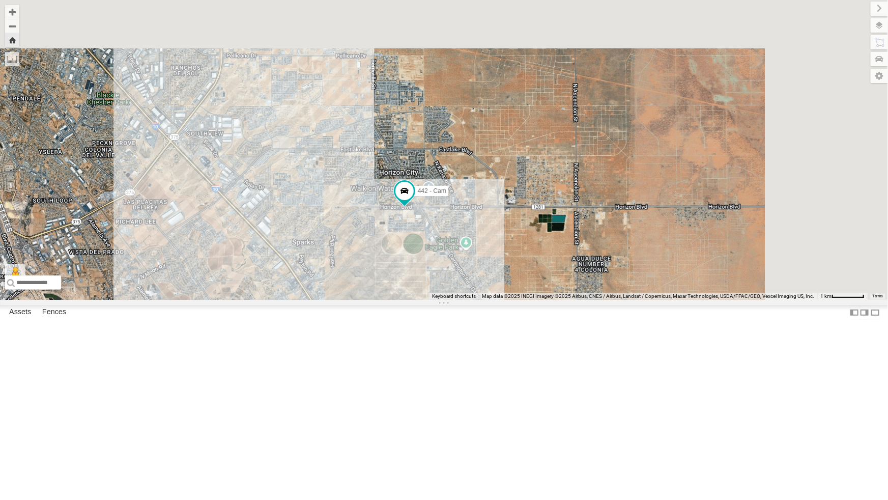
drag, startPoint x: 616, startPoint y: 215, endPoint x: 539, endPoint y: 378, distance: 179.4
click at [539, 300] on div "442 - Cam" at bounding box center [444, 150] width 888 height 300
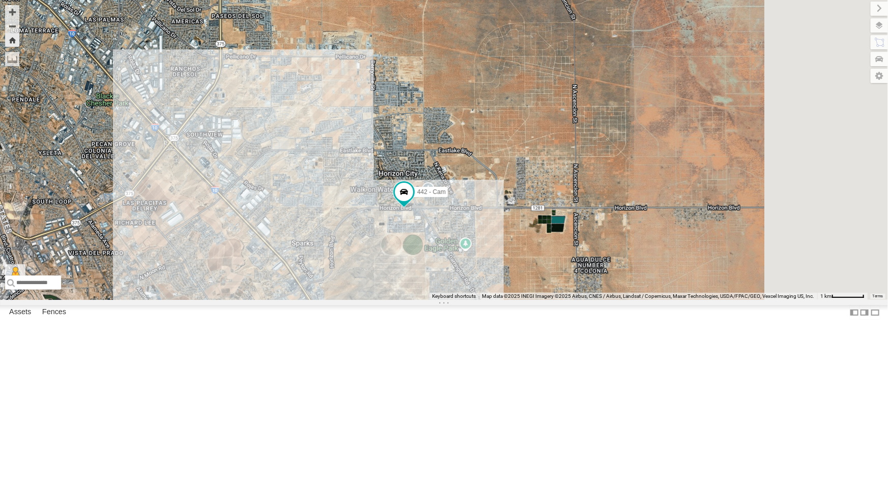
click at [551, 300] on div "442 - Cam" at bounding box center [444, 150] width 888 height 300
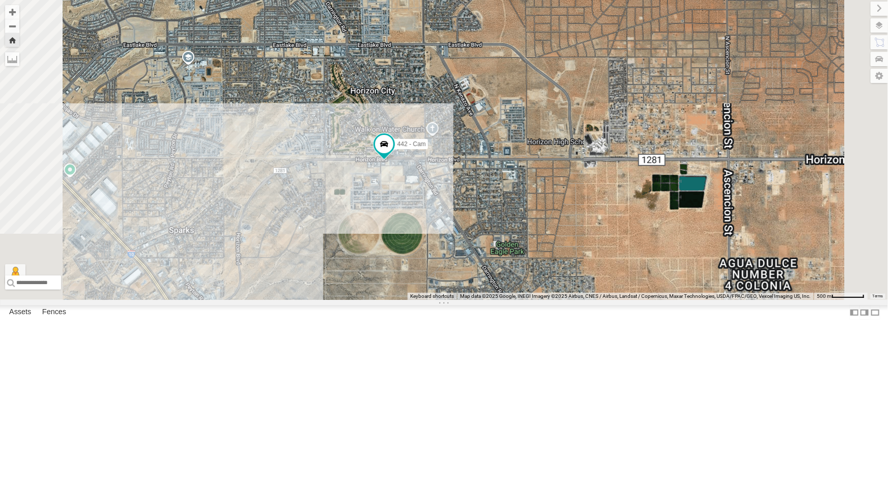
click at [504, 283] on div "442 - Cam" at bounding box center [444, 150] width 888 height 300
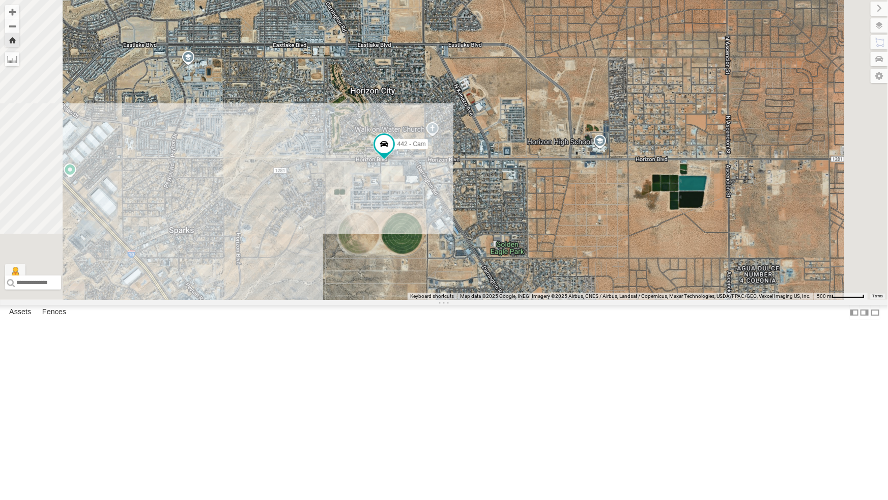
click at [504, 283] on div "442 - Cam" at bounding box center [444, 150] width 888 height 300
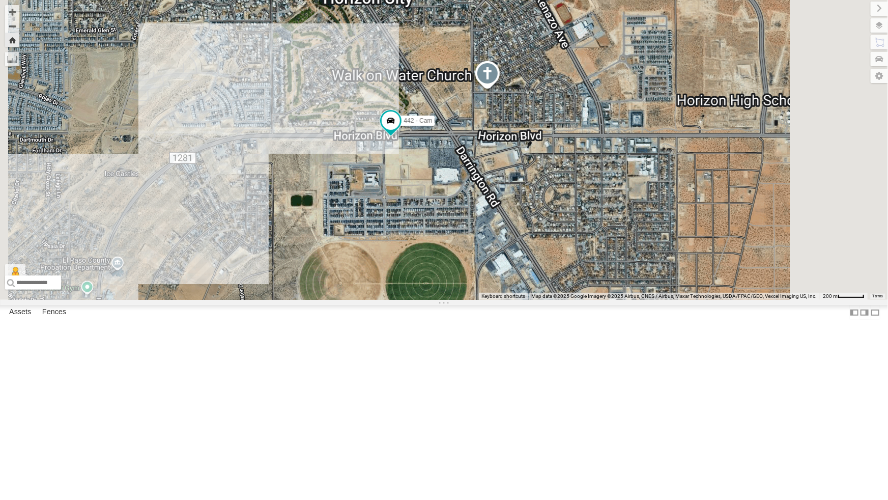
click at [528, 258] on div "442 - Cam" at bounding box center [444, 150] width 888 height 300
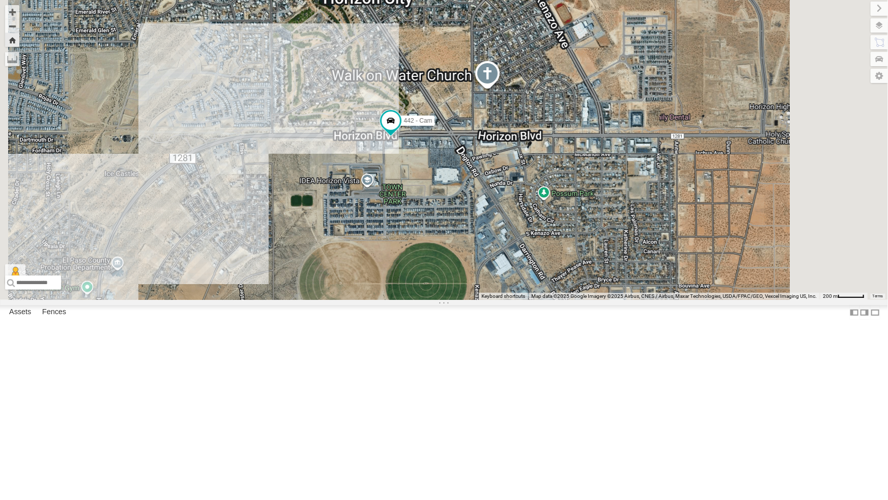
click at [528, 258] on div "442 - Cam" at bounding box center [444, 150] width 888 height 300
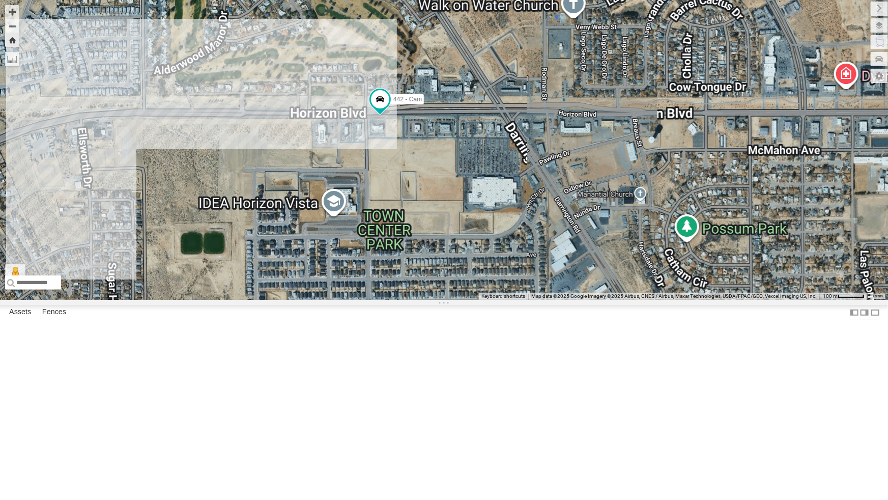
click at [532, 250] on div "442 - Cam" at bounding box center [444, 150] width 888 height 300
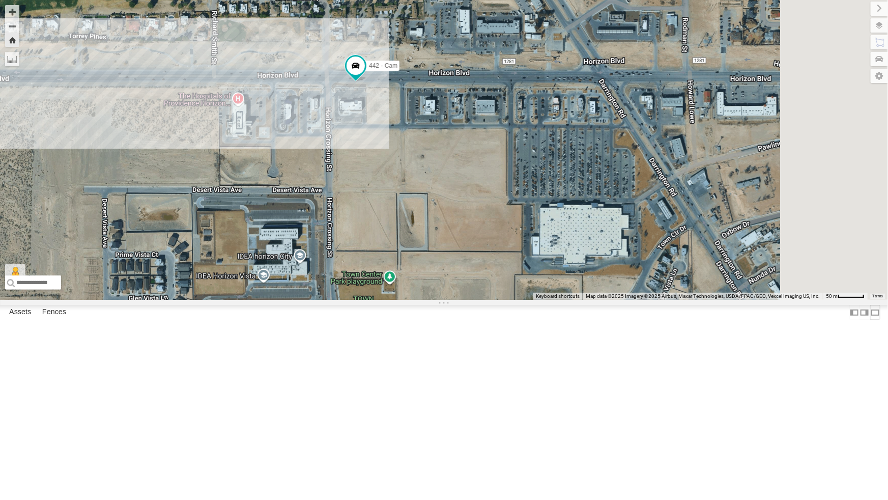
click at [870, 320] on label at bounding box center [875, 312] width 10 height 15
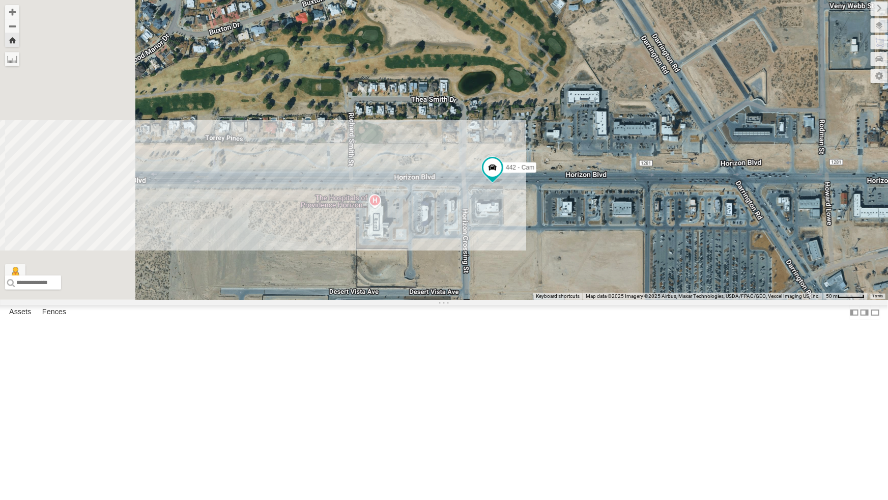
drag, startPoint x: 463, startPoint y: 285, endPoint x: 603, endPoint y: 394, distance: 177.4
click at [603, 300] on div "442 - Cam" at bounding box center [444, 150] width 888 height 300
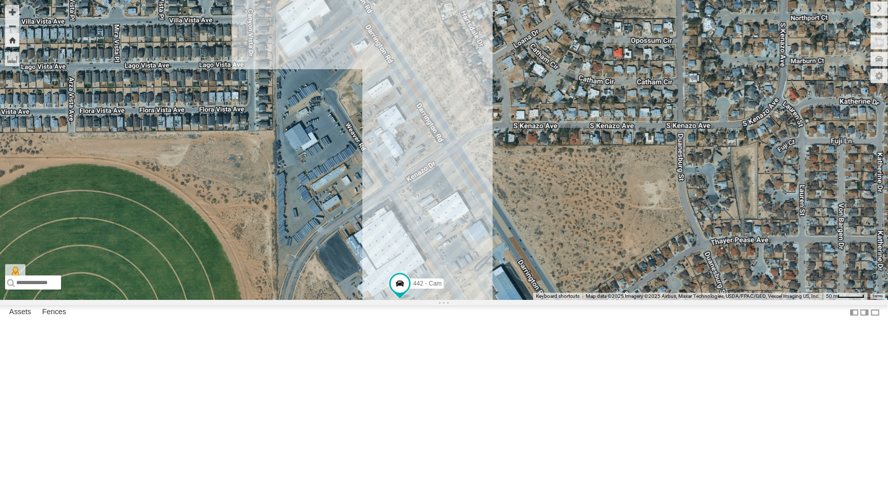
click at [591, 190] on div "442 - Cam" at bounding box center [444, 150] width 888 height 300
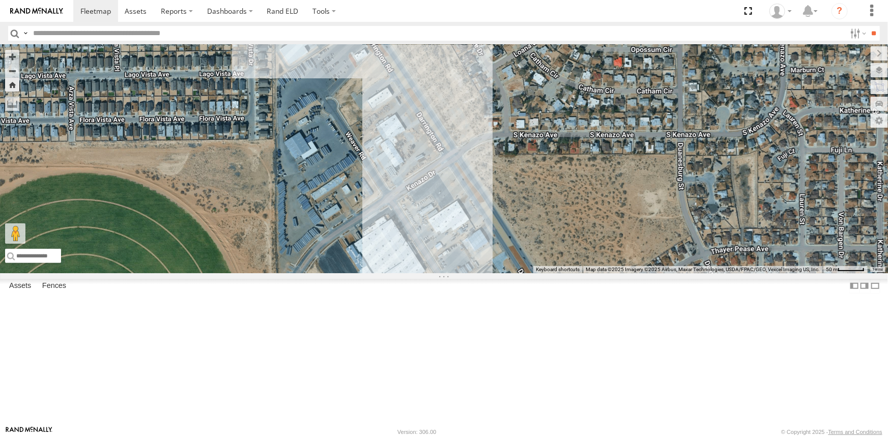
click at [0, 0] on label at bounding box center [0, 0] width 0 height 0
click at [0, 0] on div "4069 - Cam" at bounding box center [0, 0] width 0 height 0
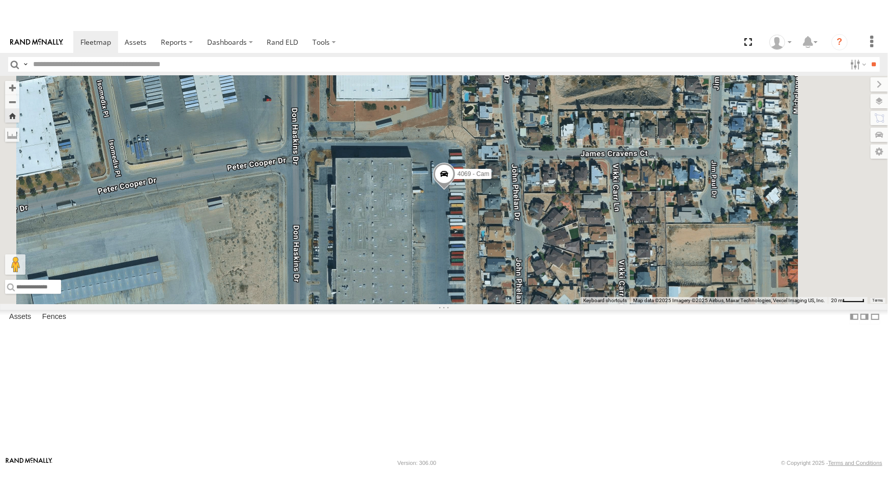
scroll to position [0, 0]
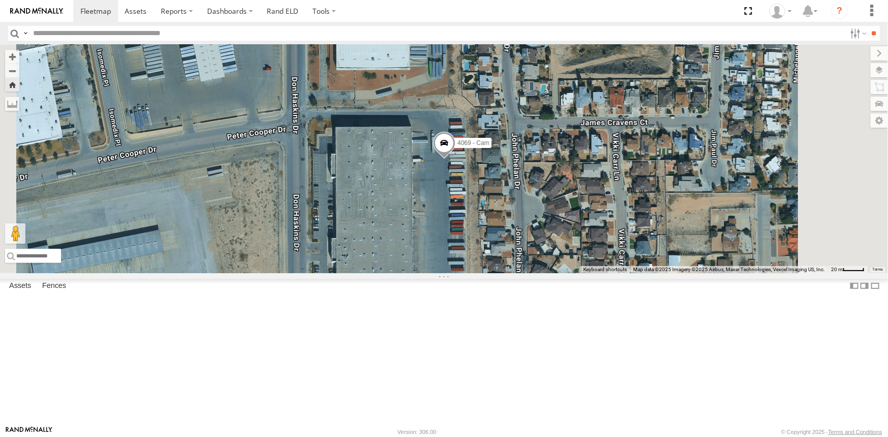
click at [0, 0] on div "442 - Cam" at bounding box center [0, 0] width 0 height 0
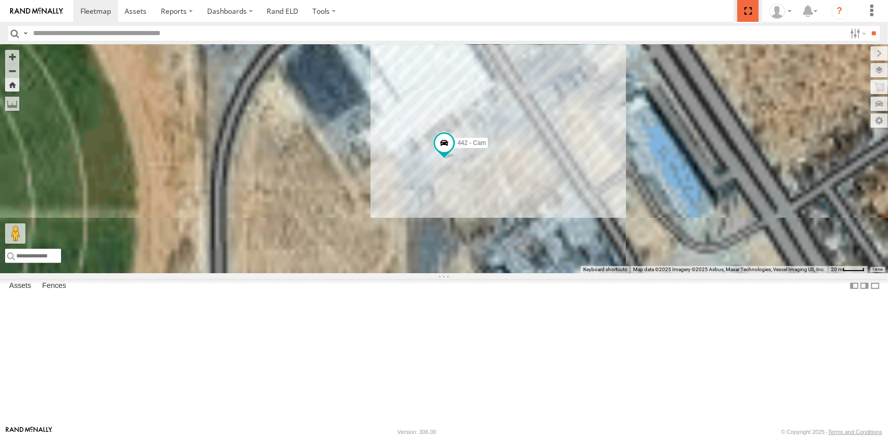
click at [746, 10] on span at bounding box center [747, 11] width 21 height 22
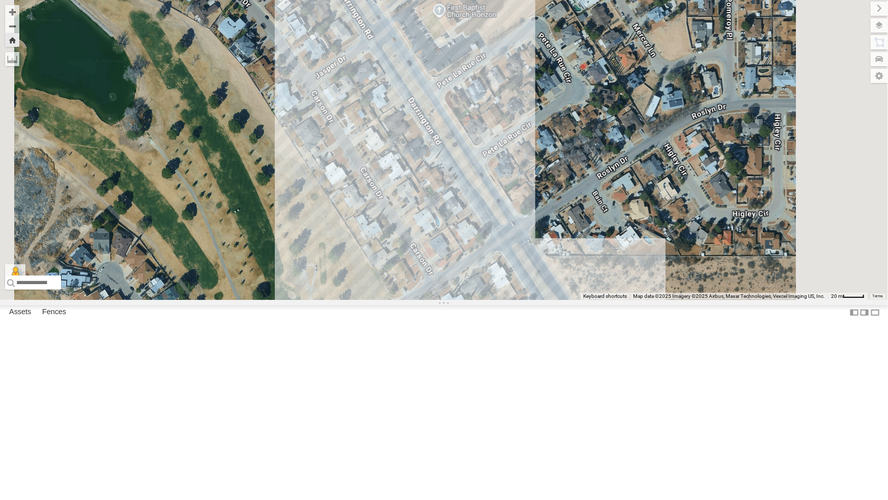
click at [0, 0] on div "4067 - Cam" at bounding box center [0, 0] width 0 height 0
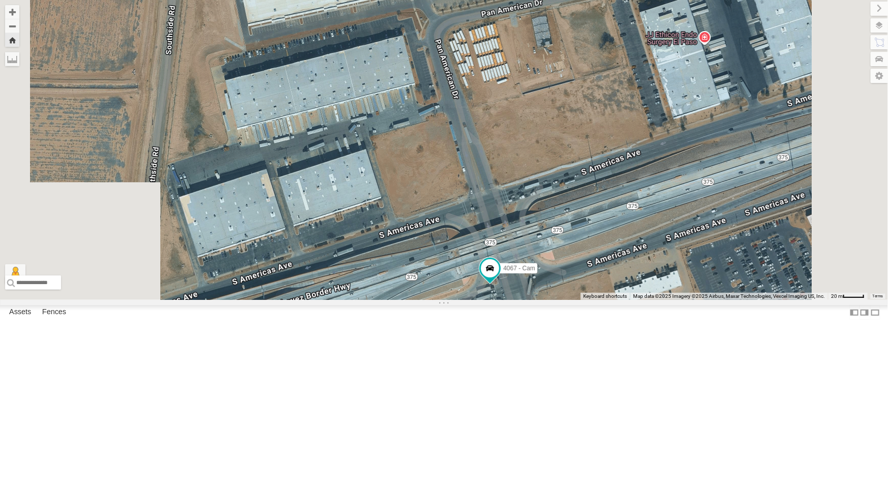
drag, startPoint x: 513, startPoint y: 218, endPoint x: 558, endPoint y: 351, distance: 139.9
click at [558, 300] on div "4067 - Cam" at bounding box center [444, 150] width 888 height 300
